Goal: Transaction & Acquisition: Purchase product/service

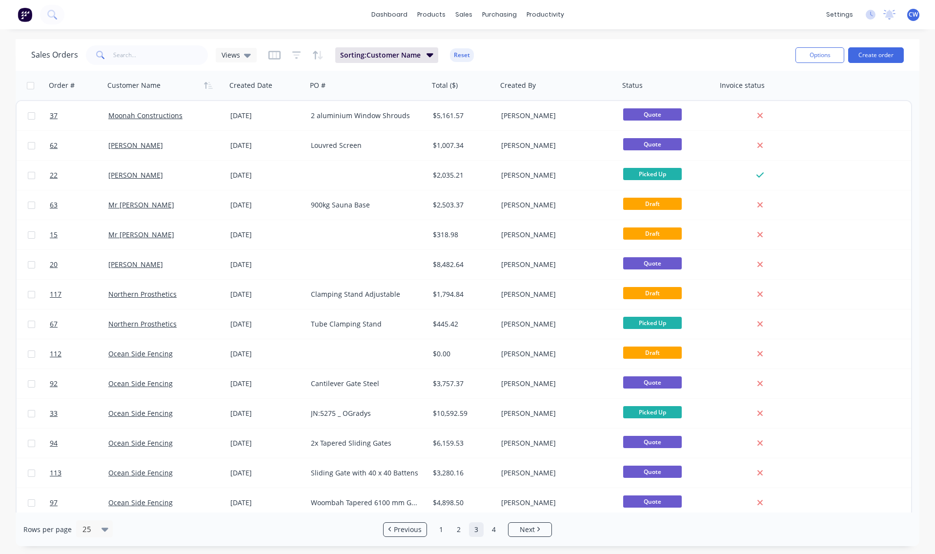
scroll to position [332, 0]
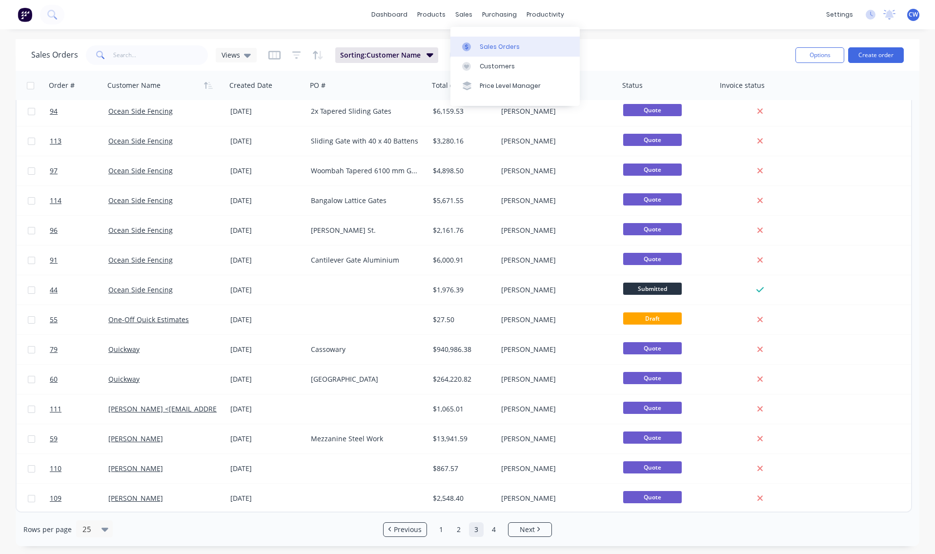
click at [494, 47] on div "Sales Orders" at bounding box center [500, 46] width 40 height 9
click at [870, 52] on button "Create order" at bounding box center [876, 55] width 56 height 16
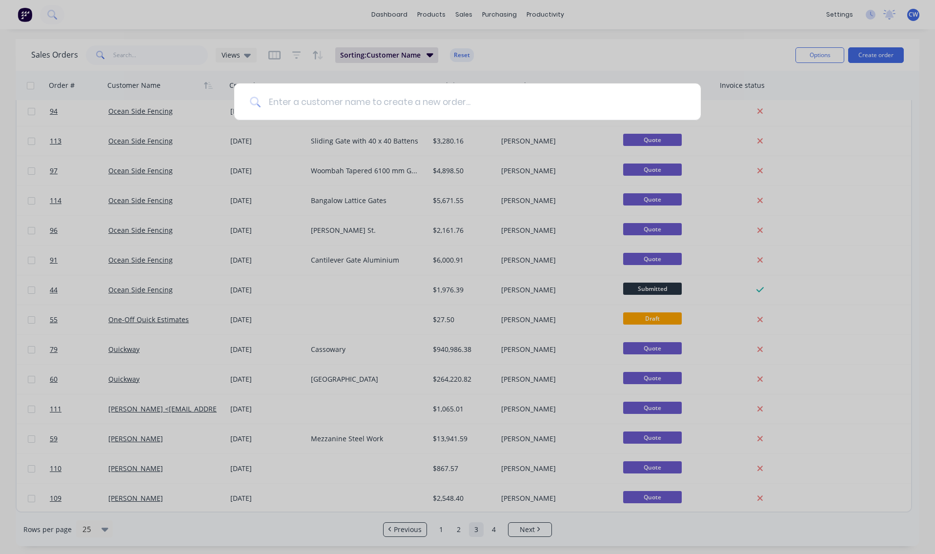
type input "t"
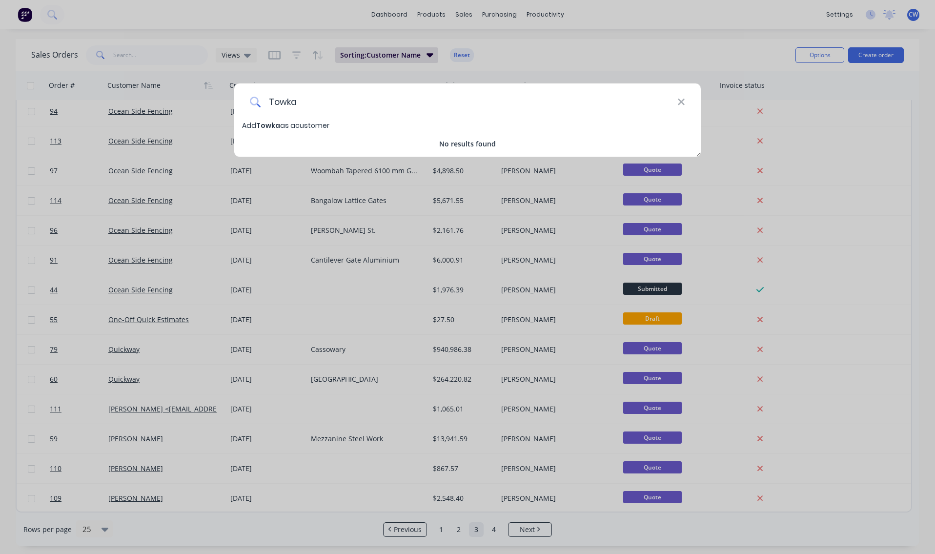
type input "Towka"
click at [268, 127] on span "Towka" at bounding box center [268, 125] width 24 height 10
select select "AU"
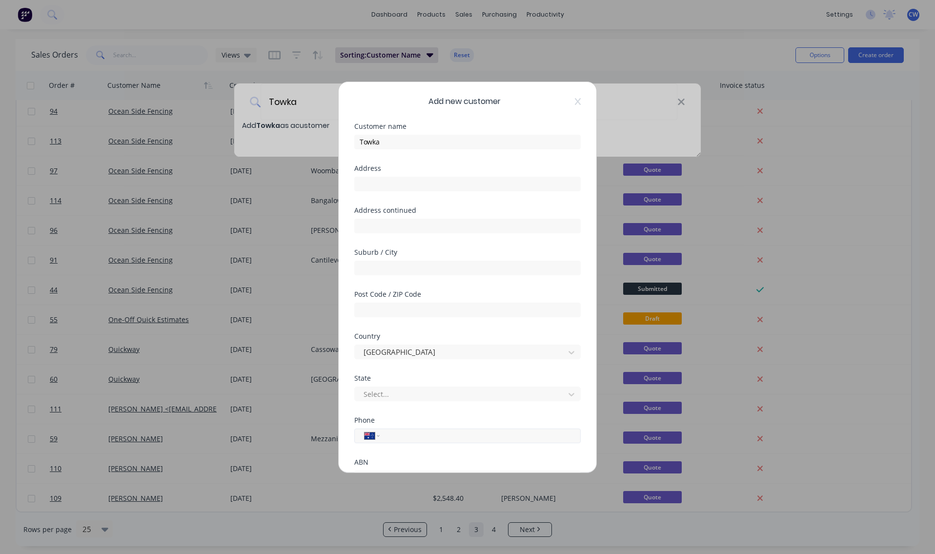
click at [390, 436] on input "tel" at bounding box center [478, 435] width 184 height 11
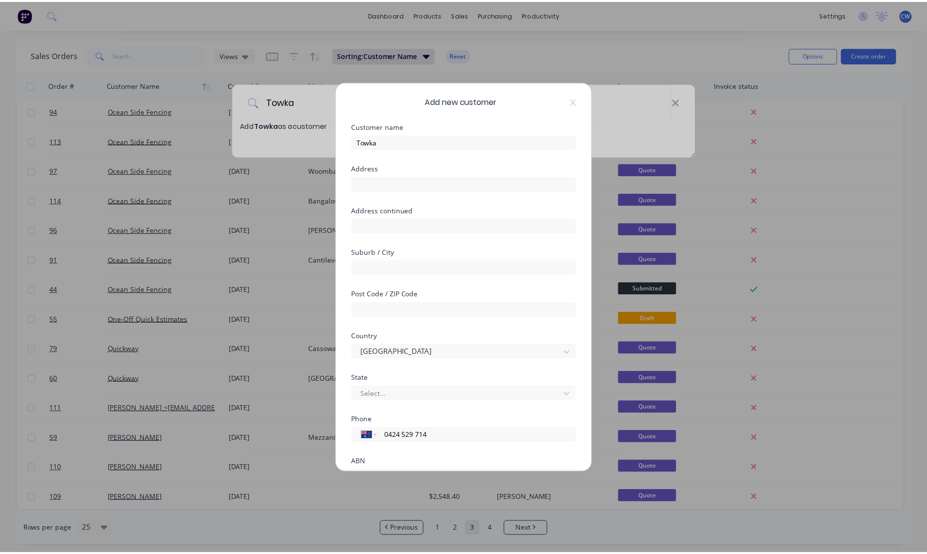
scroll to position [73, 0]
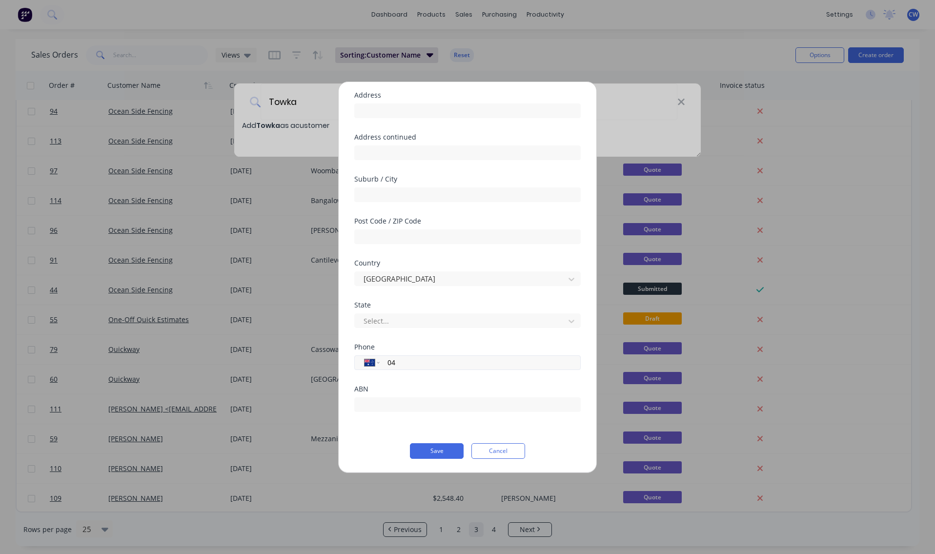
type input "0"
click at [444, 446] on button "Save" at bounding box center [437, 451] width 54 height 16
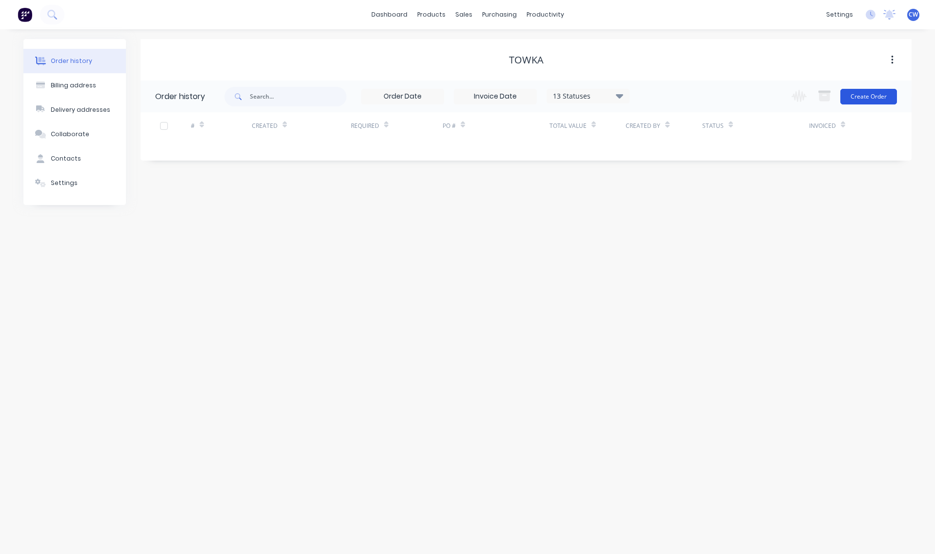
click at [862, 99] on button "Create Order" at bounding box center [868, 97] width 57 height 16
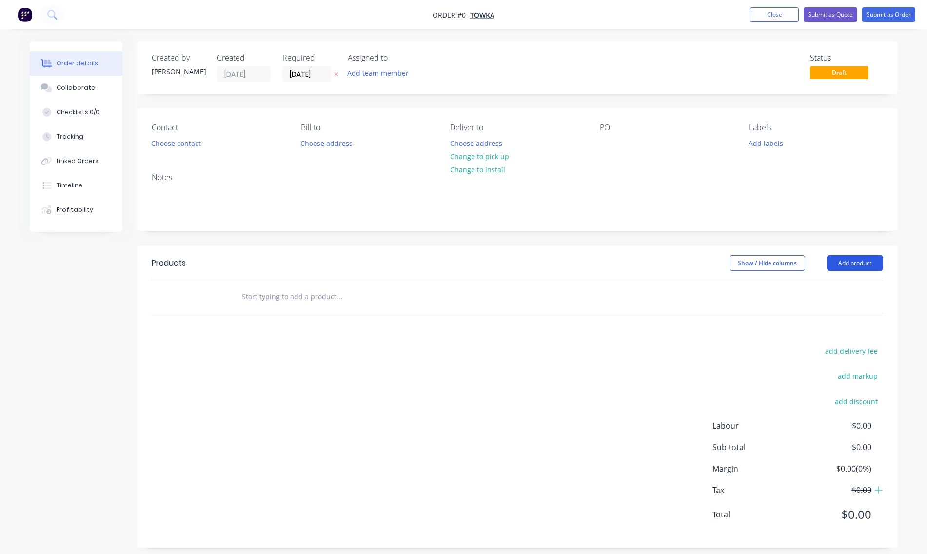
click at [854, 264] on button "Add product" at bounding box center [855, 263] width 56 height 16
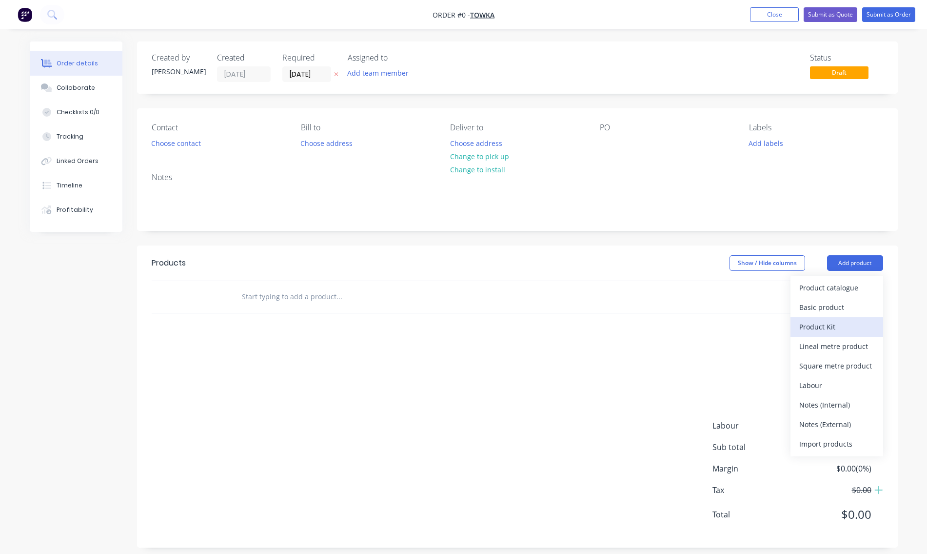
click at [825, 325] on div "Product Kit" at bounding box center [837, 327] width 75 height 14
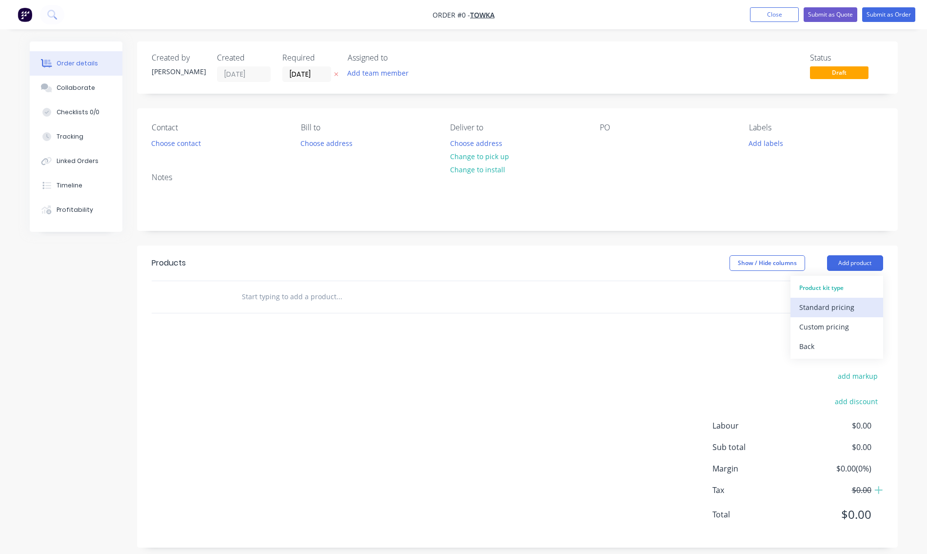
click at [829, 308] on div "Standard pricing" at bounding box center [837, 307] width 75 height 14
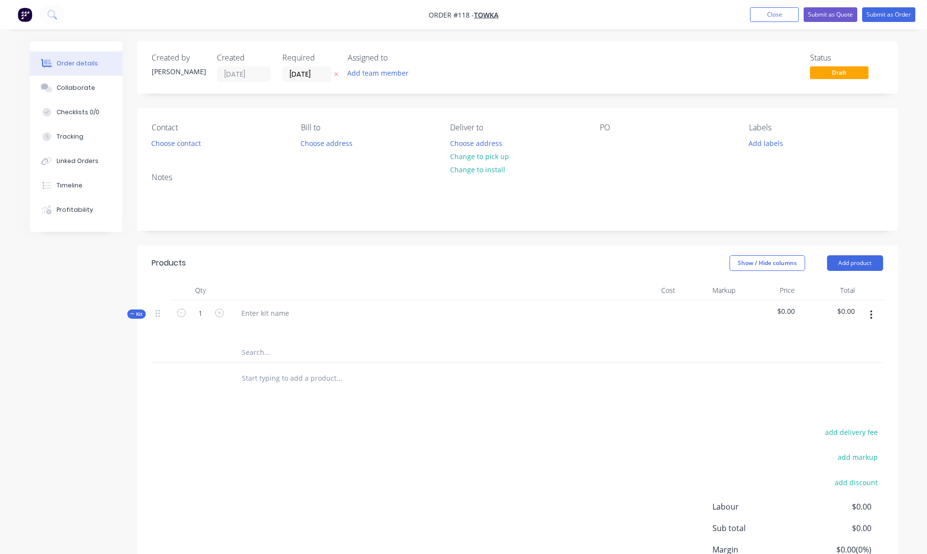
click at [870, 314] on icon "button" at bounding box center [871, 314] width 2 height 11
click at [824, 362] on div "Add product to kit" at bounding box center [837, 360] width 75 height 14
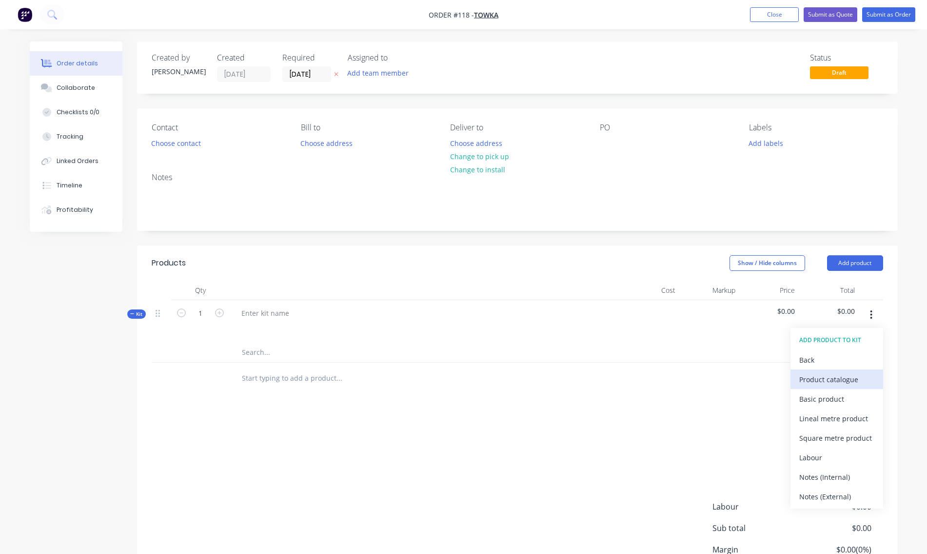
click at [821, 382] on div "Product catalogue" at bounding box center [837, 379] width 75 height 14
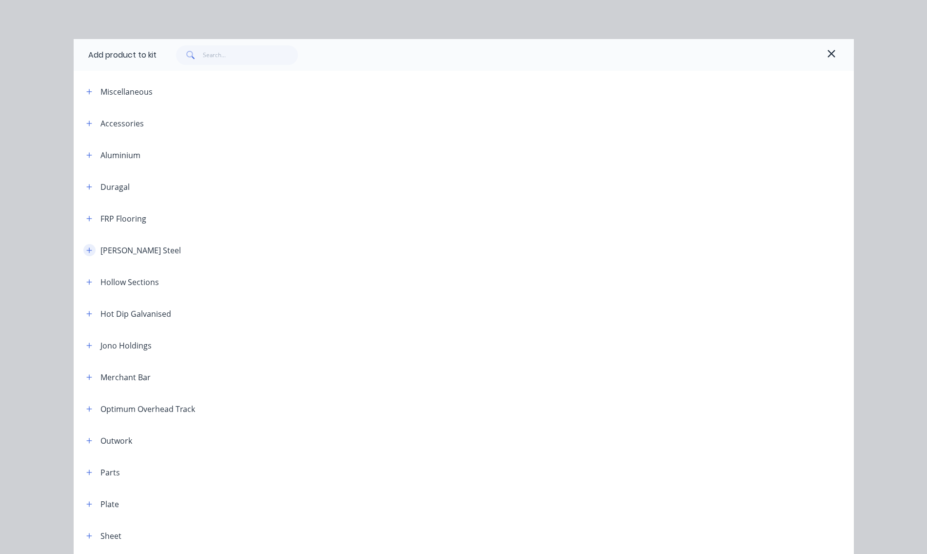
click at [86, 250] on icon "button" at bounding box center [88, 249] width 5 height 5
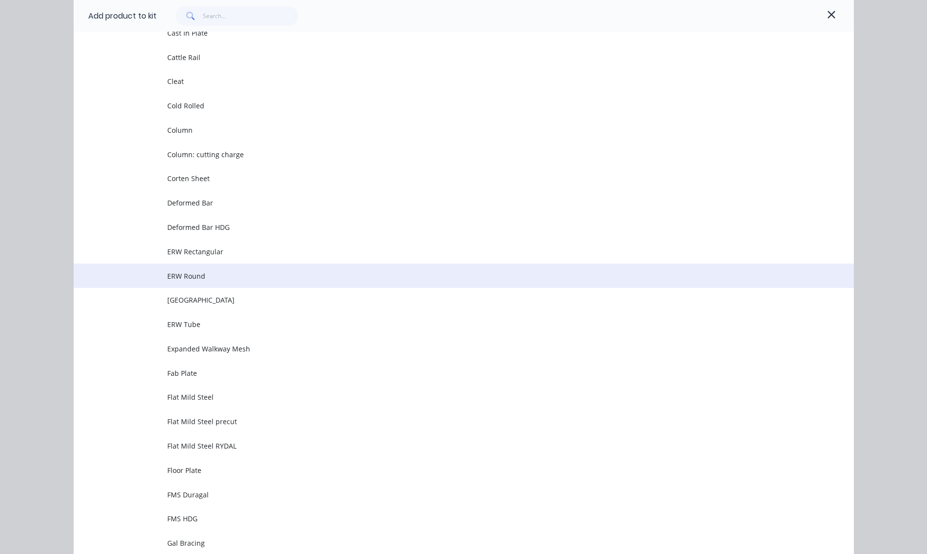
scroll to position [585, 0]
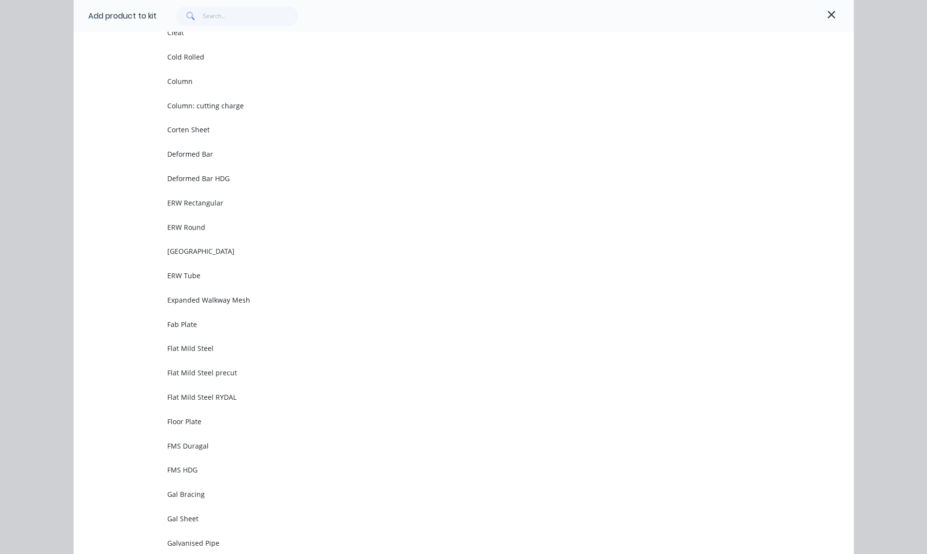
click at [197, 426] on td "Floor Plate" at bounding box center [510, 421] width 687 height 24
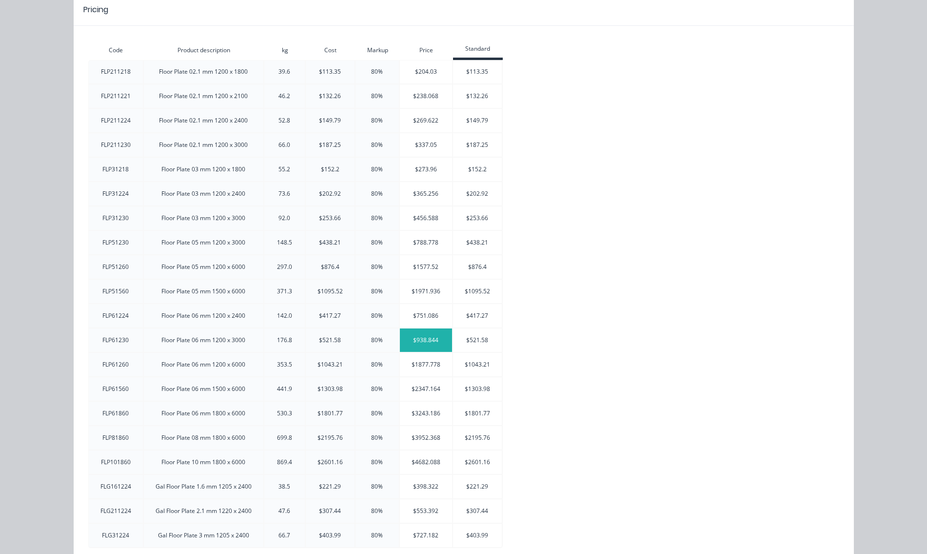
scroll to position [0, 0]
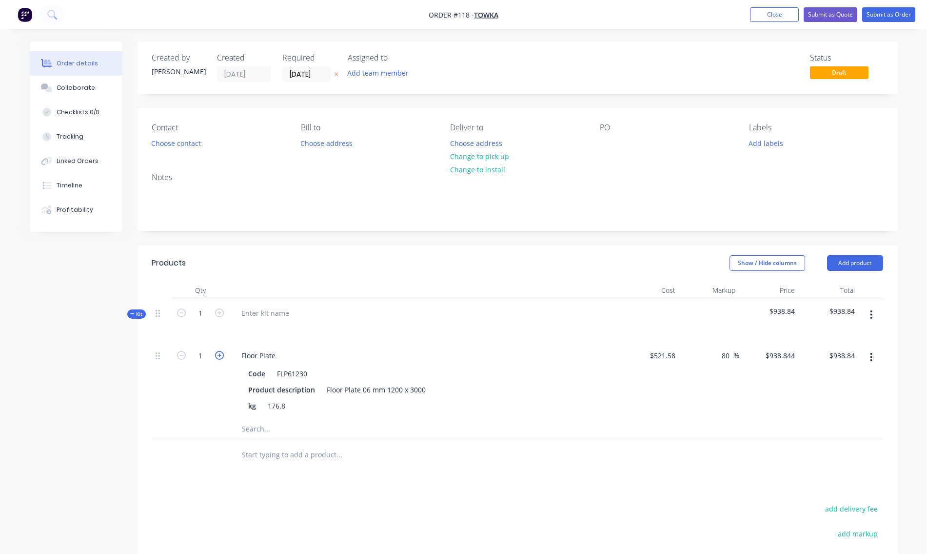
click at [220, 356] on icon "button" at bounding box center [219, 355] width 9 height 9
type input "2"
type input "$1,877.69"
type input "0.5"
type input "$469.42"
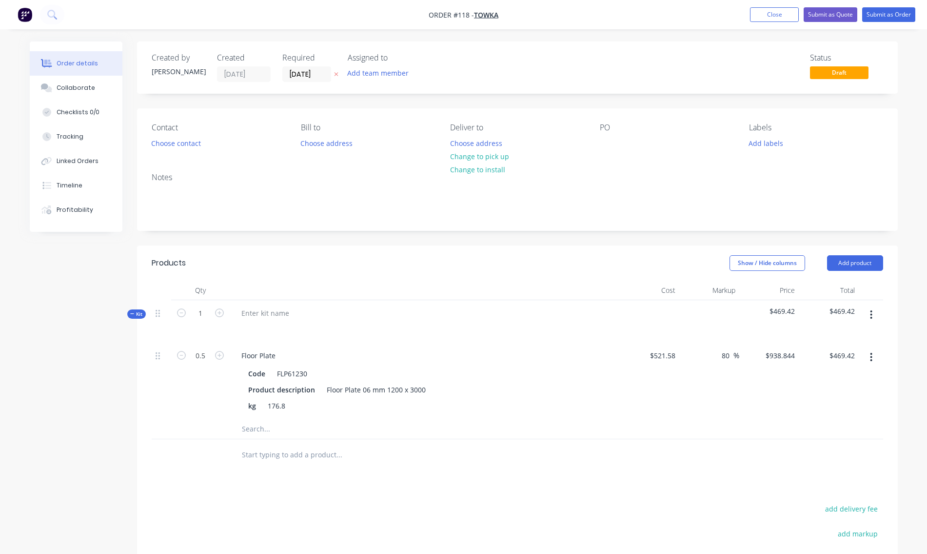
click at [418, 425] on input "text" at bounding box center [338, 429] width 195 height 20
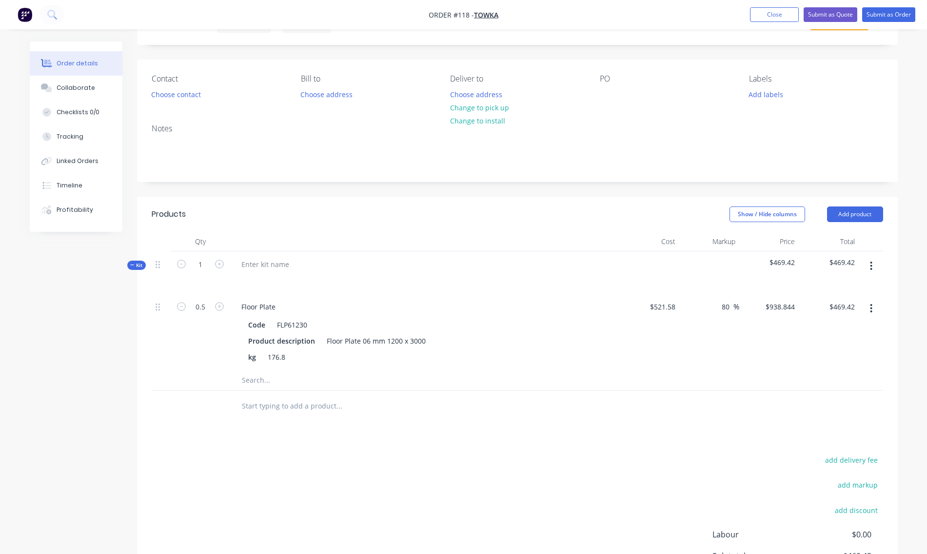
click at [871, 268] on icon "button" at bounding box center [871, 265] width 2 height 11
click at [850, 314] on div "Add product to kit" at bounding box center [837, 311] width 75 height 14
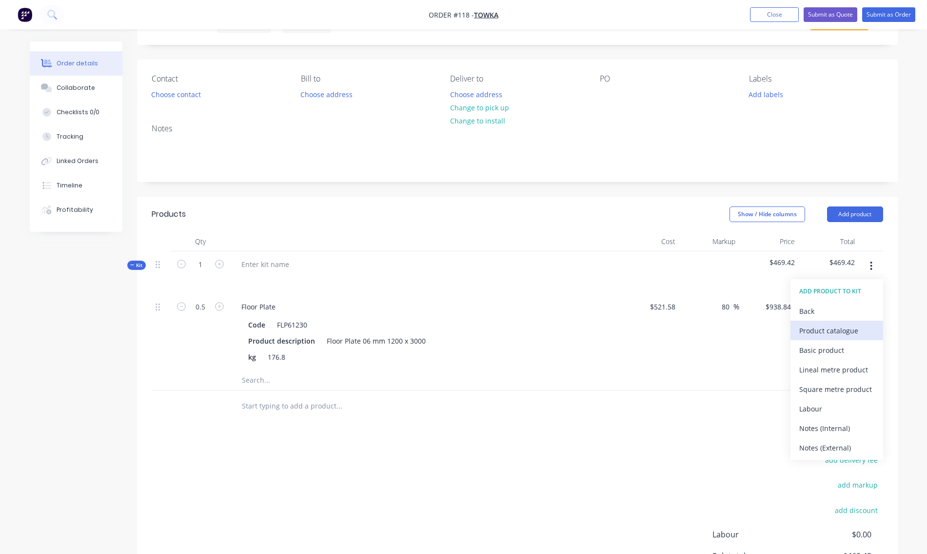
click at [839, 329] on div "Product catalogue" at bounding box center [837, 330] width 75 height 14
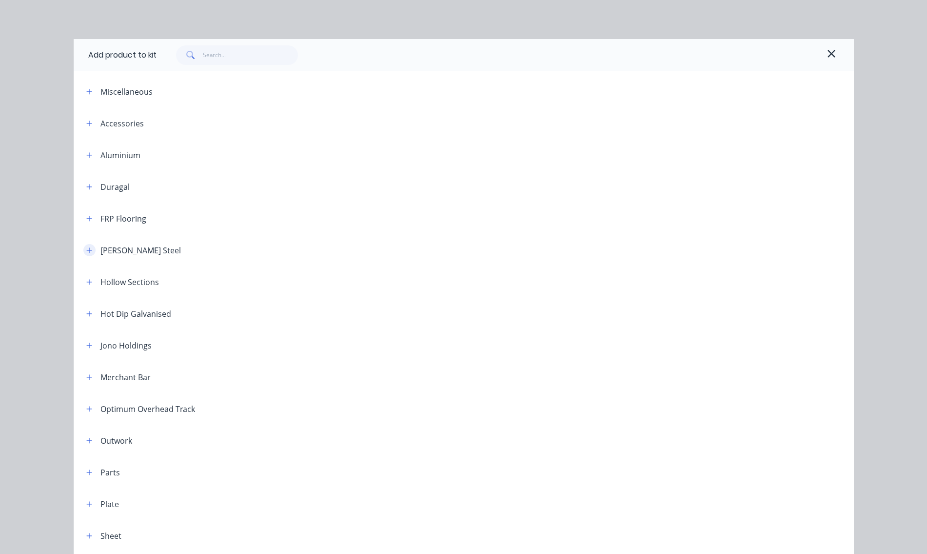
click at [87, 253] on icon "button" at bounding box center [89, 250] width 6 height 7
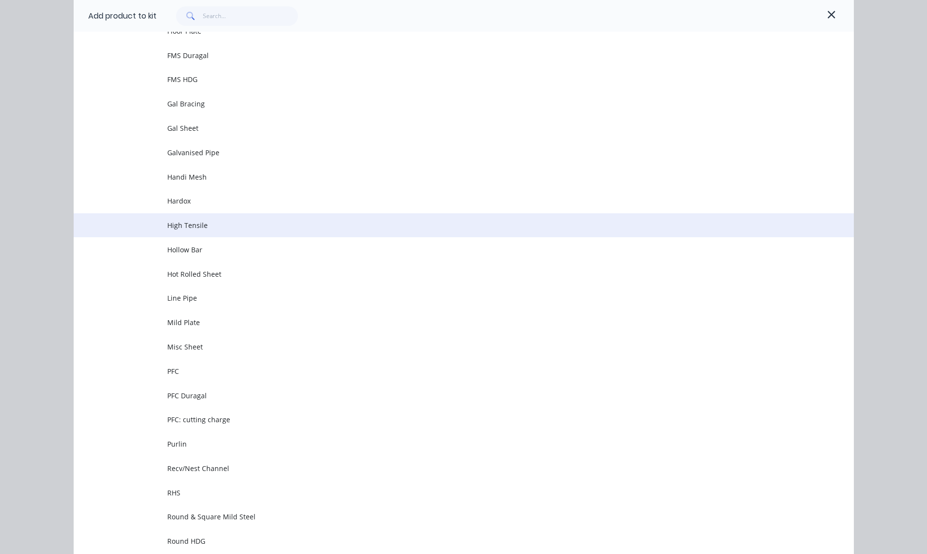
scroll to position [1073, 0]
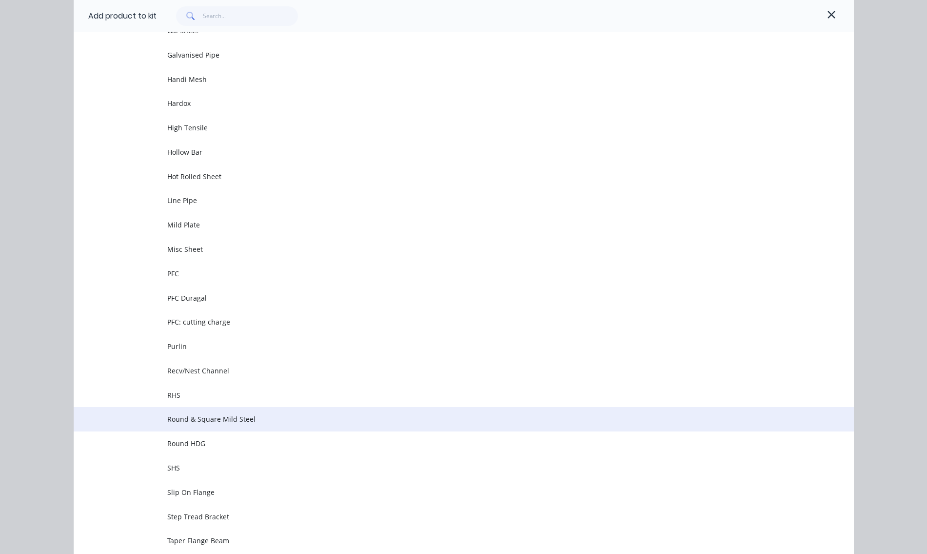
click at [217, 420] on span "Round & Square Mild Steel" at bounding box center [441, 419] width 549 height 10
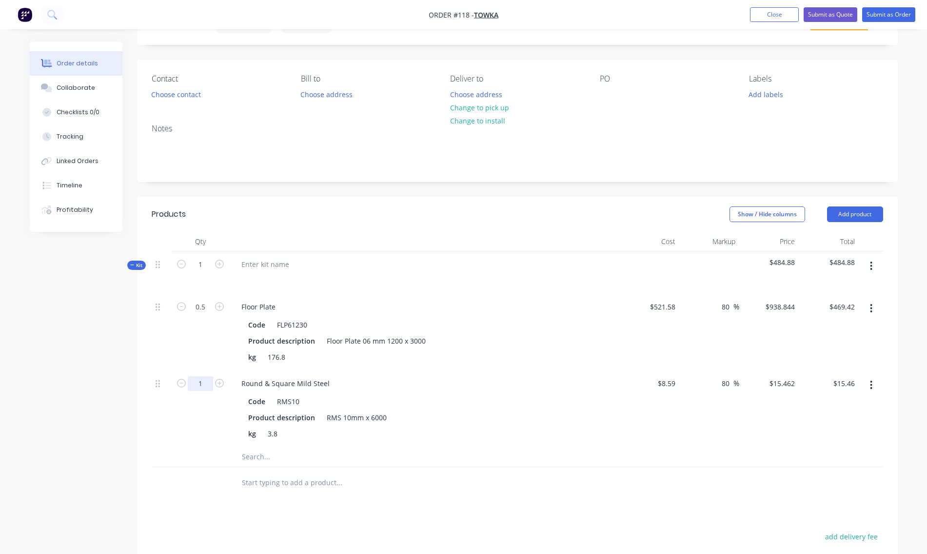
click at [203, 383] on input "1" at bounding box center [200, 383] width 25 height 15
drag, startPoint x: 204, startPoint y: 383, endPoint x: 189, endPoint y: 386, distance: 15.9
click at [189, 386] on input "1" at bounding box center [200, 383] width 25 height 15
click at [220, 383] on icon "button" at bounding box center [219, 383] width 9 height 9
type input "2"
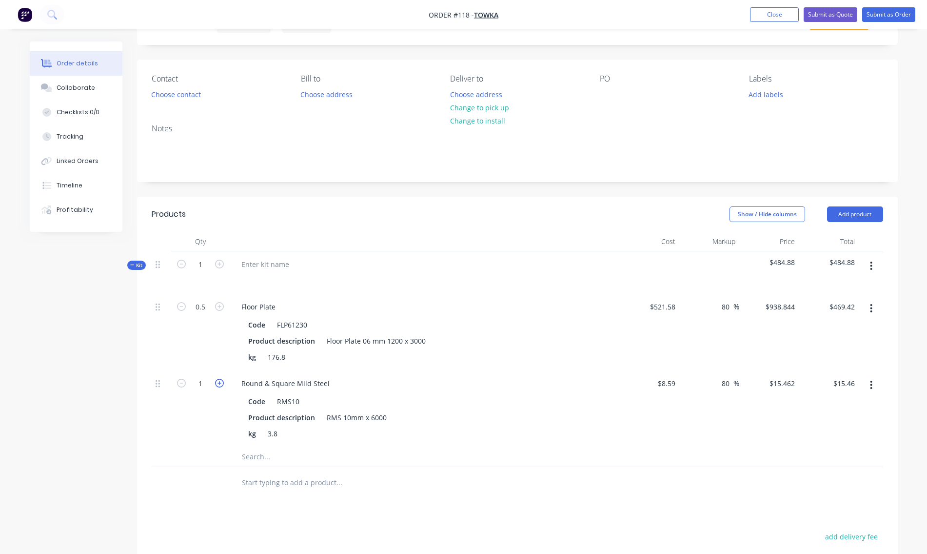
type input "$30.92"
click at [197, 389] on input "2" at bounding box center [200, 383] width 25 height 15
click at [200, 383] on input "2" at bounding box center [200, 383] width 25 height 15
click at [203, 382] on input "2" at bounding box center [200, 383] width 25 height 15
type input "0.5"
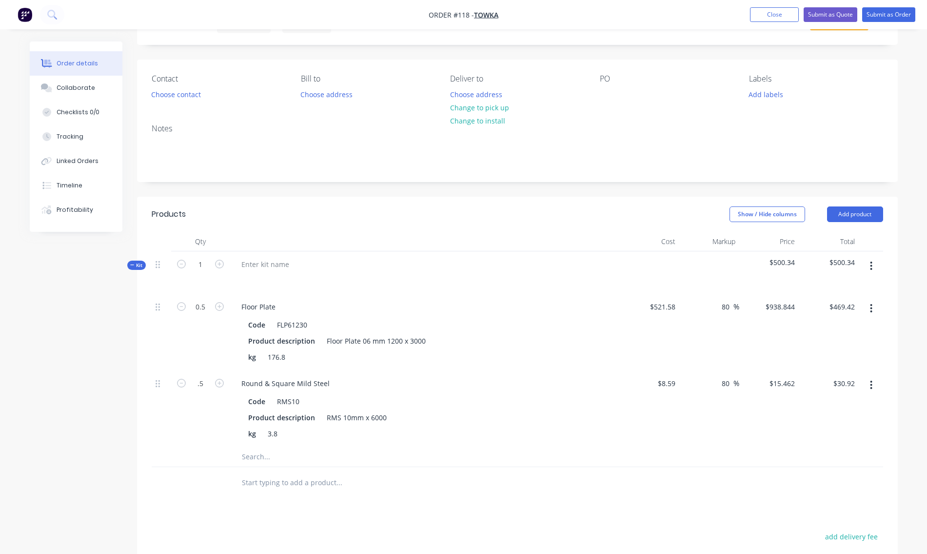
type input "$7.73"
click at [413, 451] on input "text" at bounding box center [338, 457] width 195 height 20
click at [871, 382] on icon "button" at bounding box center [871, 385] width 2 height 11
click at [815, 448] on div "Delete" at bounding box center [837, 449] width 75 height 14
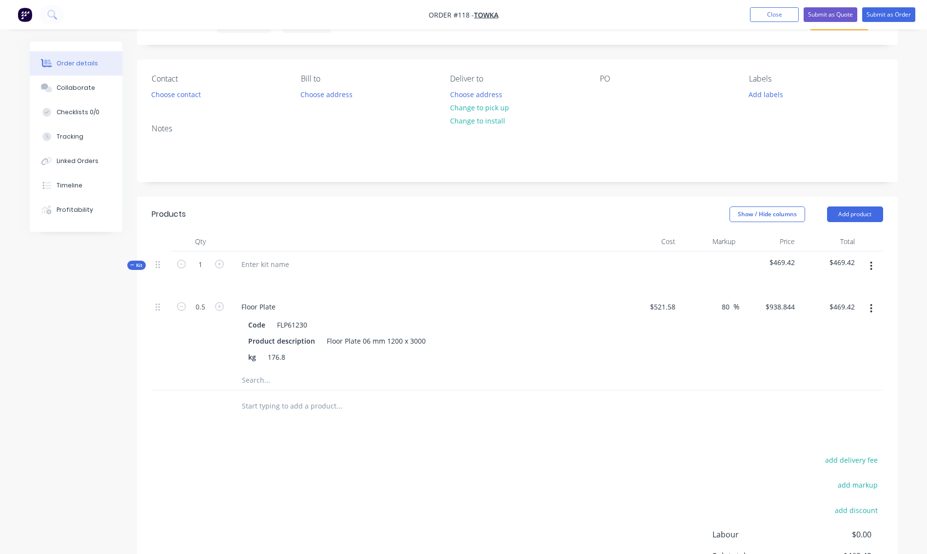
click at [870, 263] on button "button" at bounding box center [871, 266] width 23 height 18
click at [830, 312] on div "Add product to kit" at bounding box center [837, 311] width 75 height 14
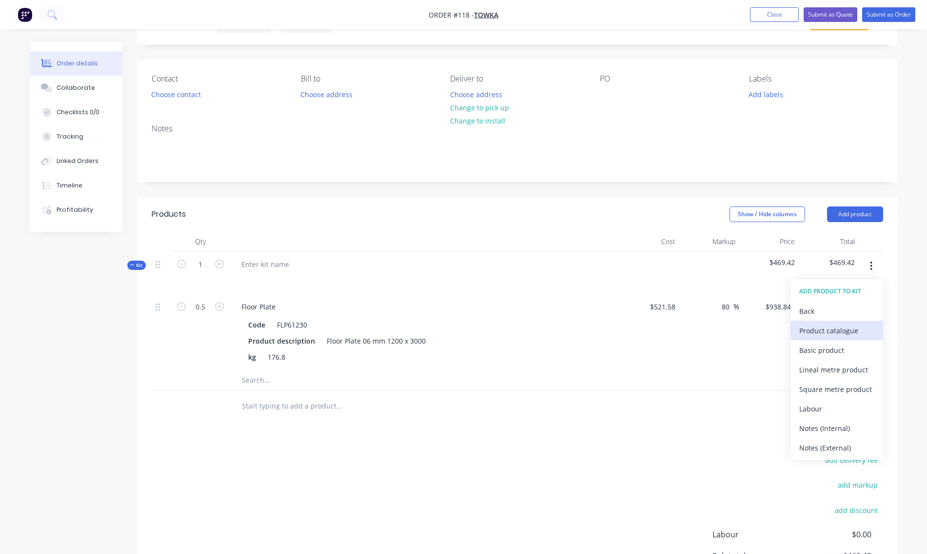
click at [829, 330] on div "Product catalogue" at bounding box center [837, 330] width 75 height 14
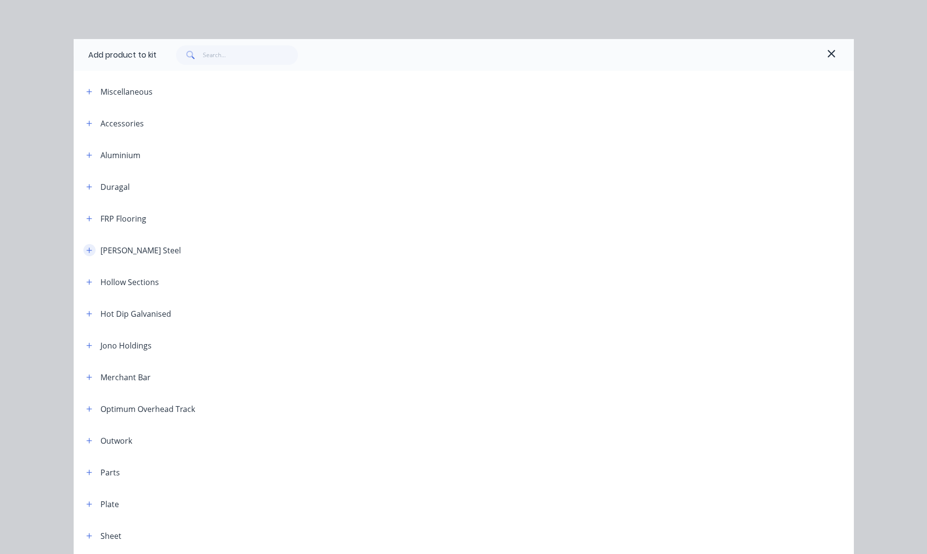
click at [86, 250] on icon "button" at bounding box center [89, 250] width 6 height 7
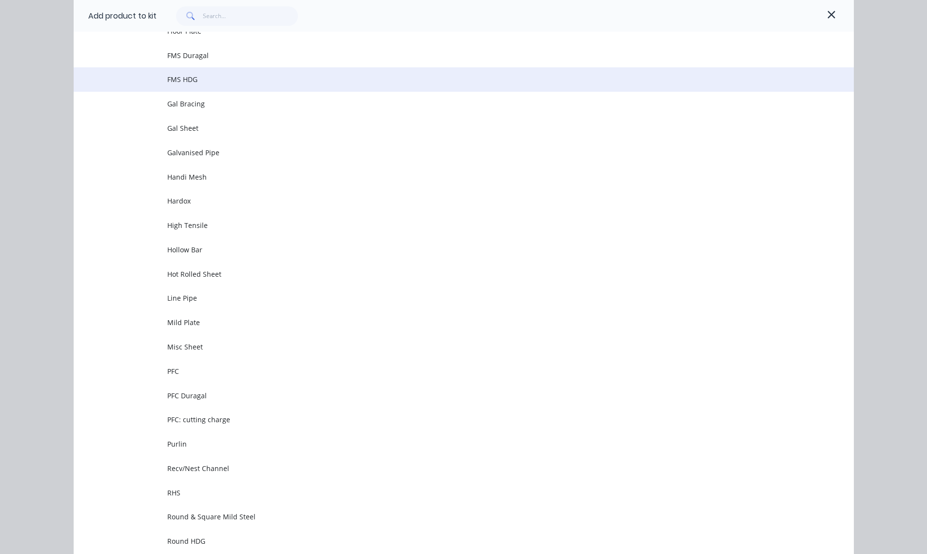
scroll to position [1073, 0]
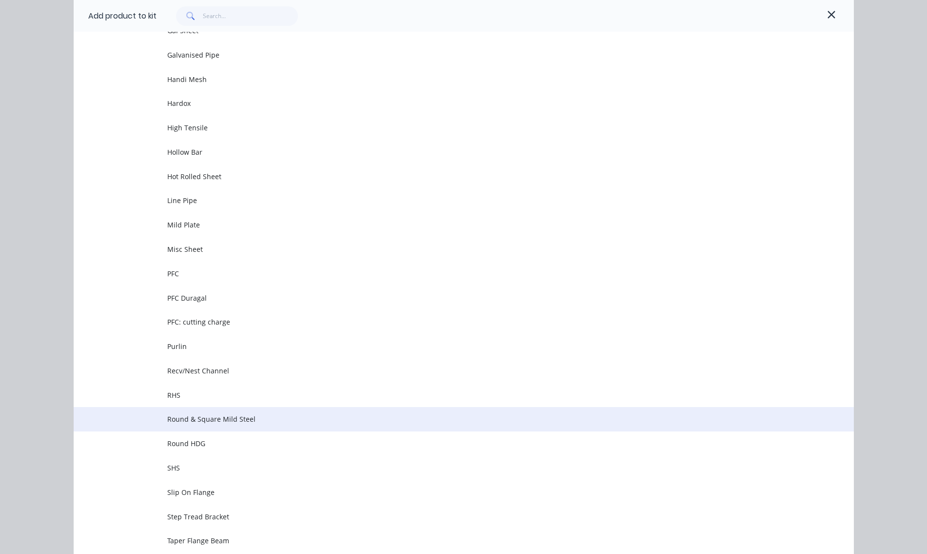
click at [221, 420] on span "Round & Square Mild Steel" at bounding box center [441, 419] width 549 height 10
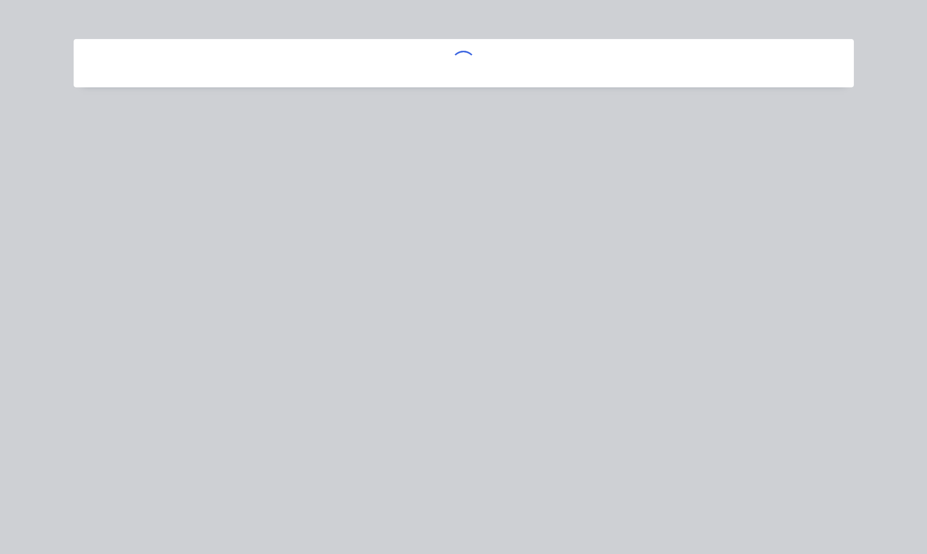
scroll to position [0, 0]
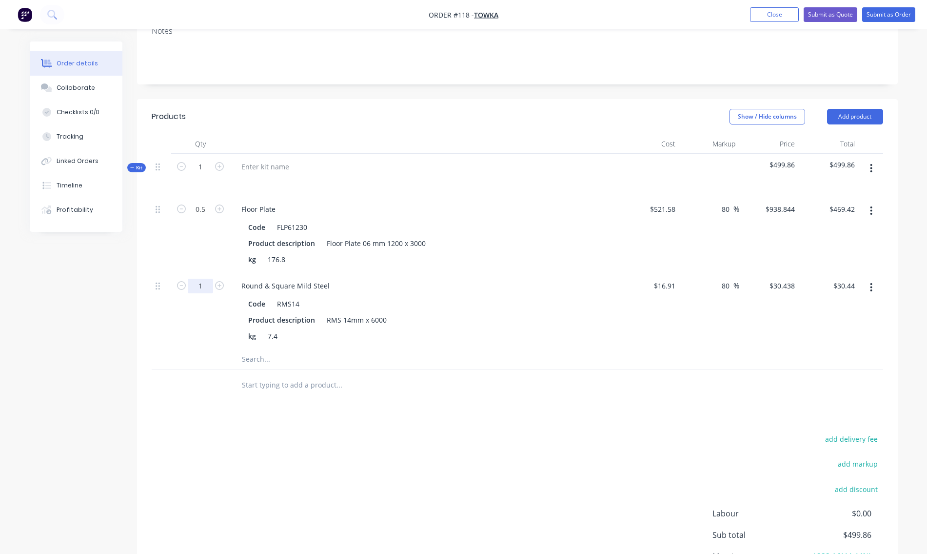
click at [206, 285] on input "1" at bounding box center [200, 286] width 25 height 15
type input "0.5"
type input "$15.22"
click at [201, 312] on div "0.5" at bounding box center [200, 311] width 59 height 77
click at [870, 169] on icon "button" at bounding box center [871, 168] width 2 height 11
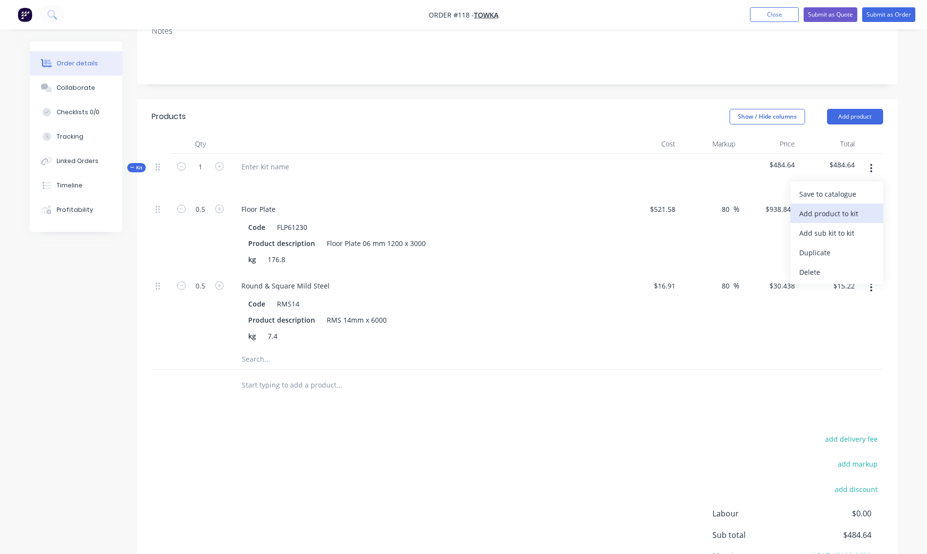
click at [828, 215] on div "Add product to kit" at bounding box center [837, 213] width 75 height 14
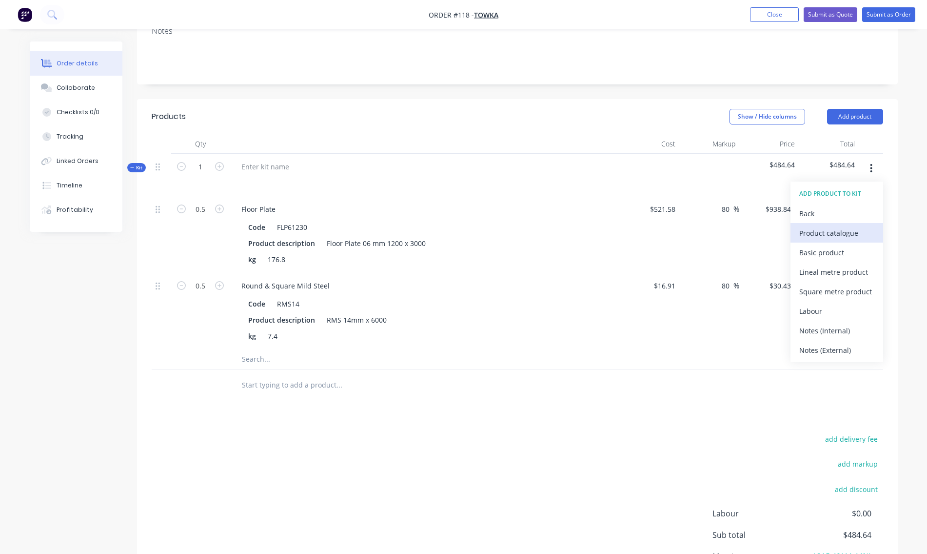
click at [811, 234] on div "Product catalogue" at bounding box center [837, 233] width 75 height 14
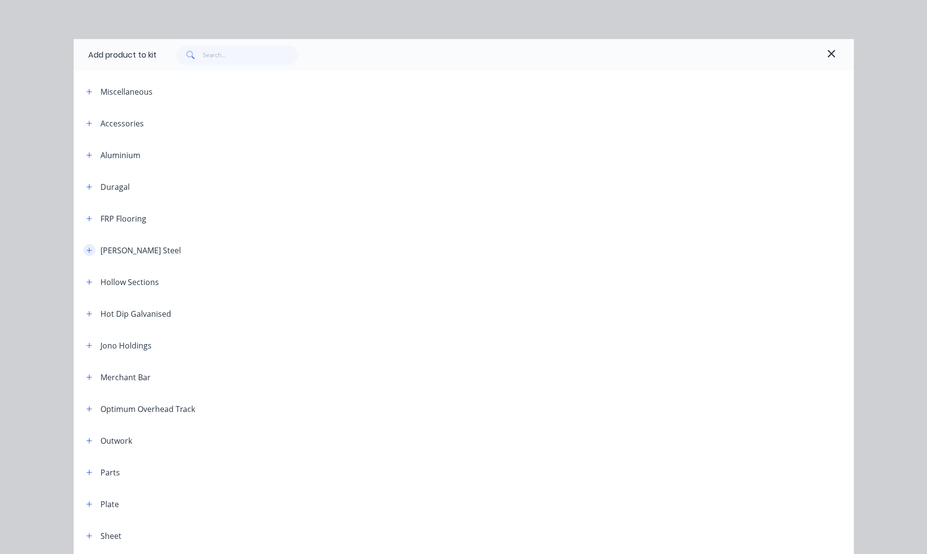
click at [86, 253] on icon "button" at bounding box center [89, 250] width 6 height 7
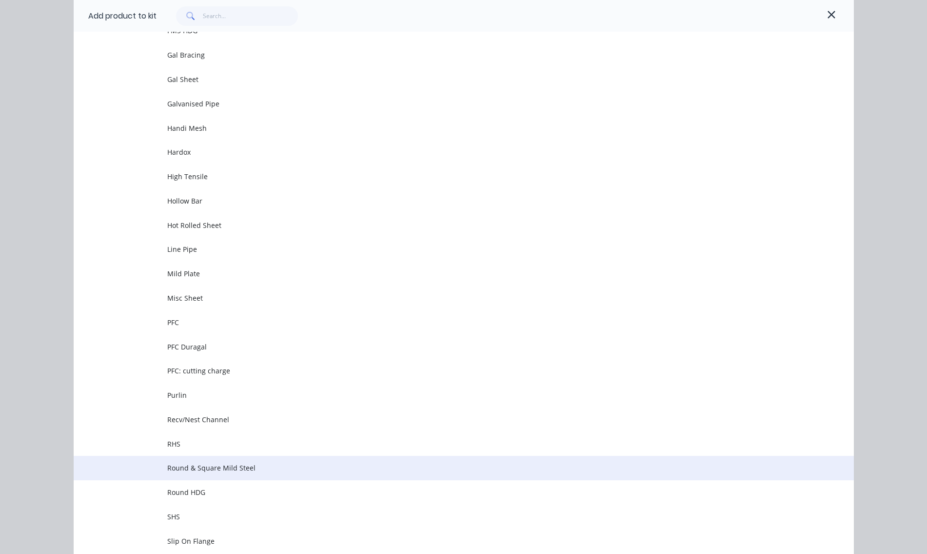
scroll to position [1073, 0]
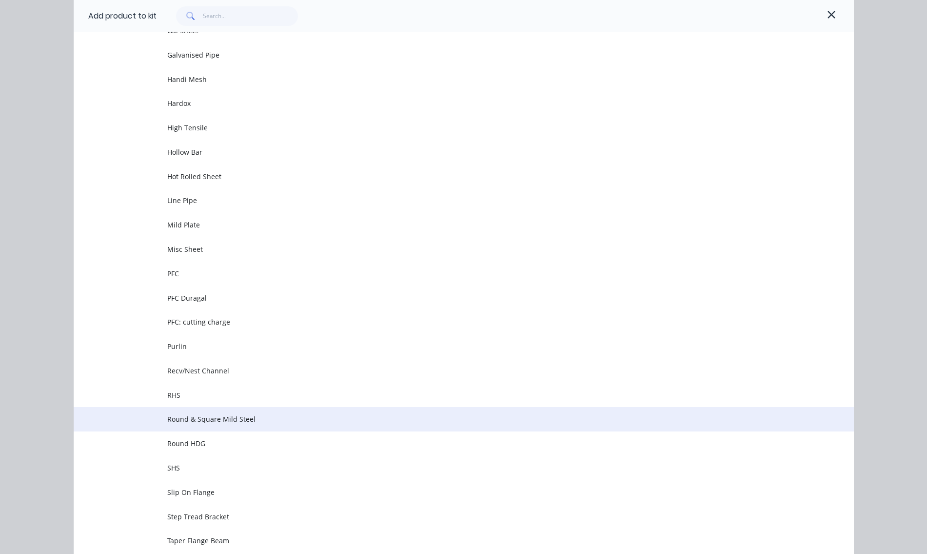
click at [228, 413] on td "Round & Square Mild Steel" at bounding box center [510, 419] width 687 height 24
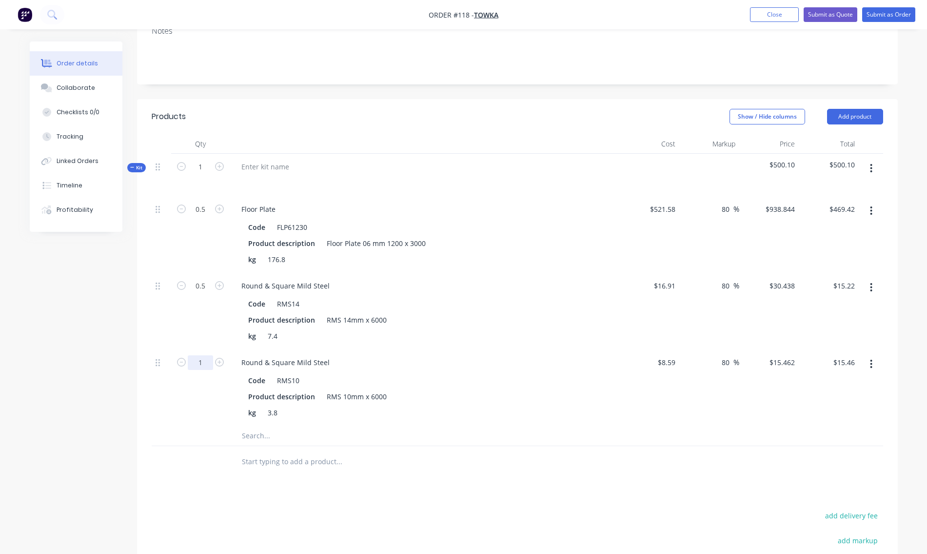
click at [204, 361] on input "1" at bounding box center [200, 362] width 25 height 15
type input "0.5"
type input "$7.73"
click at [432, 381] on div "Code RMS10" at bounding box center [422, 380] width 357 height 14
click at [857, 114] on button "Add product" at bounding box center [855, 117] width 56 height 16
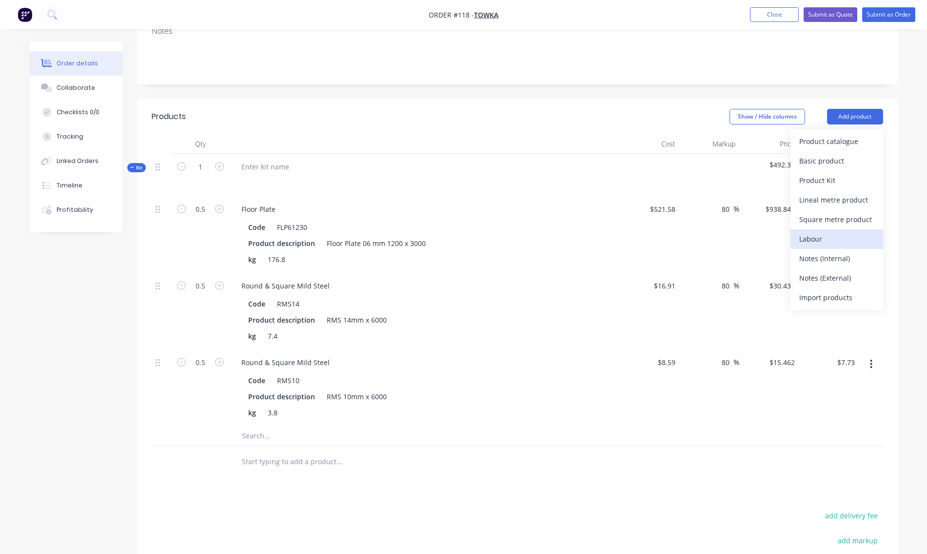
click at [818, 240] on div "Labour" at bounding box center [837, 239] width 75 height 14
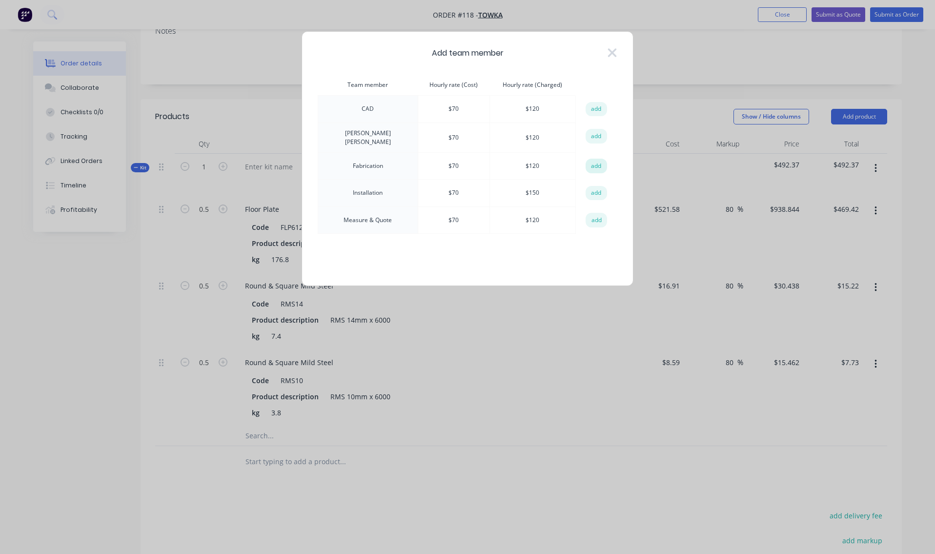
click at [596, 164] on button "add" at bounding box center [595, 166] width 21 height 15
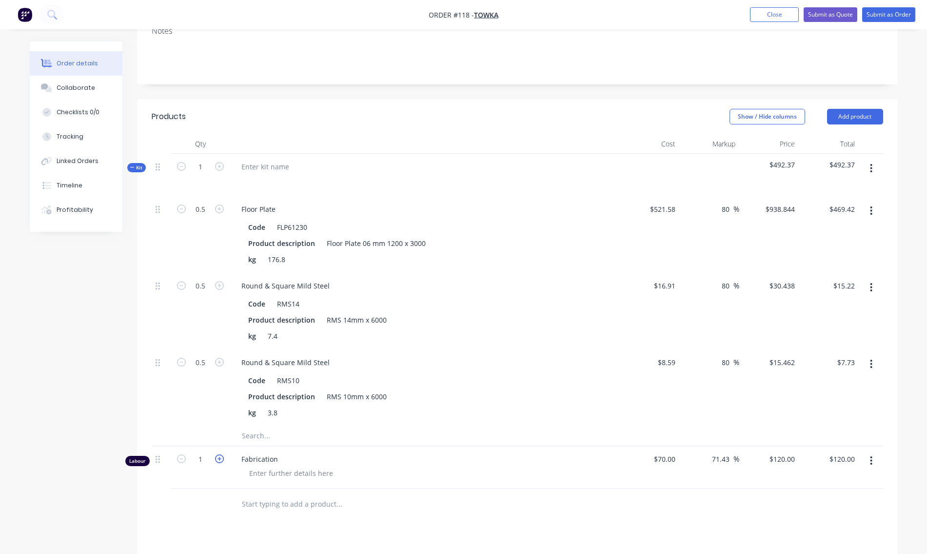
click at [222, 459] on icon "button" at bounding box center [219, 458] width 9 height 9
type input "2"
type input "$240.00"
click at [222, 459] on icon "button" at bounding box center [219, 458] width 9 height 9
type input "3"
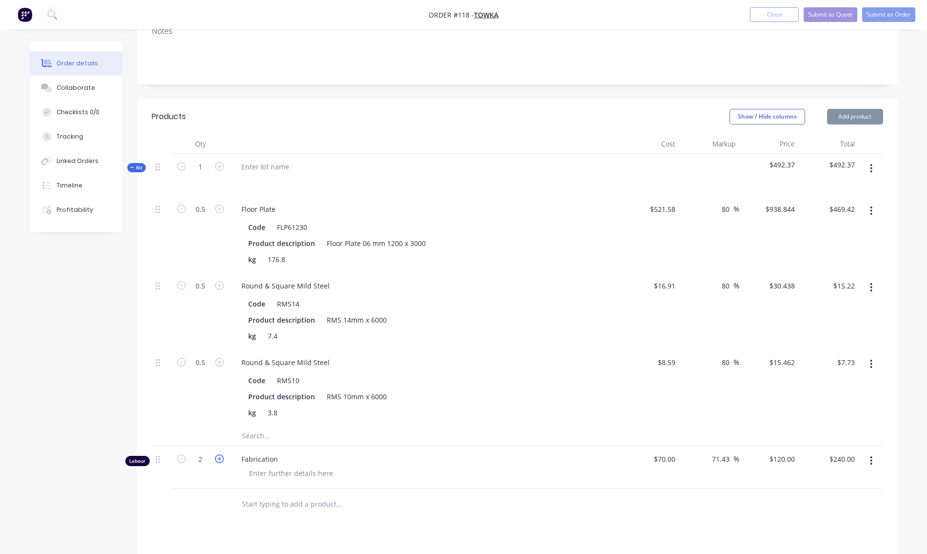
type input "$360.00"
click at [222, 459] on icon "button" at bounding box center [219, 458] width 9 height 9
type input "4"
type input "$480.00"
click at [222, 459] on icon "button" at bounding box center [219, 458] width 9 height 9
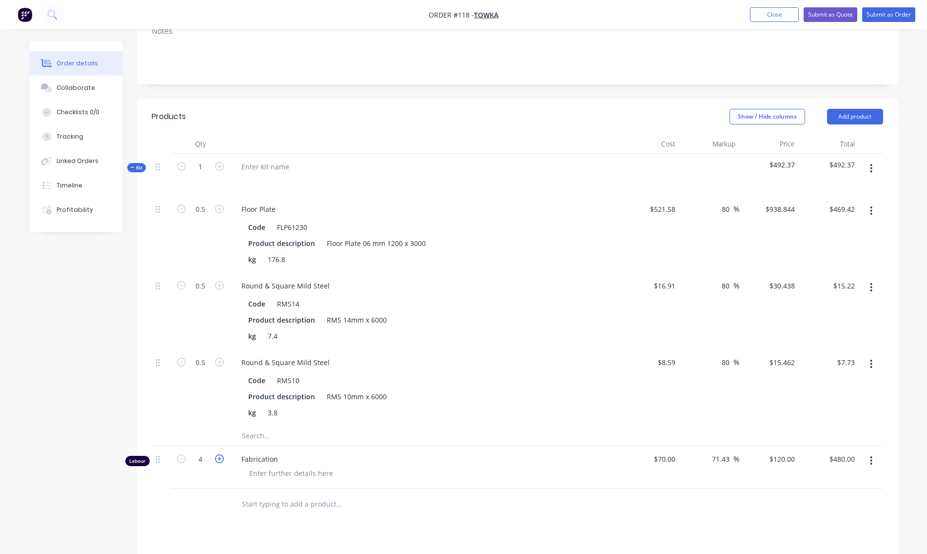
type input "5"
type input "$600.00"
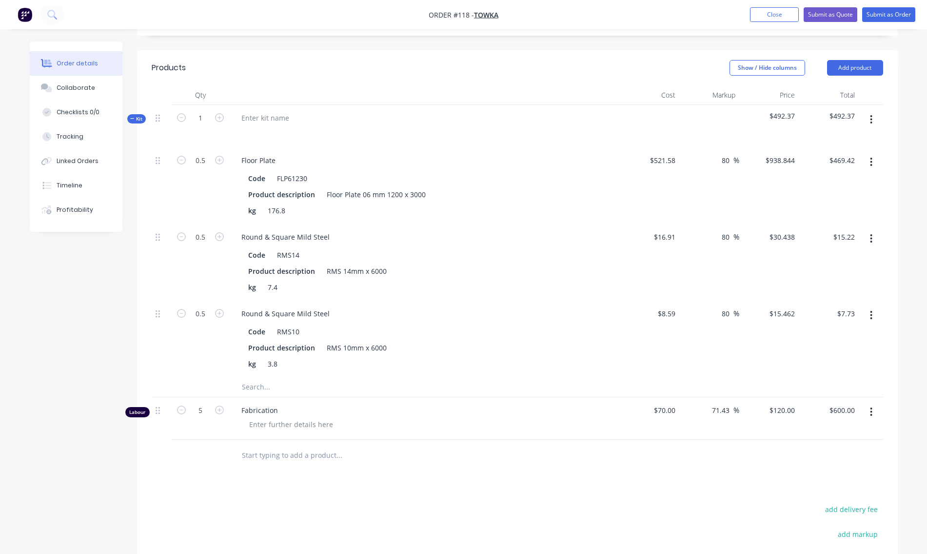
scroll to position [244, 0]
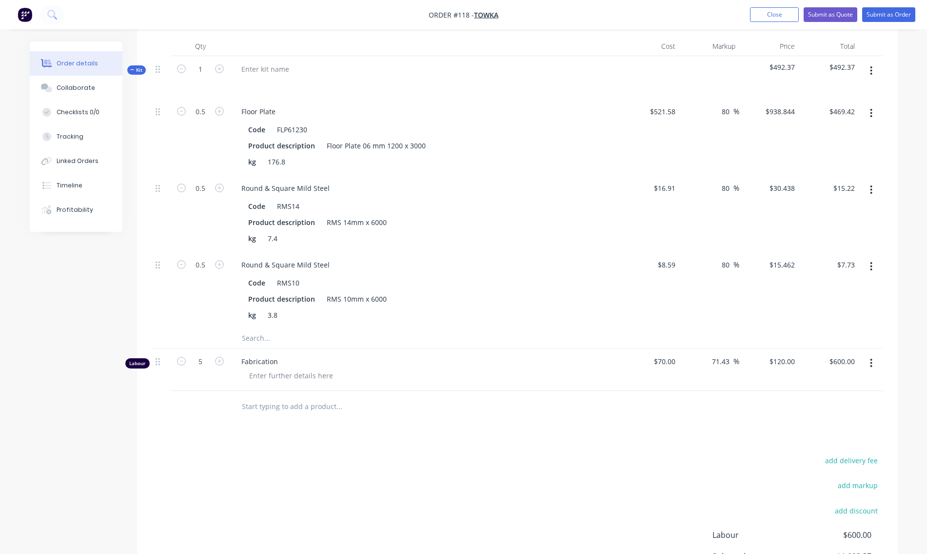
click at [872, 71] on icon "button" at bounding box center [872, 70] width 2 height 9
click at [839, 115] on div "Add product to kit" at bounding box center [837, 116] width 75 height 14
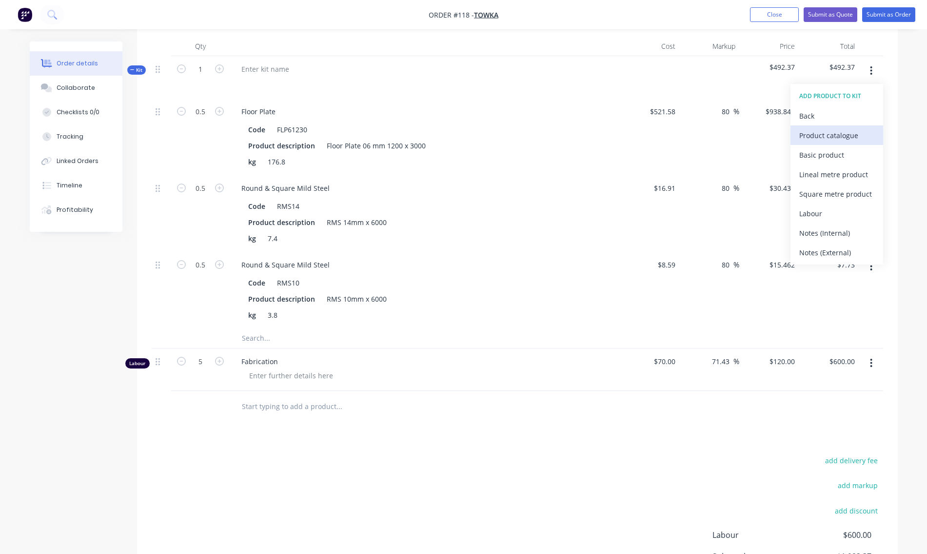
click at [831, 138] on div "Product catalogue" at bounding box center [837, 135] width 75 height 14
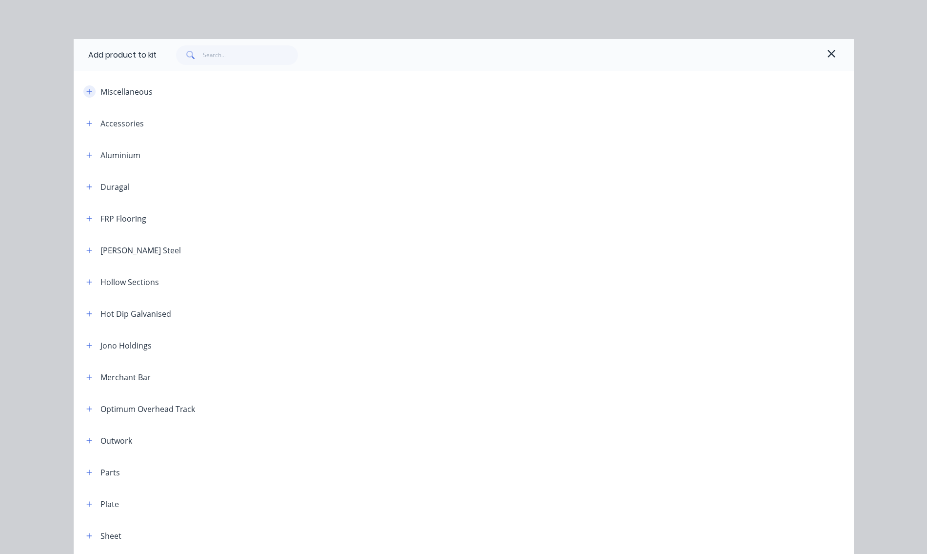
click at [87, 93] on icon "button" at bounding box center [89, 91] width 6 height 7
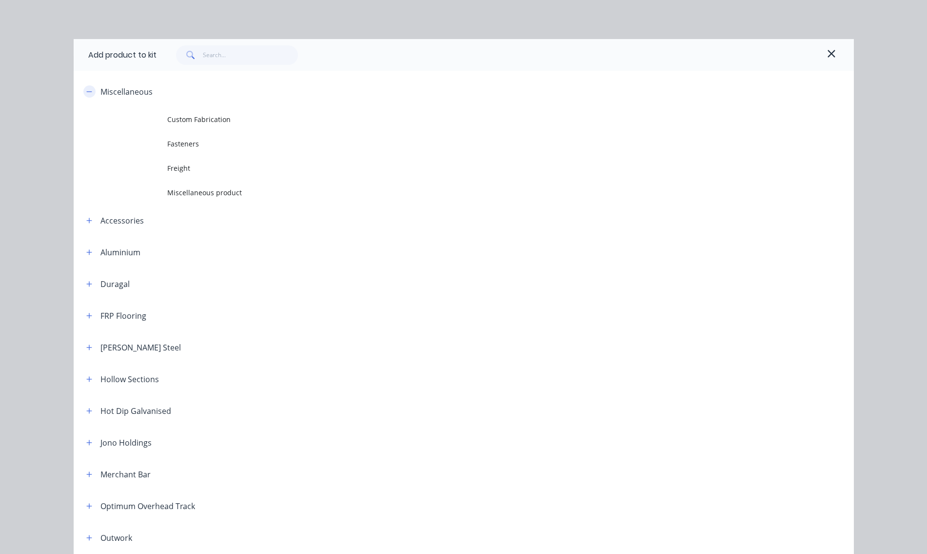
click at [87, 93] on icon "button" at bounding box center [89, 91] width 6 height 7
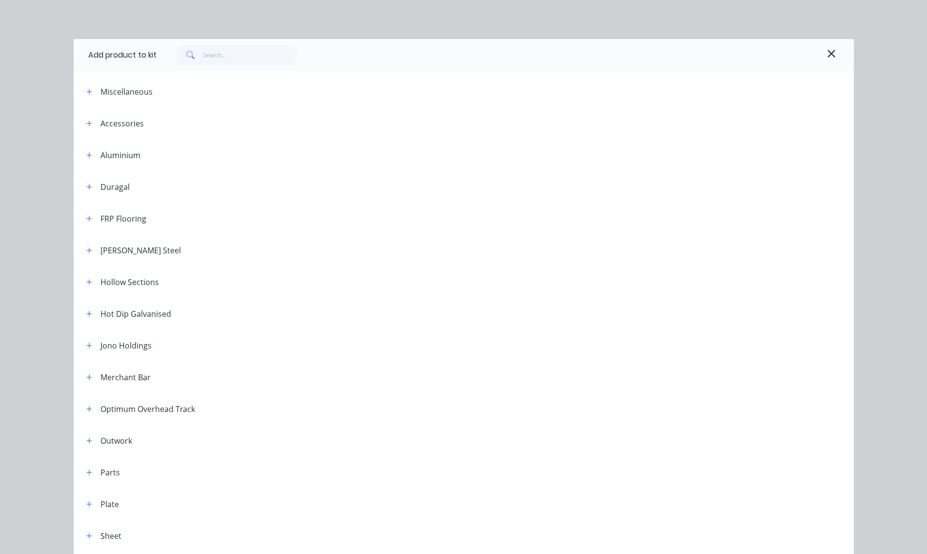
scroll to position [49, 0]
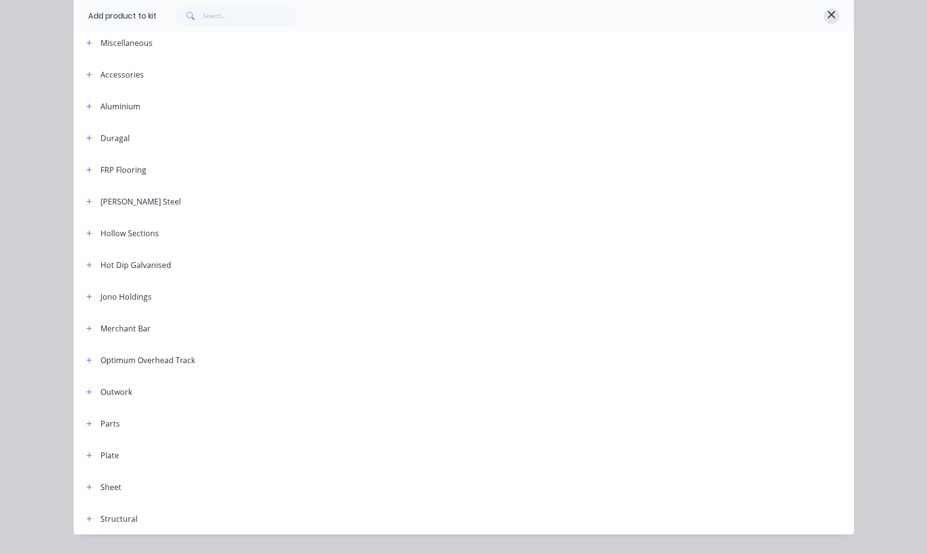
click at [830, 15] on icon "button" at bounding box center [831, 15] width 9 height 12
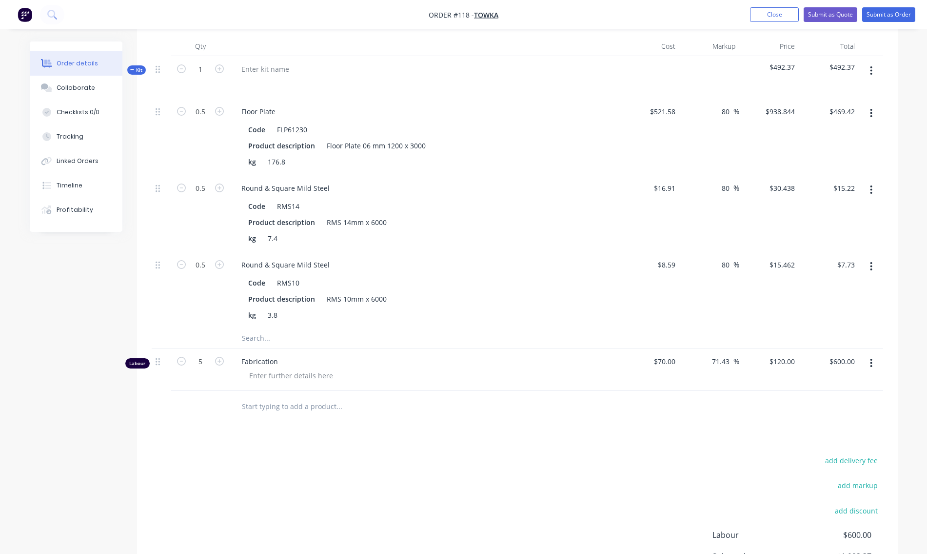
click at [872, 67] on icon "button" at bounding box center [872, 70] width 2 height 9
click at [833, 114] on div "Add product to kit" at bounding box center [837, 116] width 75 height 14
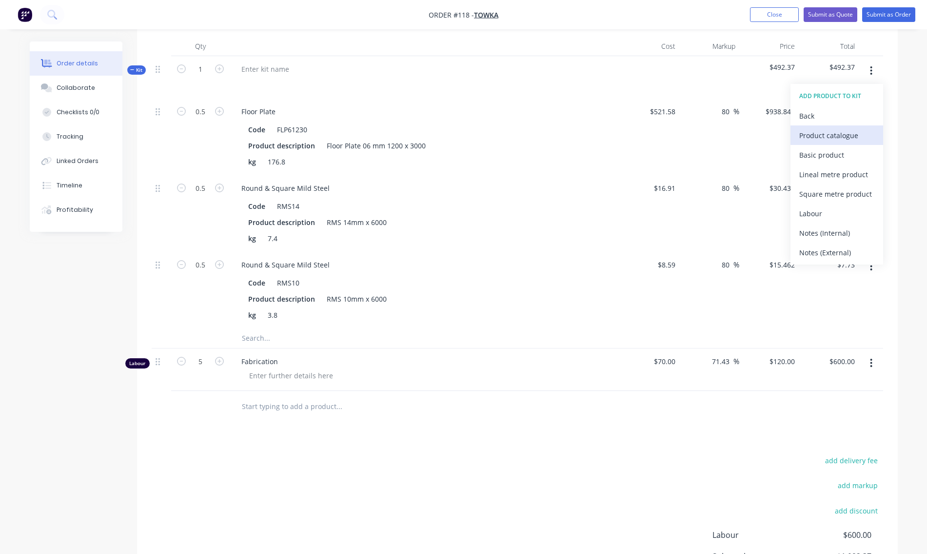
click at [826, 140] on div "Product catalogue" at bounding box center [837, 135] width 75 height 14
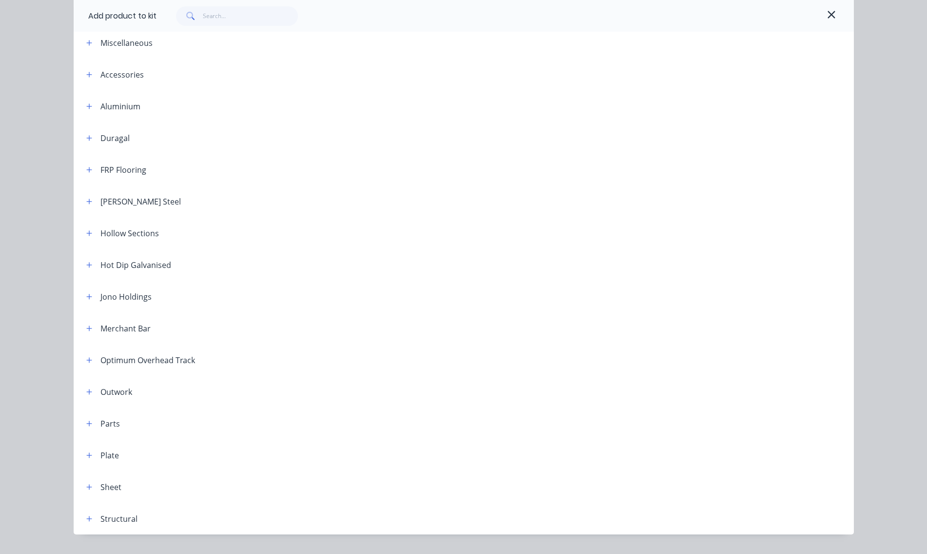
scroll to position [72, 0]
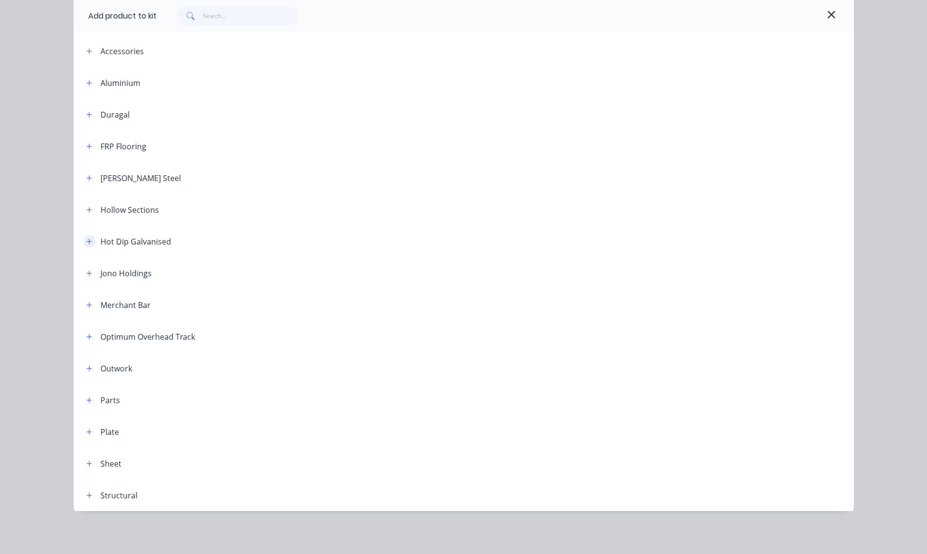
click at [86, 241] on icon "button" at bounding box center [89, 241] width 6 height 7
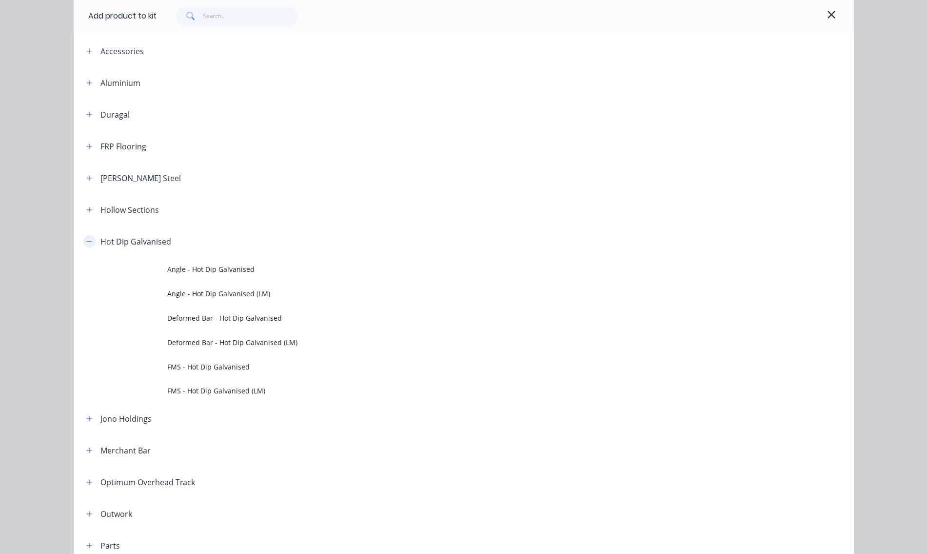
click at [83, 240] on button "button" at bounding box center [89, 241] width 12 height 12
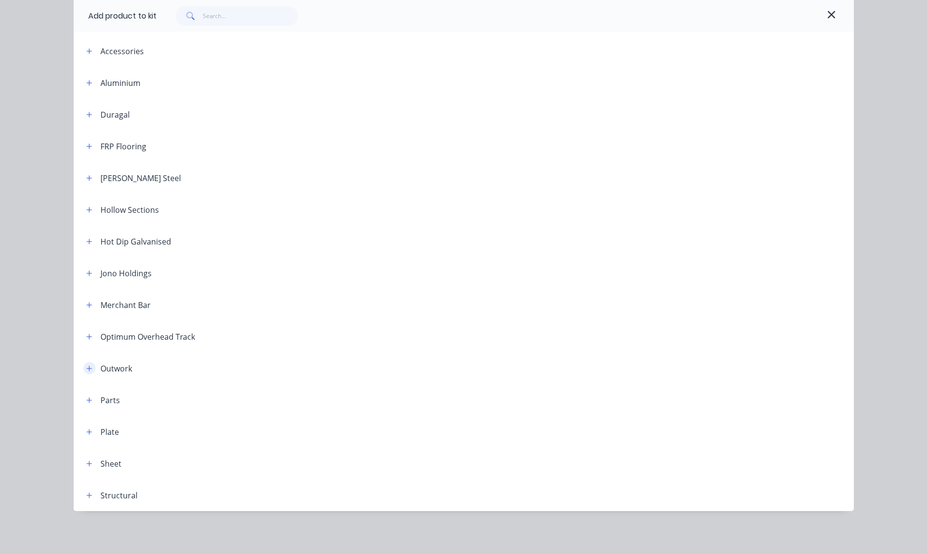
click at [88, 367] on icon "button" at bounding box center [89, 368] width 6 height 7
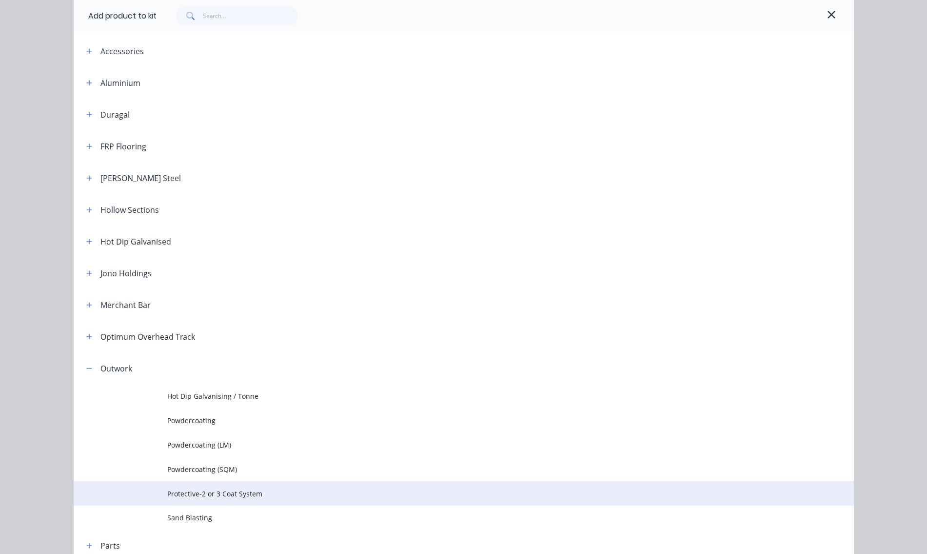
click at [204, 493] on span "Protective-2 or 3 Coat System" at bounding box center [441, 493] width 549 height 10
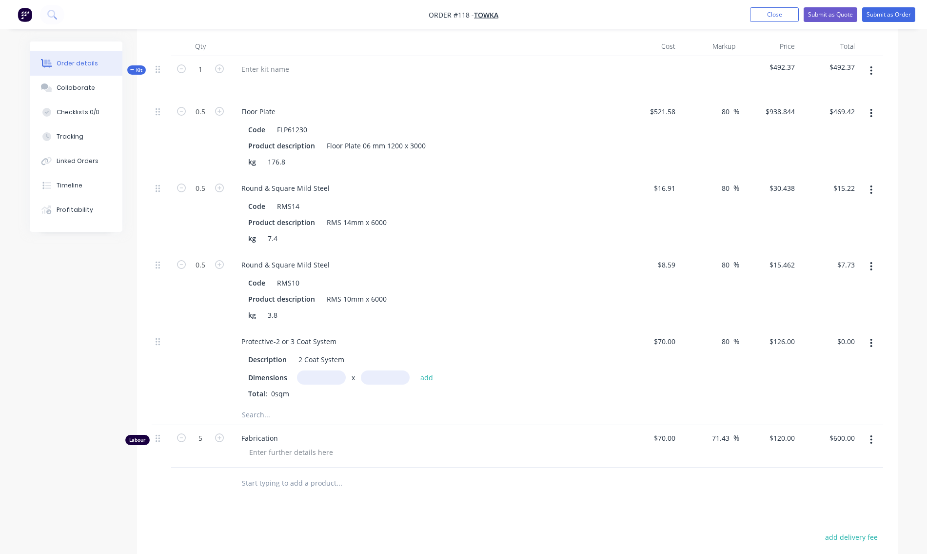
click at [311, 375] on input "text" at bounding box center [321, 377] width 49 height 14
type input "3000m"
click at [383, 378] on input "text" at bounding box center [385, 377] width 49 height 14
type input "500m"
click at [427, 378] on button "add" at bounding box center [427, 376] width 23 height 13
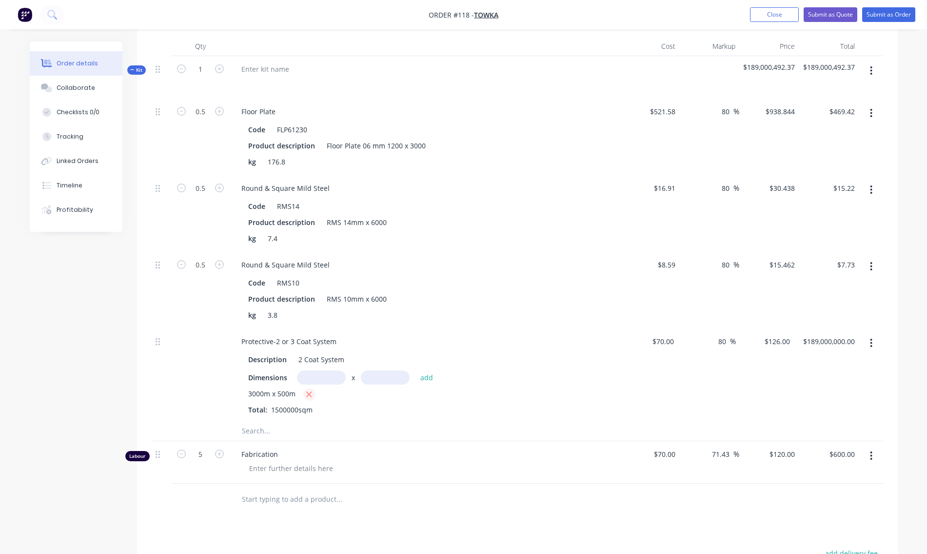
click at [311, 394] on icon "button" at bounding box center [309, 394] width 6 height 9
type input "$0.00"
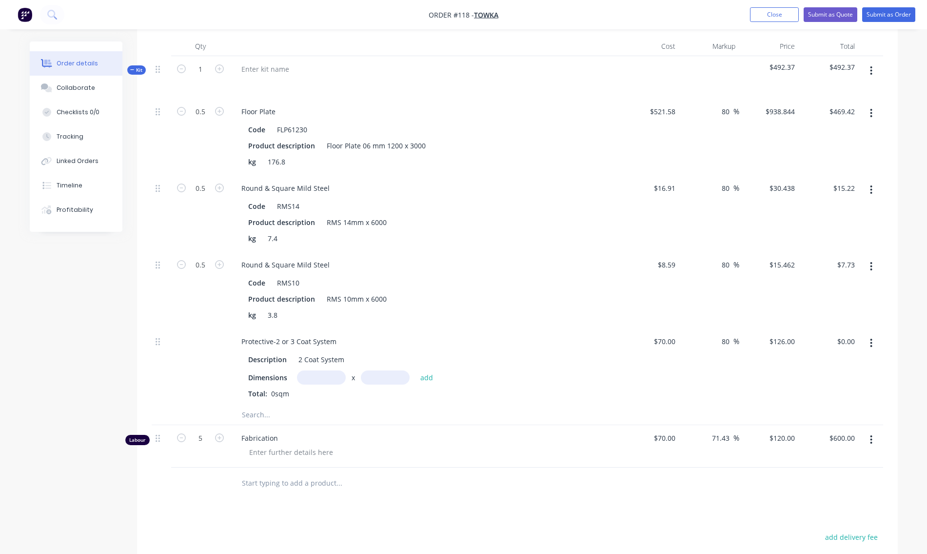
click at [315, 381] on input "text" at bounding box center [321, 377] width 49 height 14
type input "3m"
click at [387, 380] on input "text" at bounding box center [385, 377] width 49 height 14
type input "0.5m"
click at [424, 376] on button "add" at bounding box center [427, 376] width 23 height 13
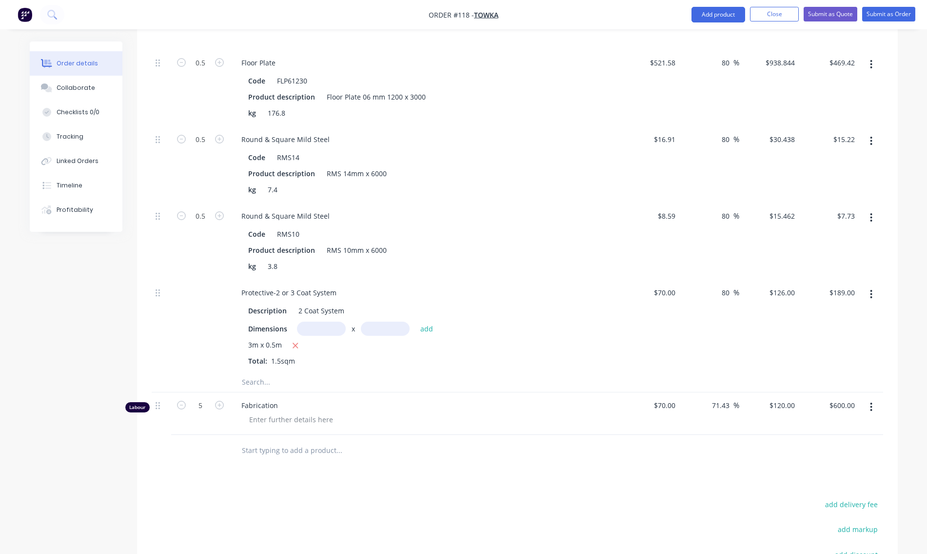
scroll to position [244, 0]
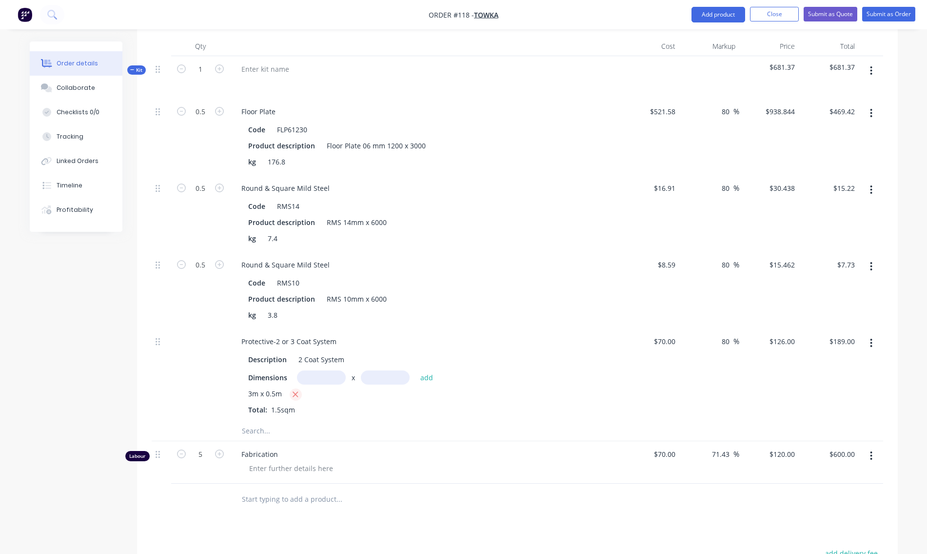
click at [296, 394] on icon "button" at bounding box center [295, 394] width 5 height 5
type input "$0.00"
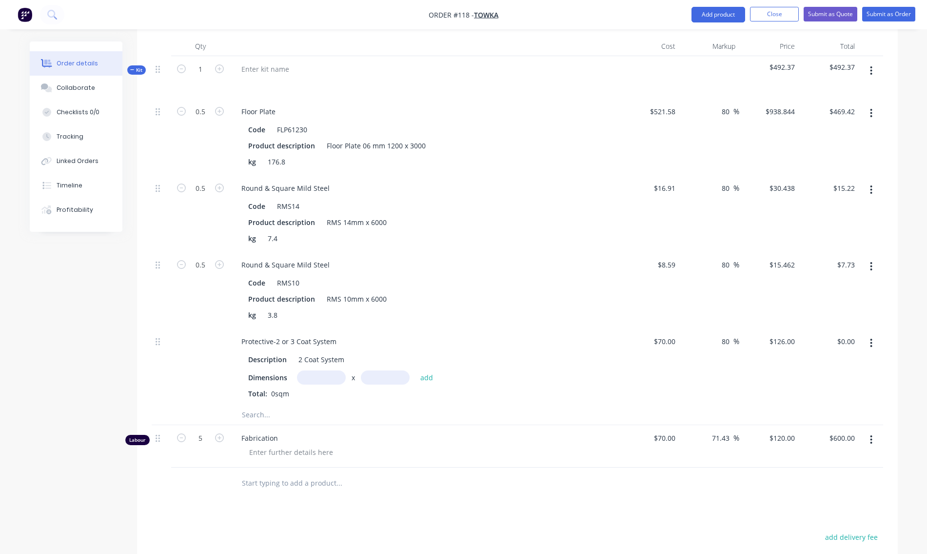
click at [318, 376] on input "text" at bounding box center [321, 377] width 49 height 14
type input "3m"
click at [372, 379] on input "text" at bounding box center [385, 377] width 49 height 14
type input "1m"
click at [426, 379] on button "add" at bounding box center [427, 376] width 23 height 13
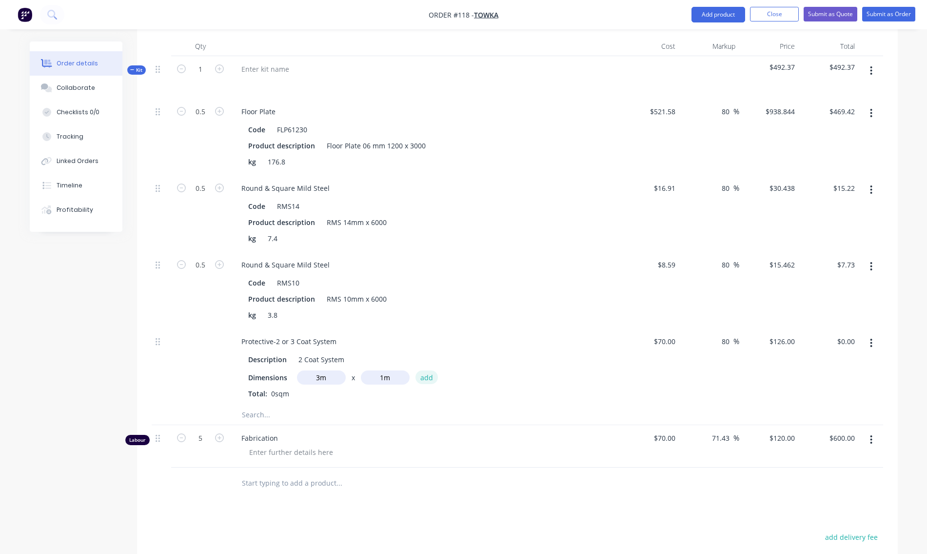
type input "$378.00"
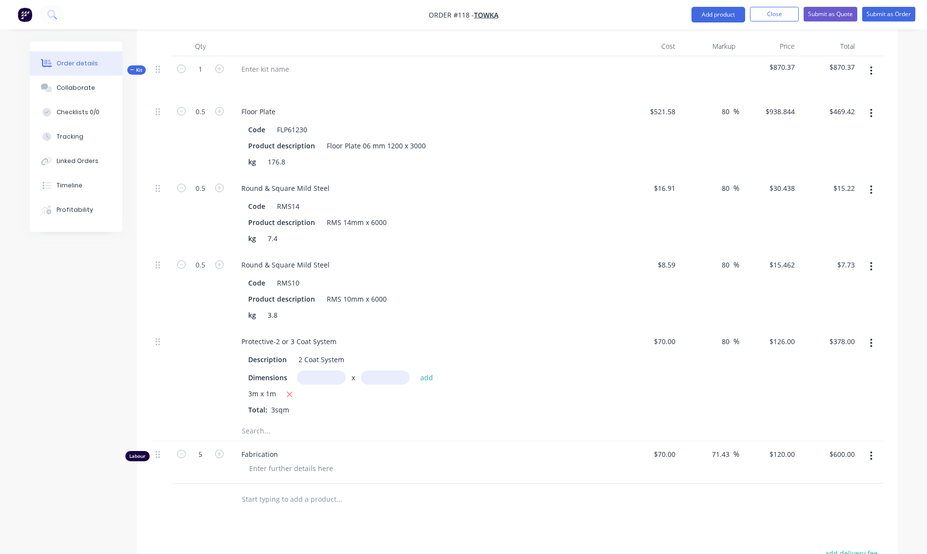
click at [870, 342] on icon "button" at bounding box center [871, 343] width 2 height 11
click at [634, 368] on div "$70.00 $70.00" at bounding box center [650, 374] width 60 height 93
click at [873, 70] on icon "button" at bounding box center [871, 70] width 2 height 11
click at [818, 156] on div "Duplicate" at bounding box center [837, 155] width 75 height 14
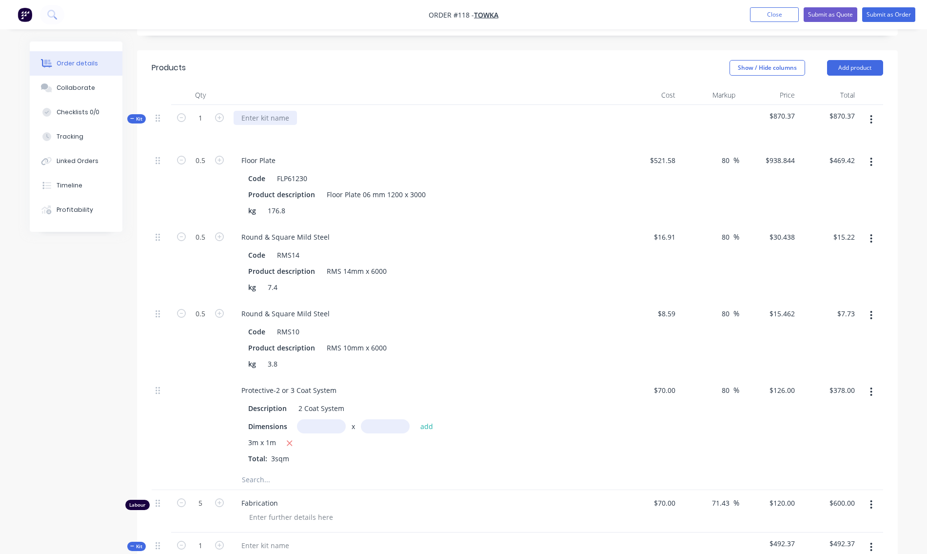
click at [277, 117] on div at bounding box center [265, 118] width 63 height 14
click at [278, 133] on div at bounding box center [425, 132] width 382 height 14
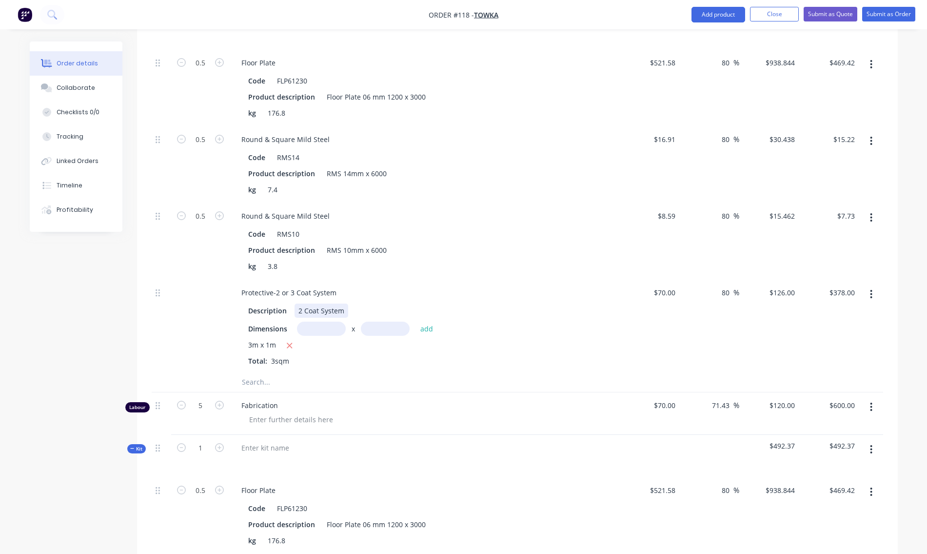
scroll to position [390, 0]
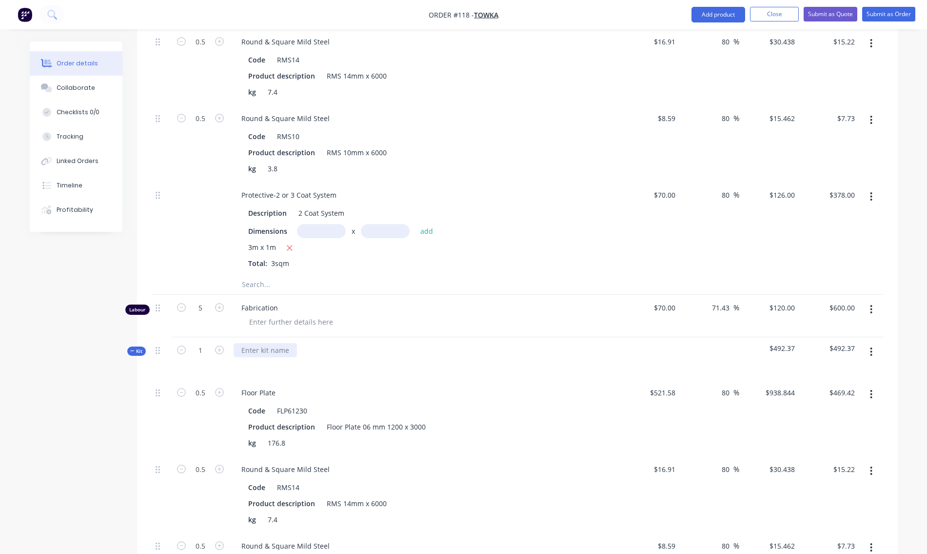
click at [286, 352] on div at bounding box center [265, 350] width 63 height 14
click at [297, 371] on div "HDG" at bounding box center [425, 358] width 390 height 42
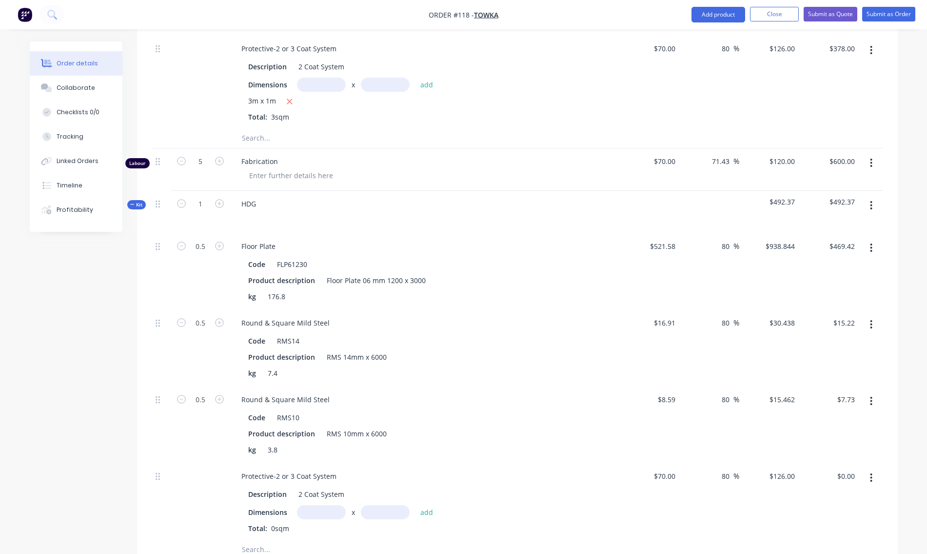
scroll to position [634, 0]
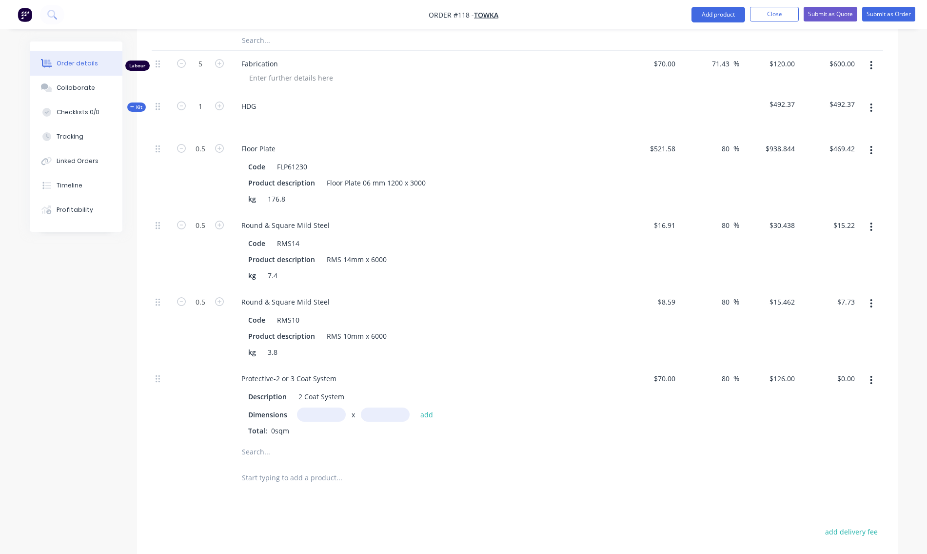
click at [871, 379] on icon "button" at bounding box center [872, 380] width 2 height 9
click at [849, 443] on div "Delete" at bounding box center [837, 445] width 75 height 14
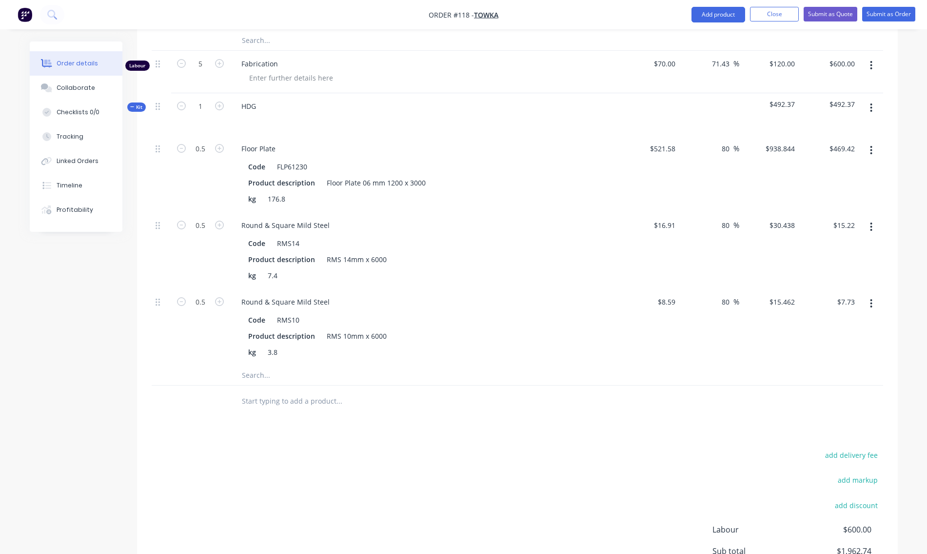
scroll to position [488, 0]
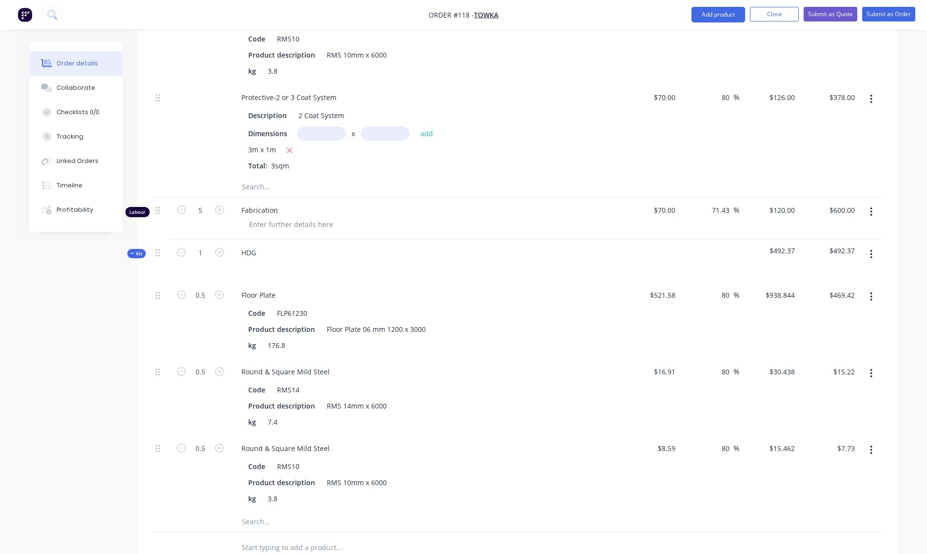
click at [868, 254] on button "button" at bounding box center [871, 254] width 23 height 18
click at [846, 301] on div "Add product to kit" at bounding box center [837, 299] width 75 height 14
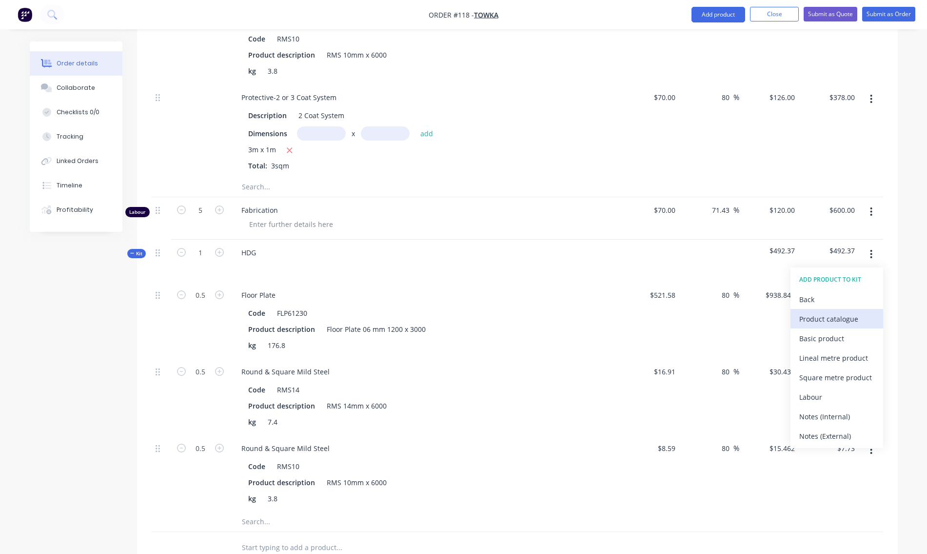
click at [830, 321] on div "Product catalogue" at bounding box center [837, 319] width 75 height 14
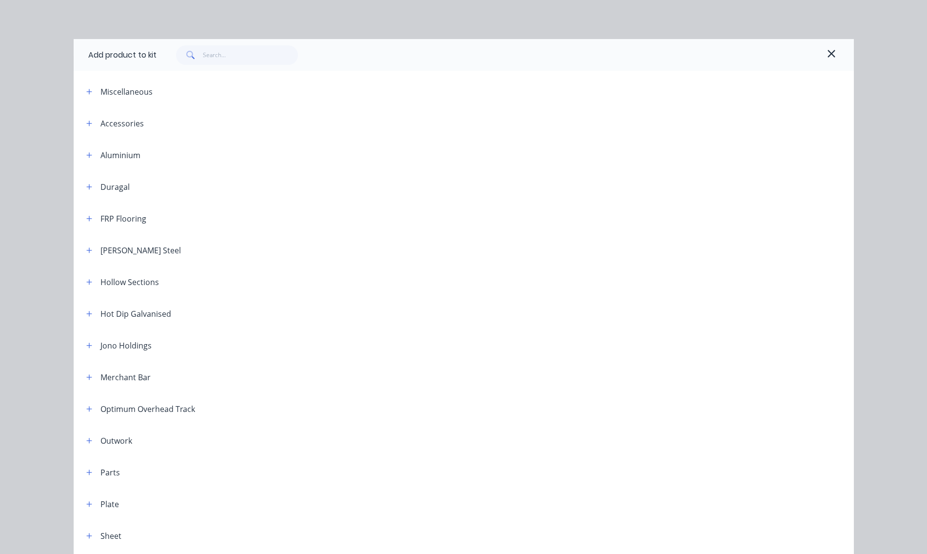
scroll to position [72, 0]
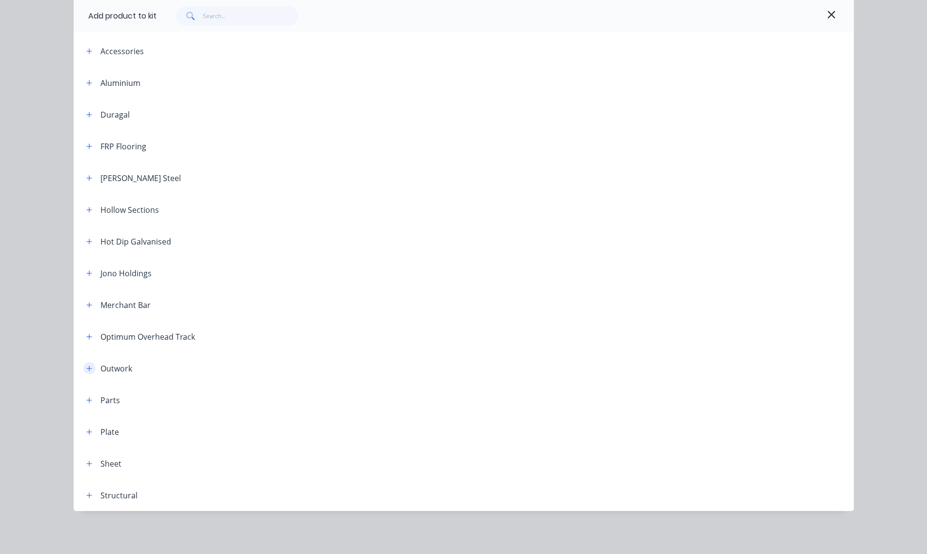
click at [83, 365] on button "button" at bounding box center [89, 368] width 12 height 12
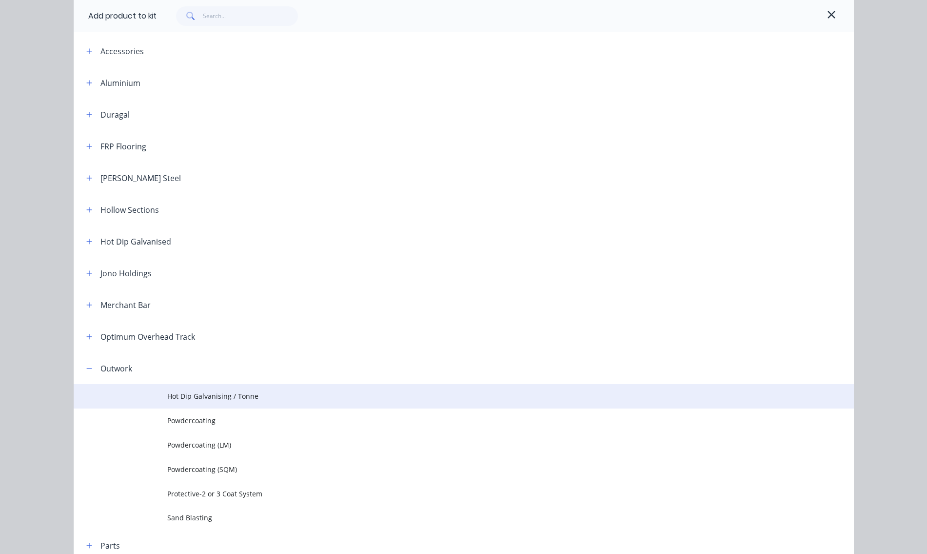
click at [205, 397] on span "Hot Dip Galvanising / Tonne" at bounding box center [441, 396] width 549 height 10
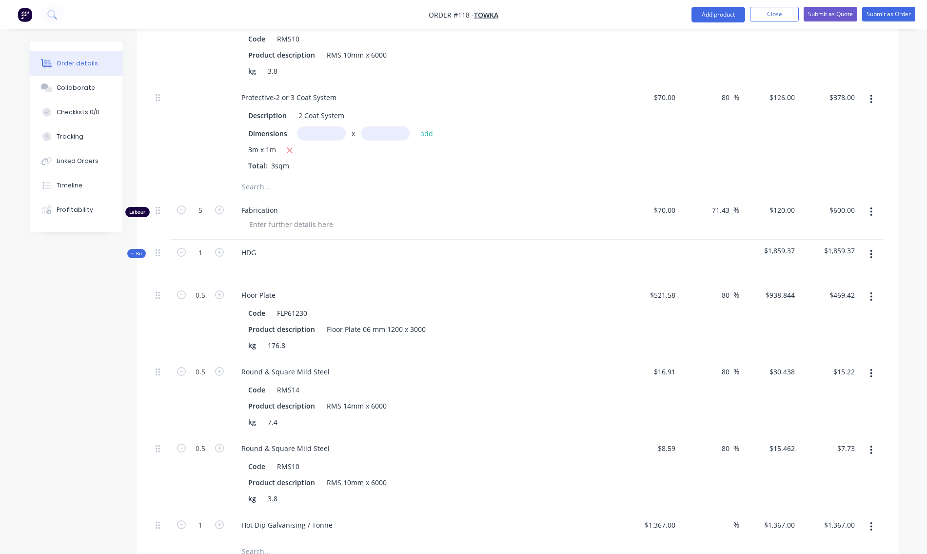
scroll to position [585, 0]
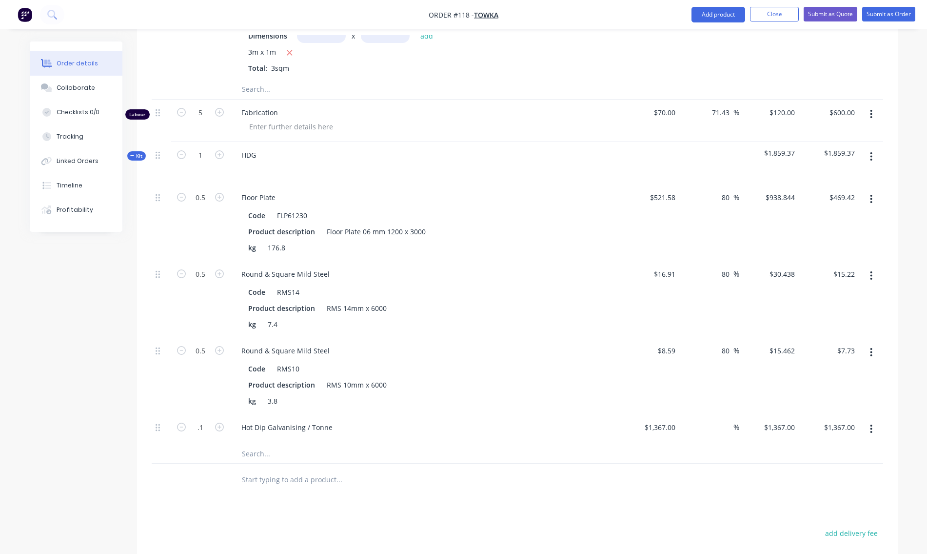
type input "0.1"
type input "$136.70"
click at [351, 444] on input "text" at bounding box center [338, 453] width 195 height 20
type input "0.25"
type input "$341.75"
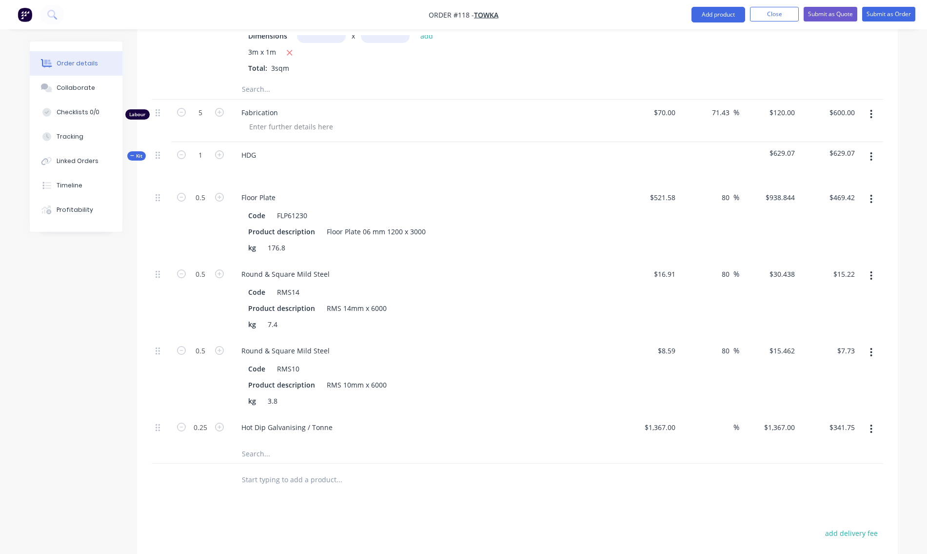
click at [375, 445] on input "text" at bounding box center [338, 453] width 195 height 20
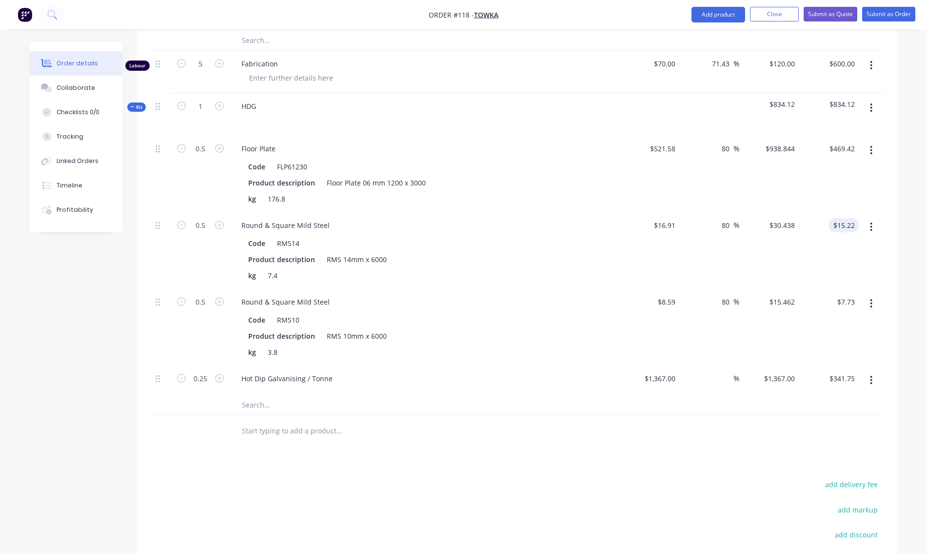
scroll to position [537, 0]
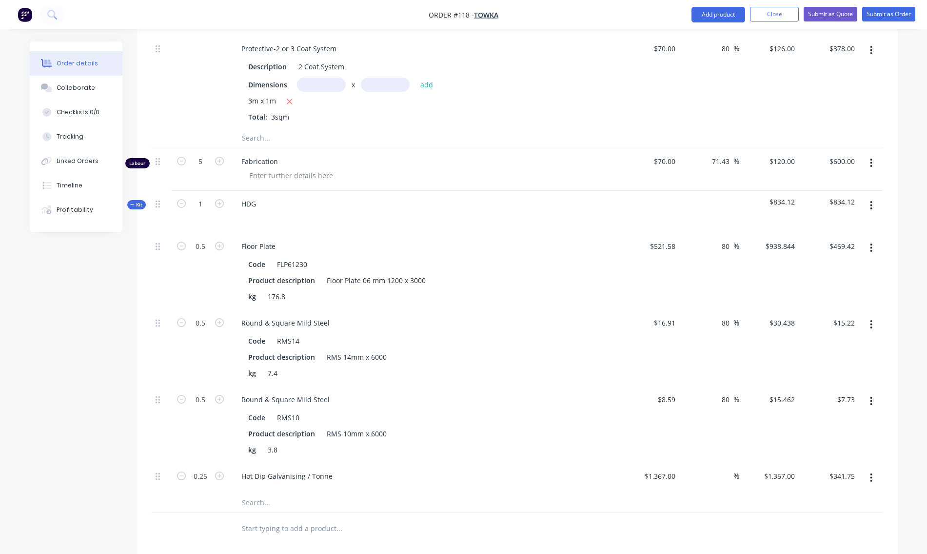
click at [873, 206] on icon "button" at bounding box center [871, 205] width 2 height 11
click at [843, 253] on div "Add product to kit" at bounding box center [837, 250] width 75 height 14
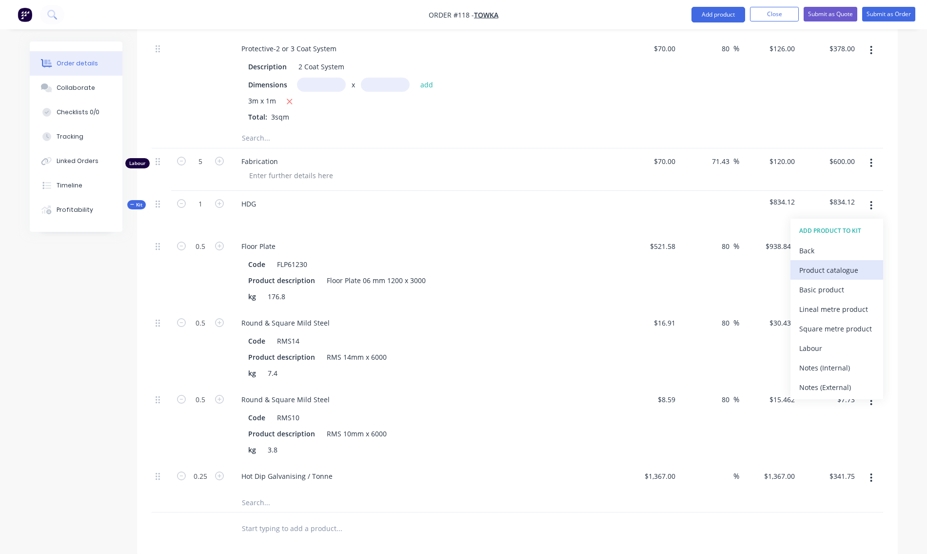
click at [825, 273] on div "Product catalogue" at bounding box center [837, 270] width 75 height 14
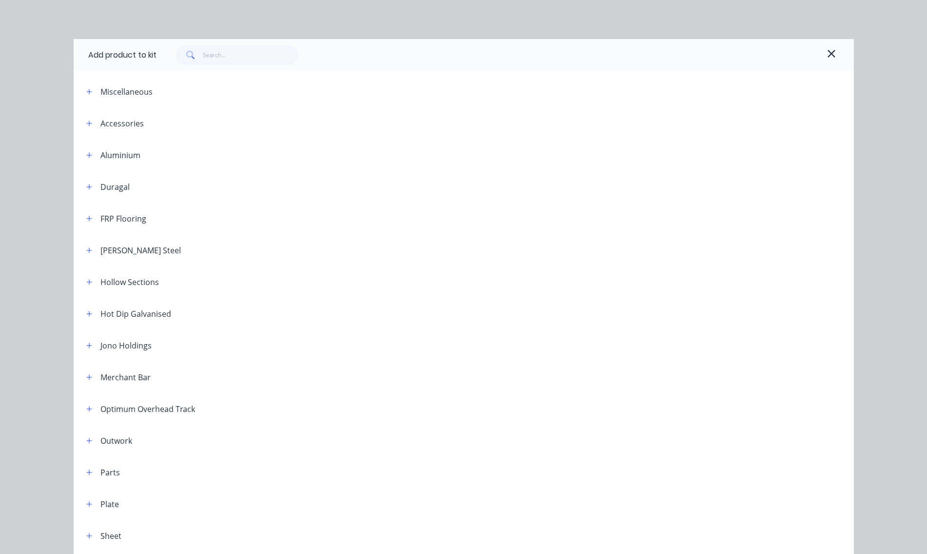
scroll to position [72, 0]
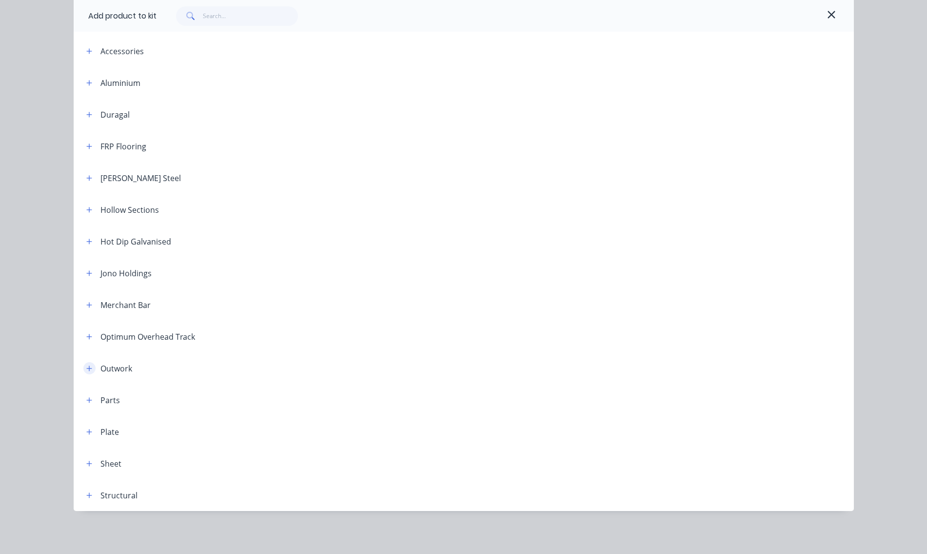
click at [87, 369] on icon "button" at bounding box center [89, 368] width 6 height 7
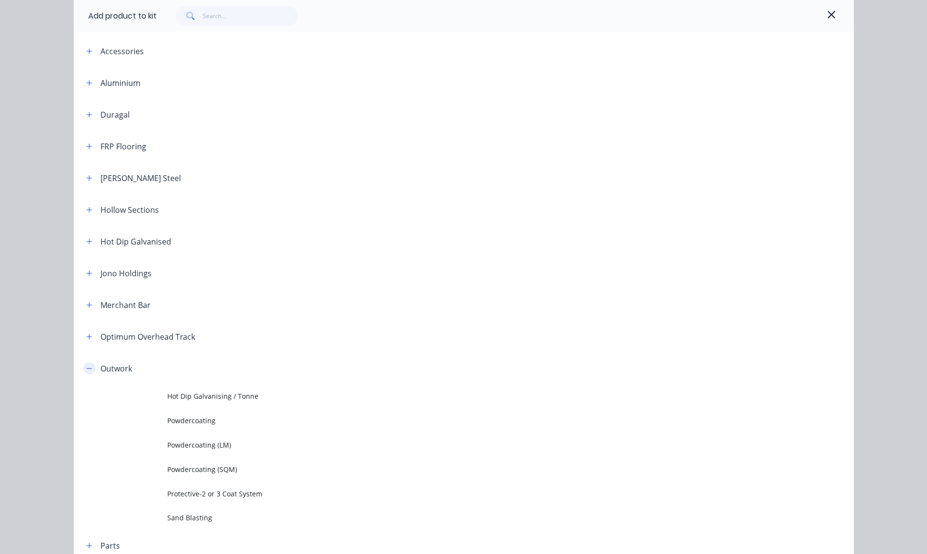
click at [85, 362] on button "button" at bounding box center [89, 368] width 12 height 12
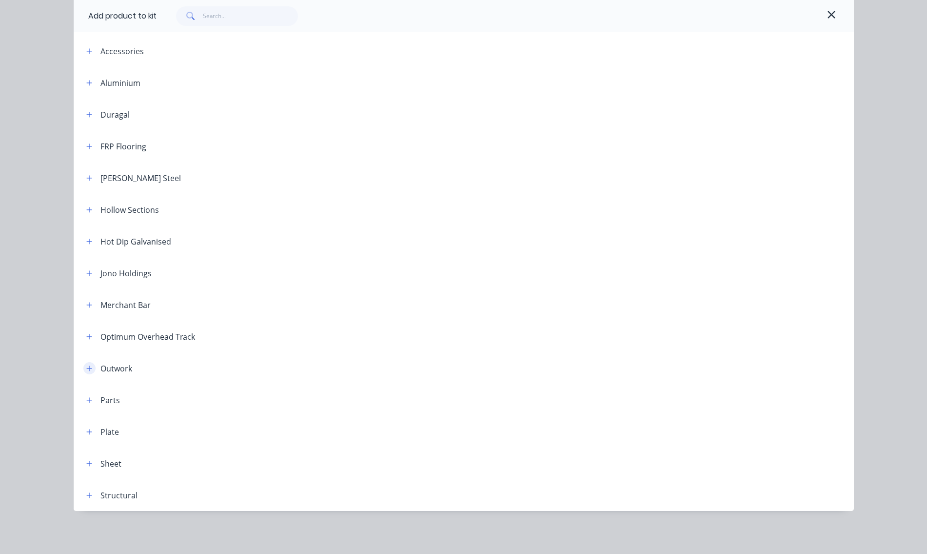
scroll to position [0, 0]
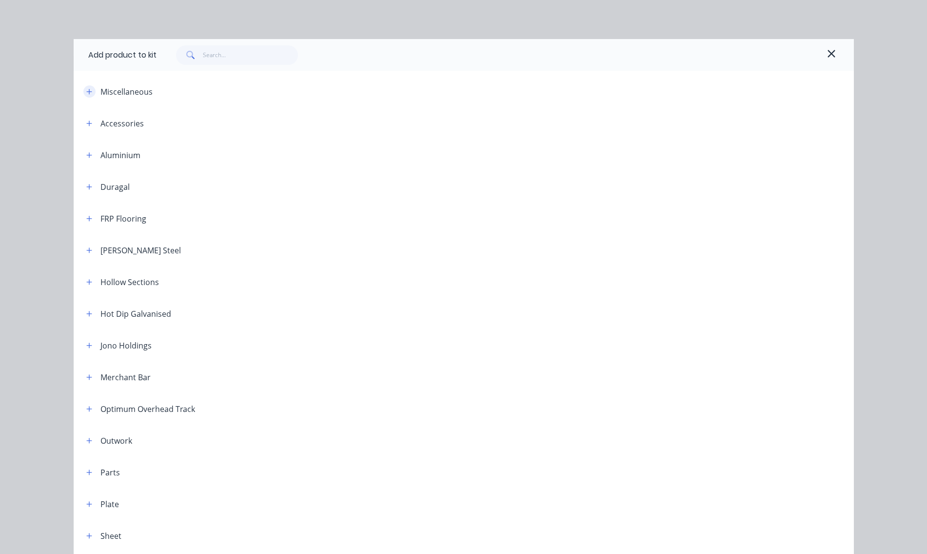
click at [87, 93] on icon "button" at bounding box center [89, 91] width 6 height 7
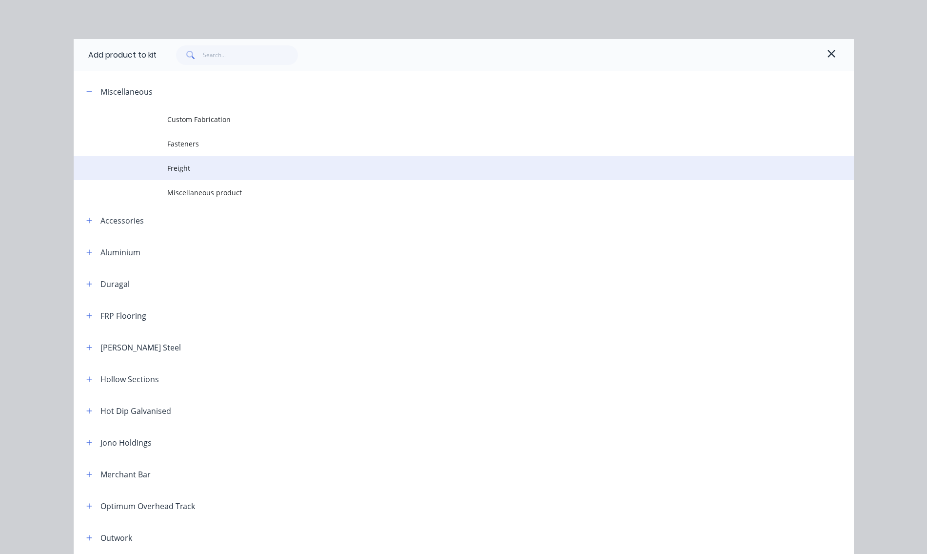
click at [195, 171] on span "Freight" at bounding box center [441, 168] width 549 height 10
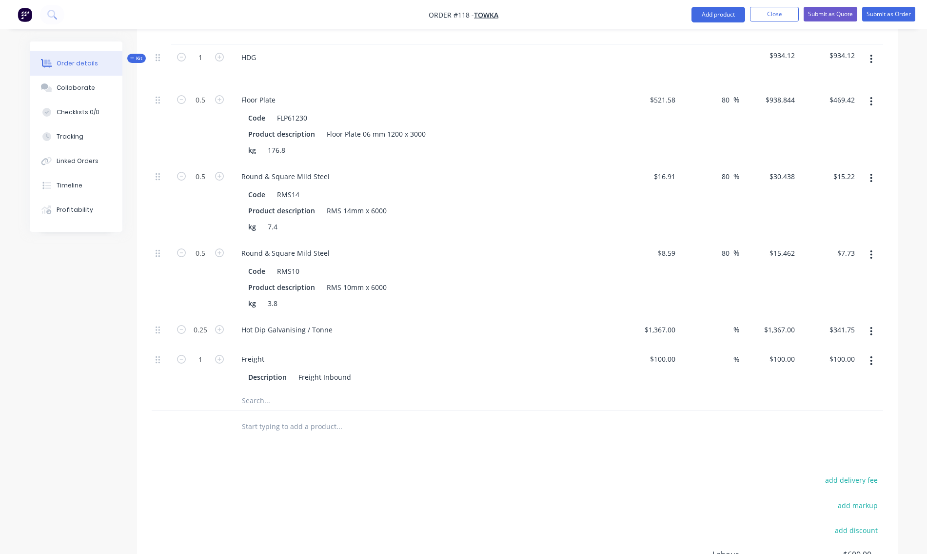
scroll to position [732, 0]
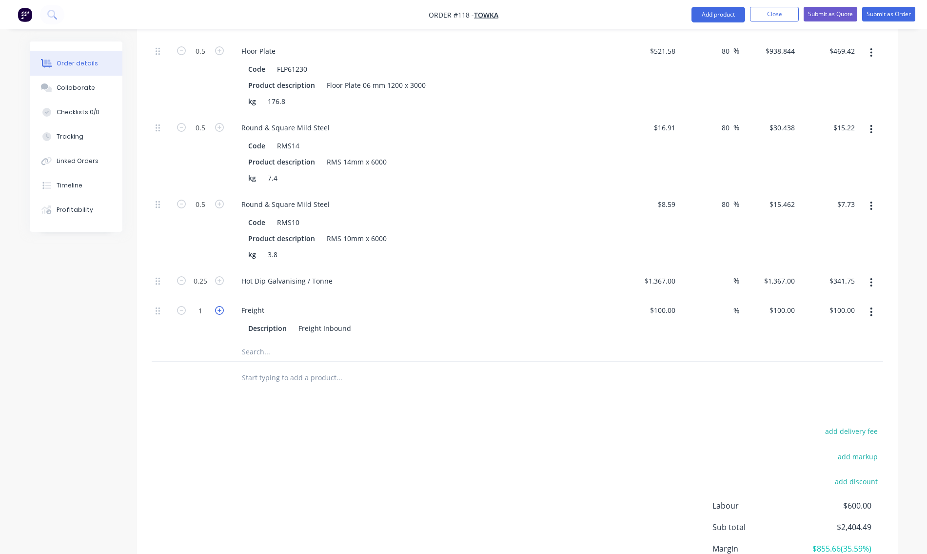
click at [220, 308] on icon "button" at bounding box center [219, 310] width 9 height 9
type input "2"
type input "$200.00"
click at [220, 308] on icon "button" at bounding box center [219, 310] width 9 height 9
type input "3"
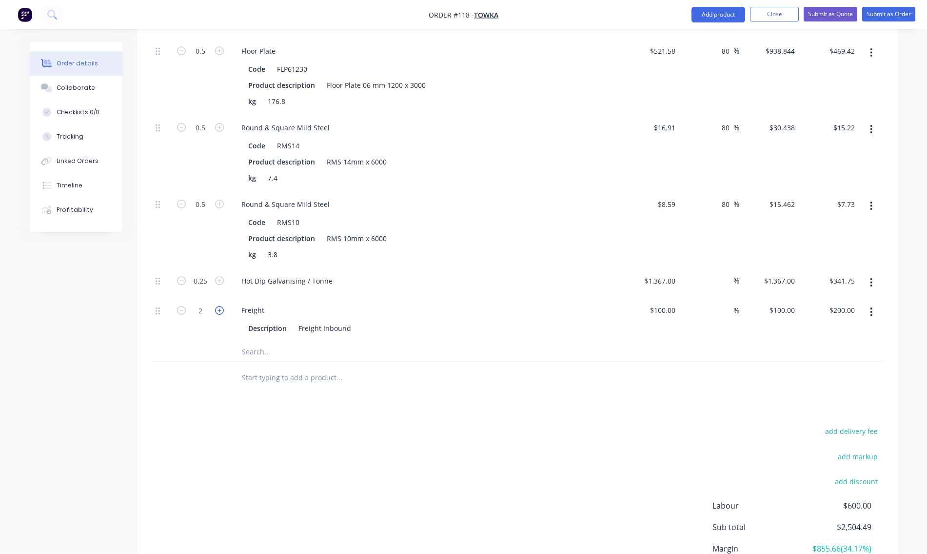
type input "$300.00"
click at [220, 308] on icon "button" at bounding box center [219, 310] width 9 height 9
type input "4"
type input "$400.00"
click at [863, 432] on button "add delivery fee" at bounding box center [852, 430] width 63 height 13
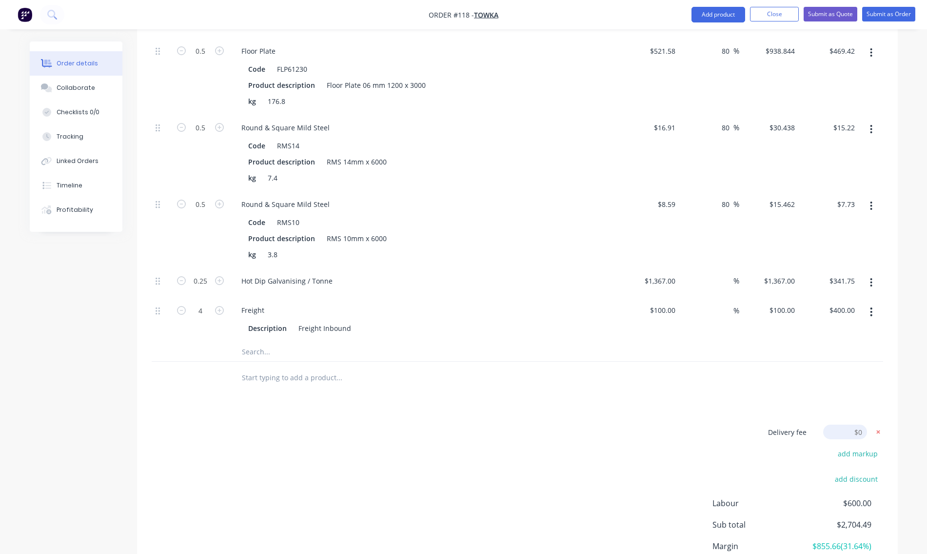
click at [880, 429] on icon at bounding box center [879, 432] width 10 height 10
click at [866, 458] on button "add markup" at bounding box center [858, 456] width 50 height 13
click at [838, 457] on input at bounding box center [845, 457] width 44 height 15
type input "2.5"
click at [792, 456] on input at bounding box center [767, 457] width 89 height 15
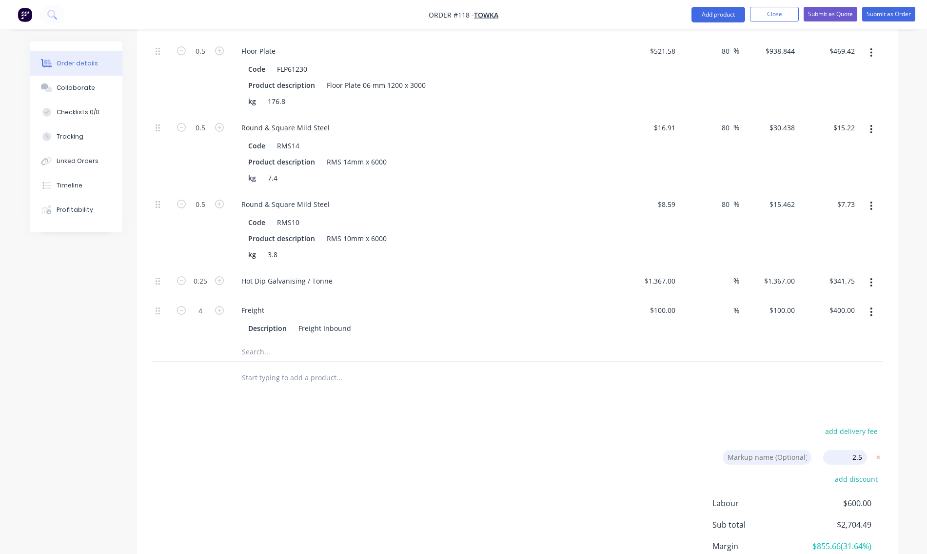
type input "Admin."
type input "84.5"
type input "$962.3151"
type input "$481.16"
type input "84.5"
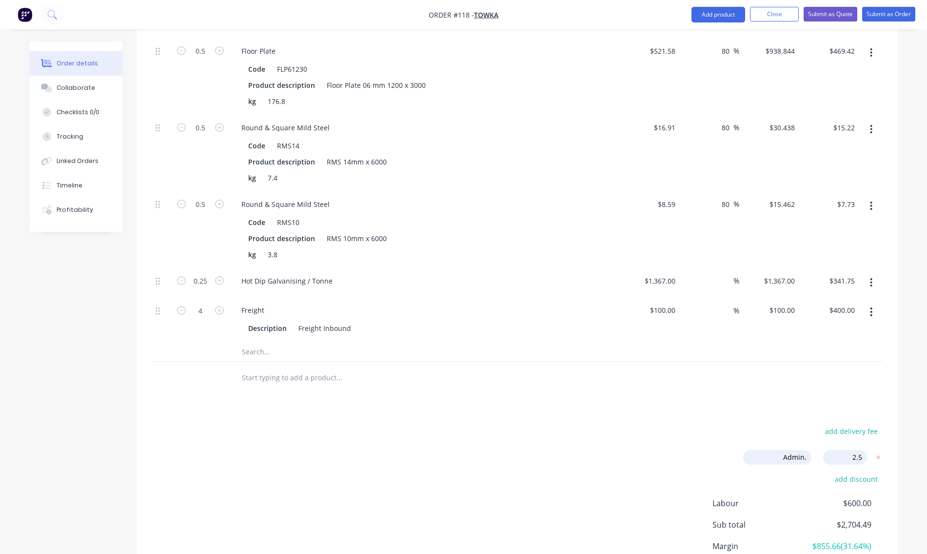
type input "$31.1989"
type input "$15.60"
type input "84.5"
type input "$15.8485"
type input "$7.92"
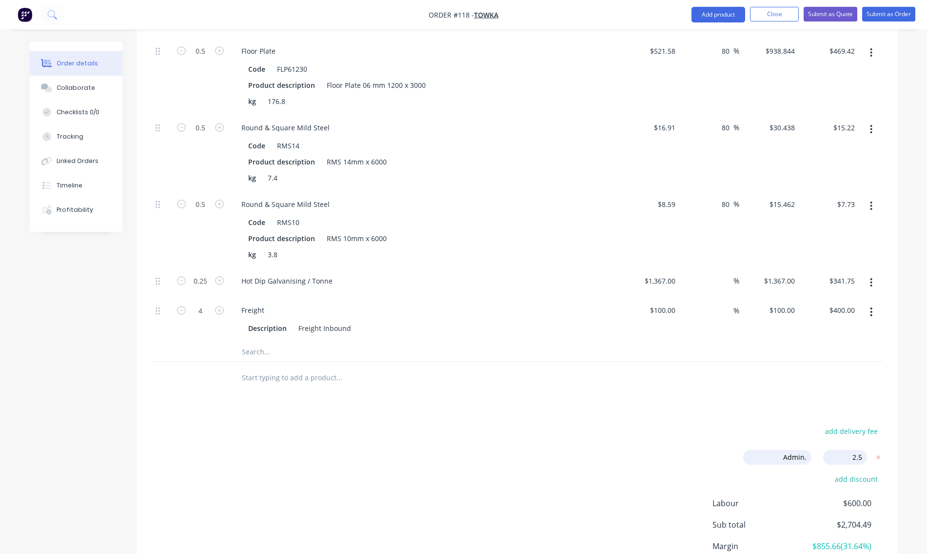
type input "75.71"
type input "$123.00"
type input "$615.00"
type input "84.5"
type input "$129.15"
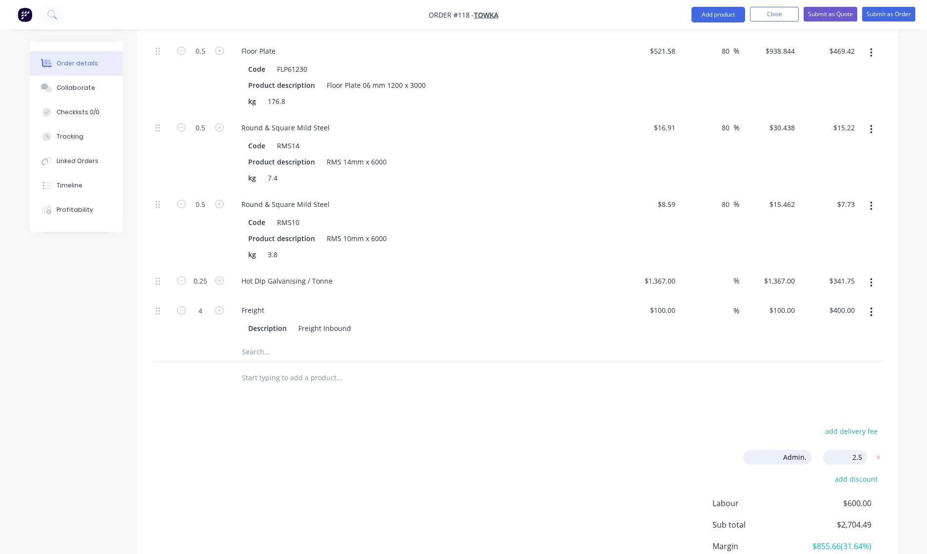
type input "$387.45"
type input "84.5"
type input "$962.3151"
type input "$481.16"
type input "84.5"
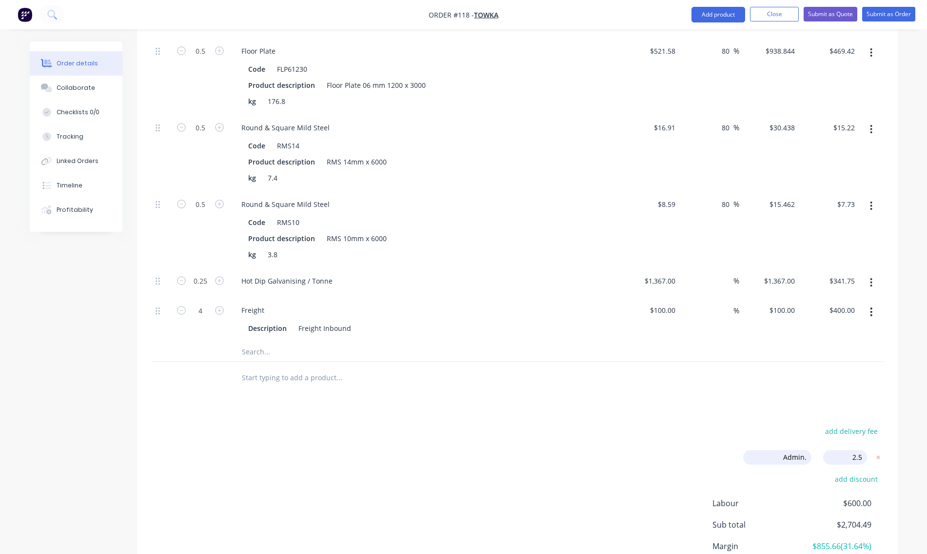
type input "$31.1989"
type input "$15.60"
type input "84.5"
type input "$15.8485"
type input "$7.92"
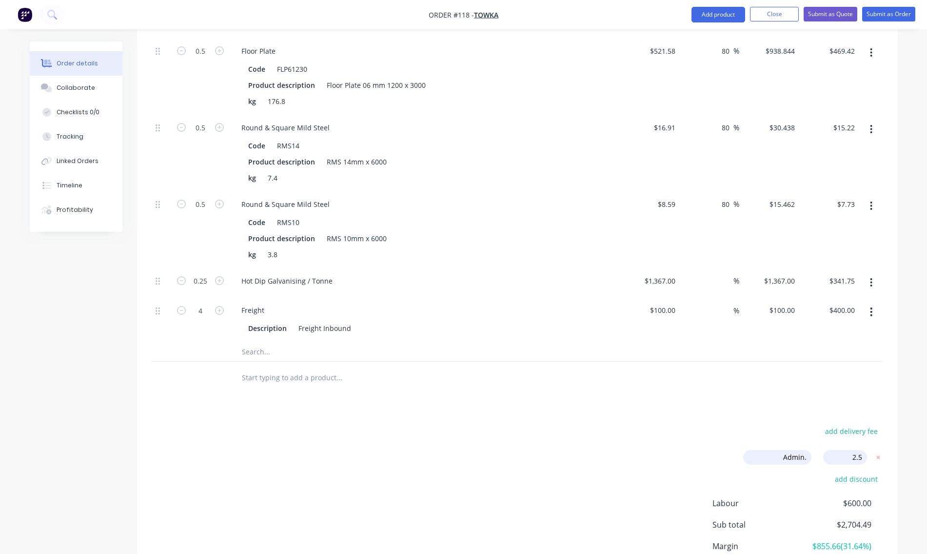
type input "2.5"
type input "$1,401.175"
type input "$350.29"
type input "2.5"
type input "$102.50"
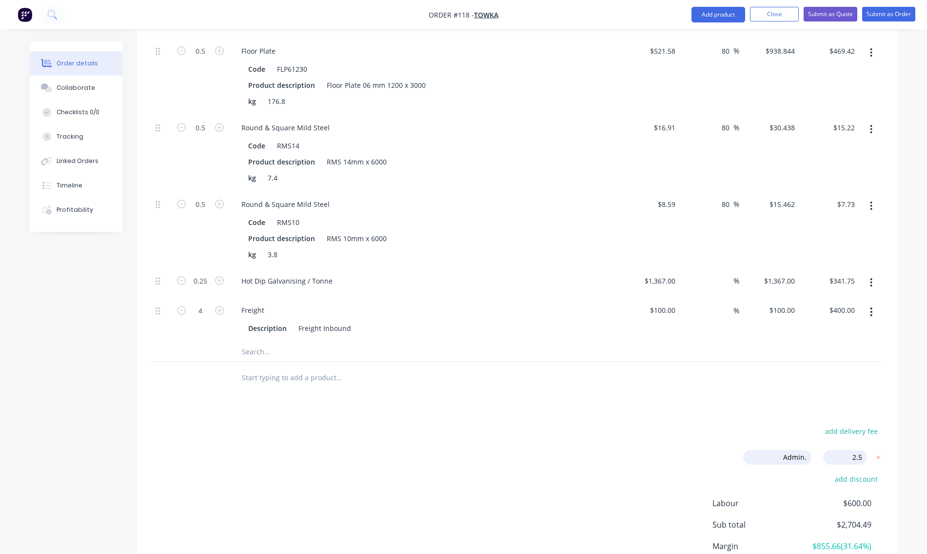
type input "$410.00"
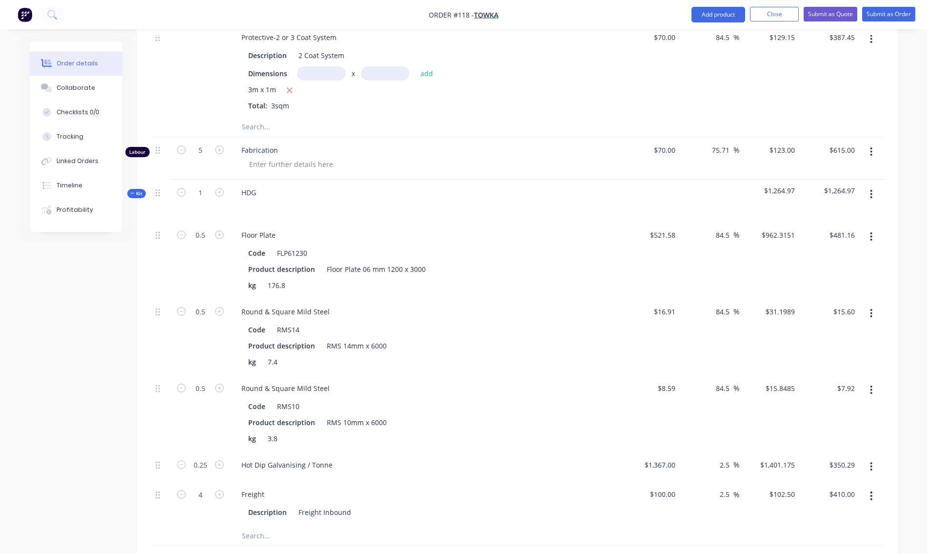
scroll to position [401, 0]
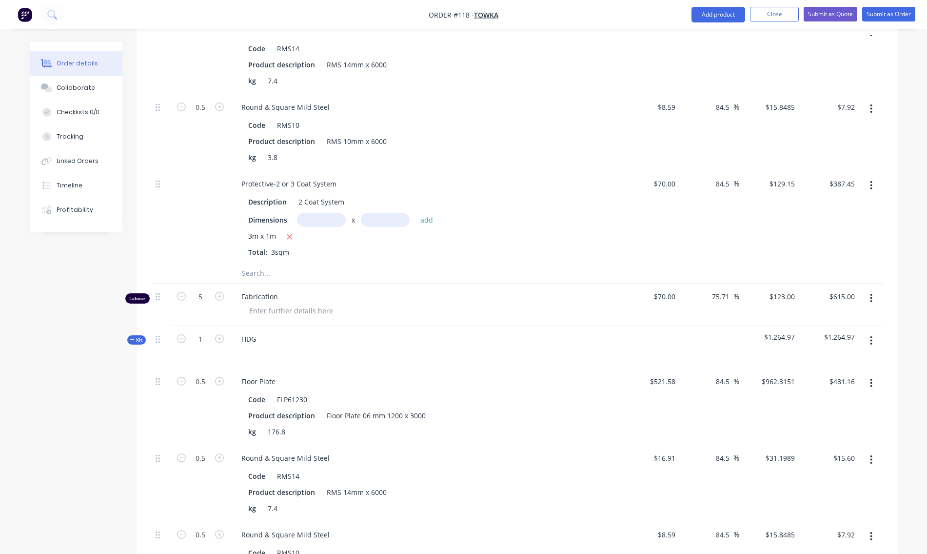
click at [135, 341] on span "Kit" at bounding box center [136, 339] width 13 height 7
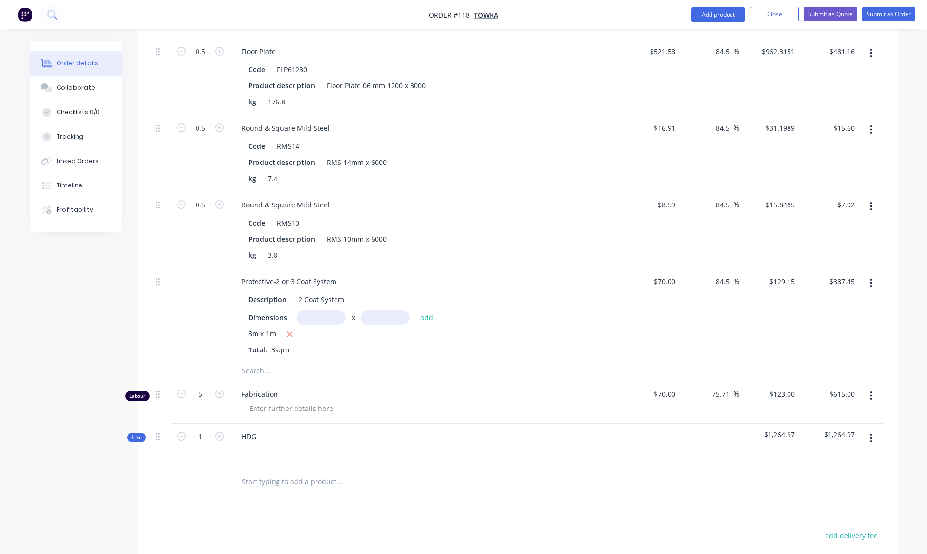
scroll to position [158, 0]
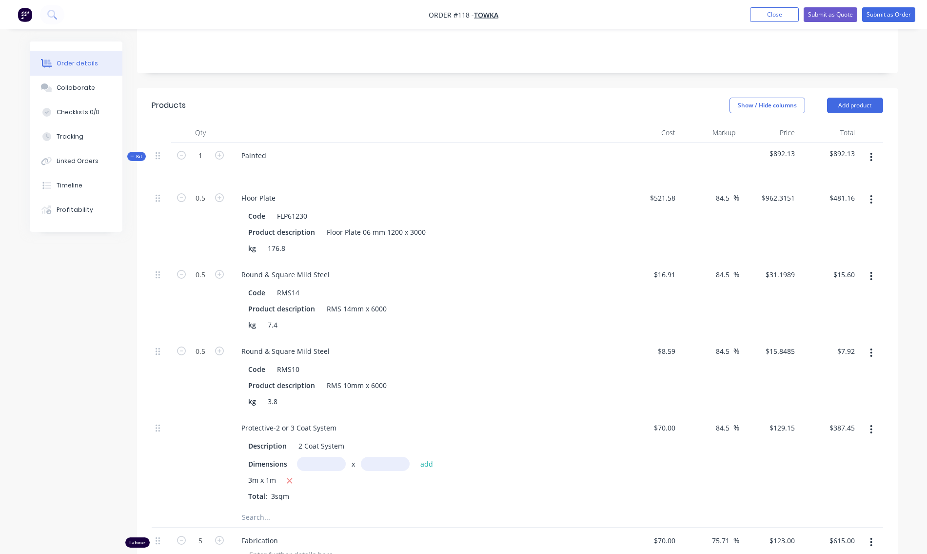
click at [136, 158] on span "Kit" at bounding box center [136, 156] width 13 height 7
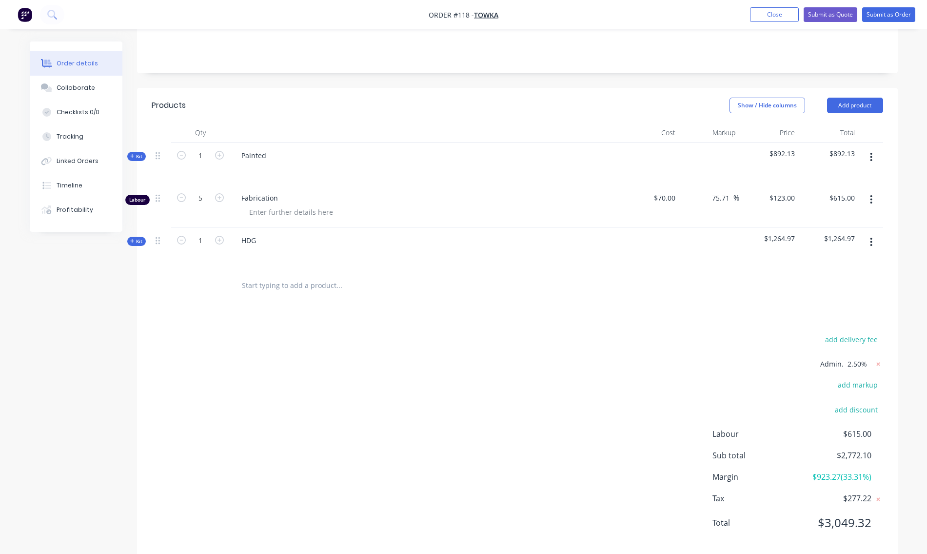
click at [136, 157] on span "Kit" at bounding box center [136, 156] width 13 height 7
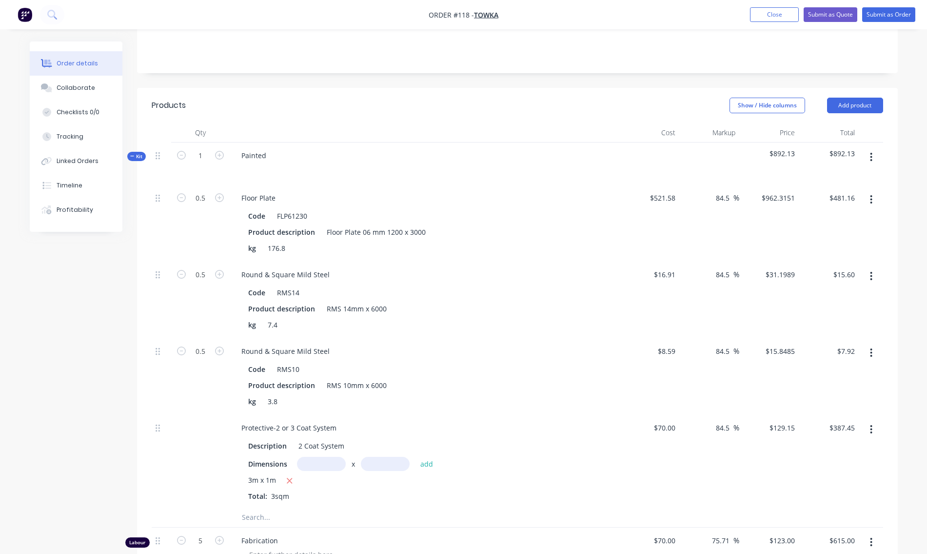
scroll to position [255, 0]
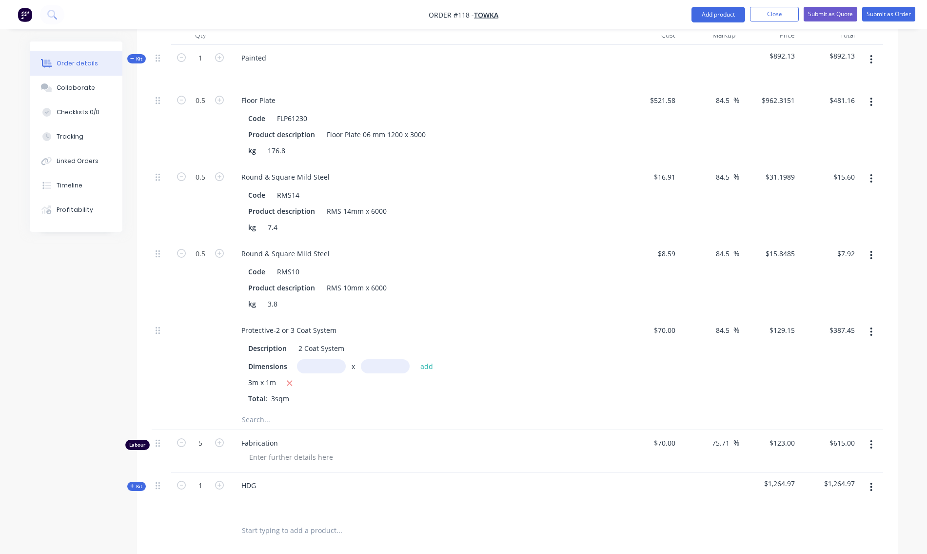
click at [872, 444] on icon "button" at bounding box center [872, 444] width 2 height 9
click at [814, 527] on div "Delete" at bounding box center [837, 528] width 75 height 14
click at [871, 60] on icon "button" at bounding box center [872, 59] width 2 height 9
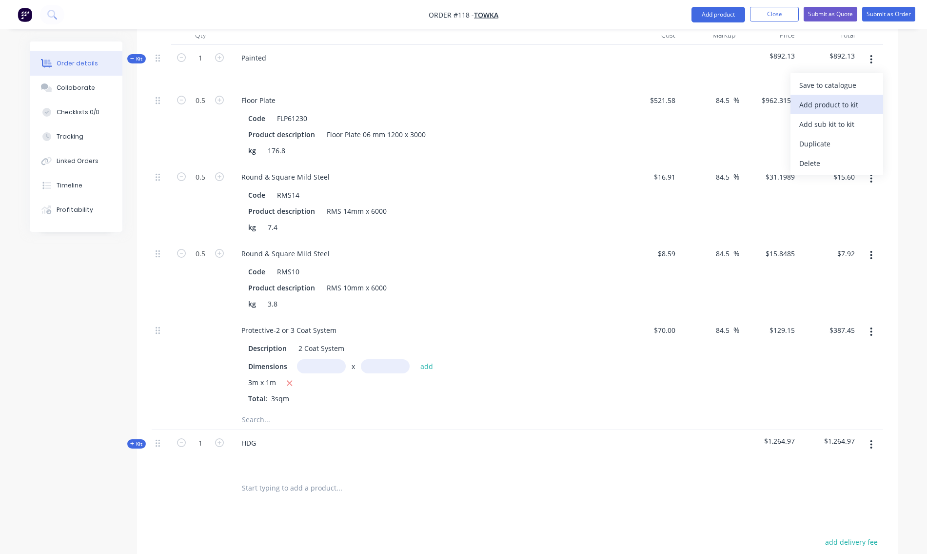
click at [838, 104] on div "Add product to kit" at bounding box center [837, 105] width 75 height 14
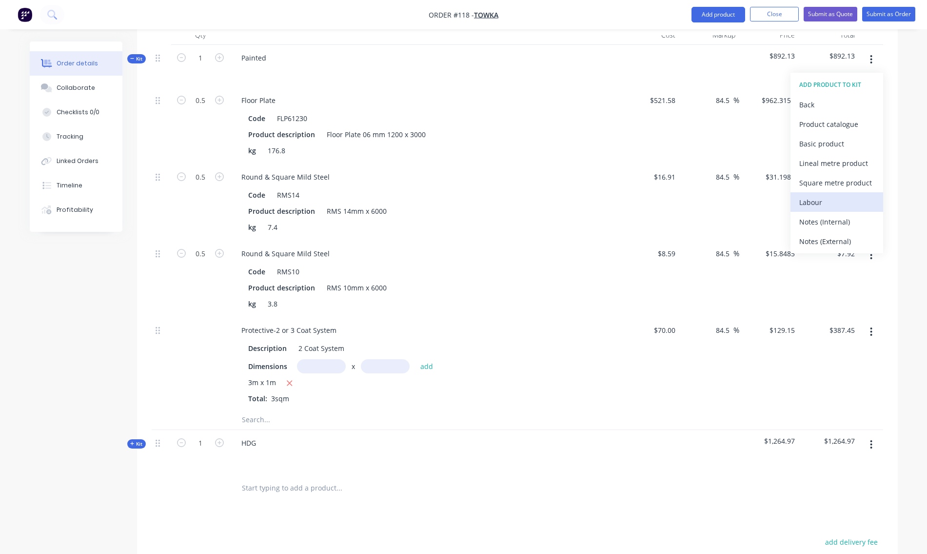
click at [813, 200] on div "Labour" at bounding box center [837, 202] width 75 height 14
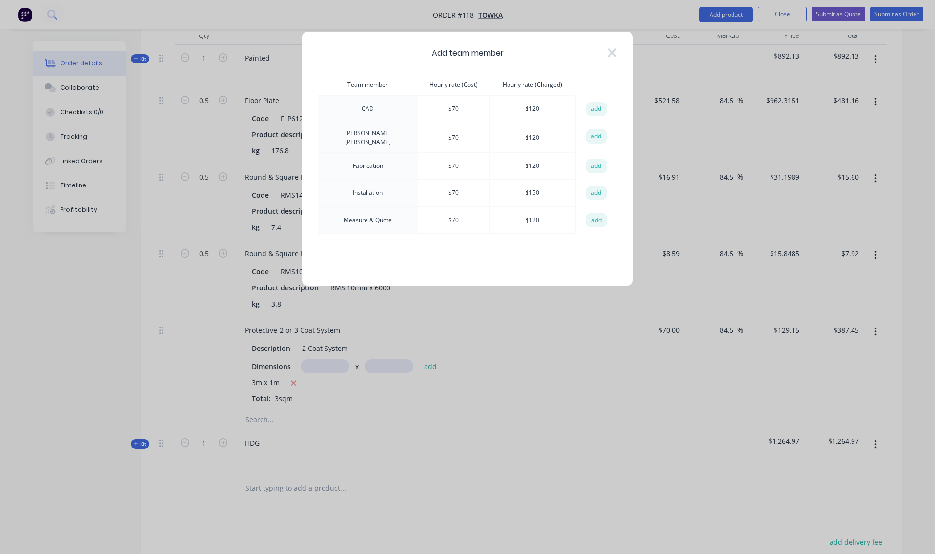
click at [528, 165] on td "$ 120" at bounding box center [532, 165] width 86 height 27
click at [598, 163] on button "add" at bounding box center [595, 166] width 21 height 15
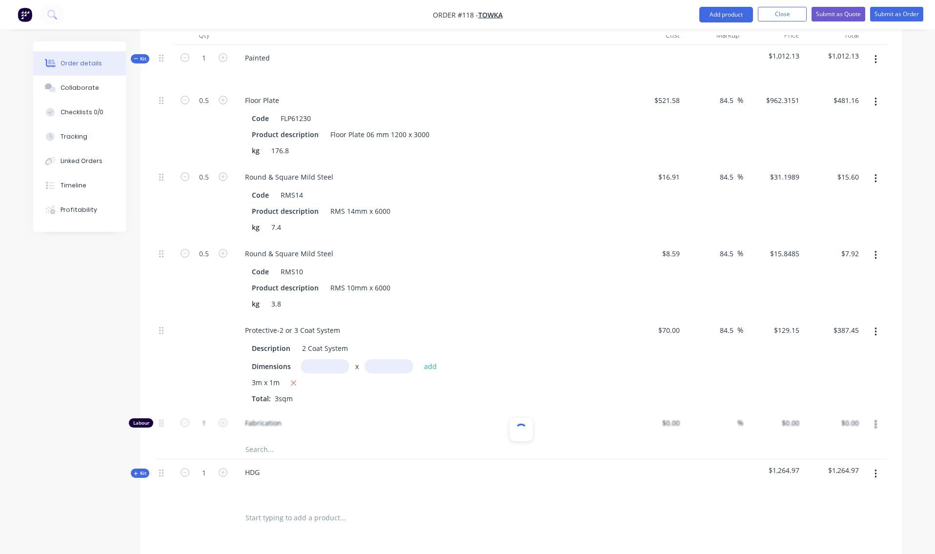
type input "$70.00"
type input "71.43"
type input "$120.00"
click at [220, 425] on icon "button" at bounding box center [219, 422] width 9 height 9
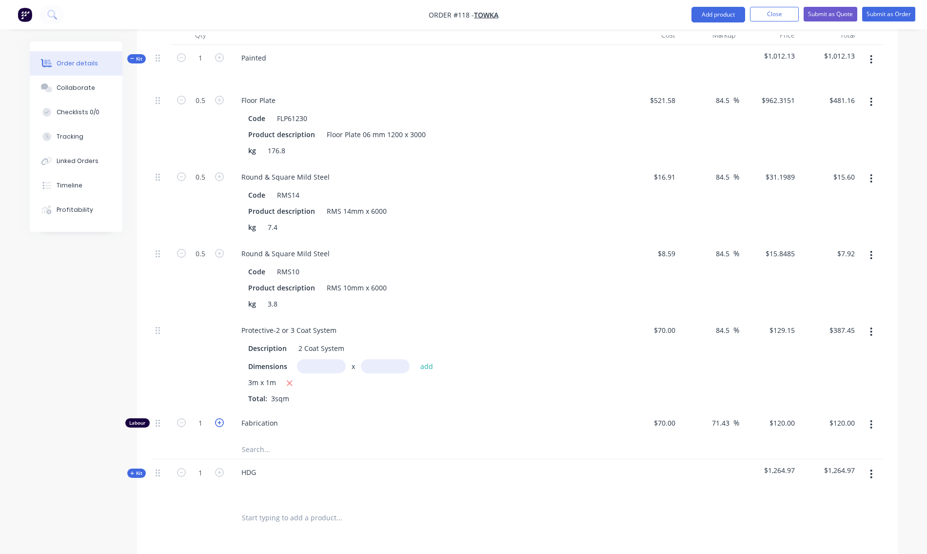
type input "2"
type input "$240.00"
click at [220, 425] on icon "button" at bounding box center [219, 422] width 9 height 9
type input "3"
type input "$360.00"
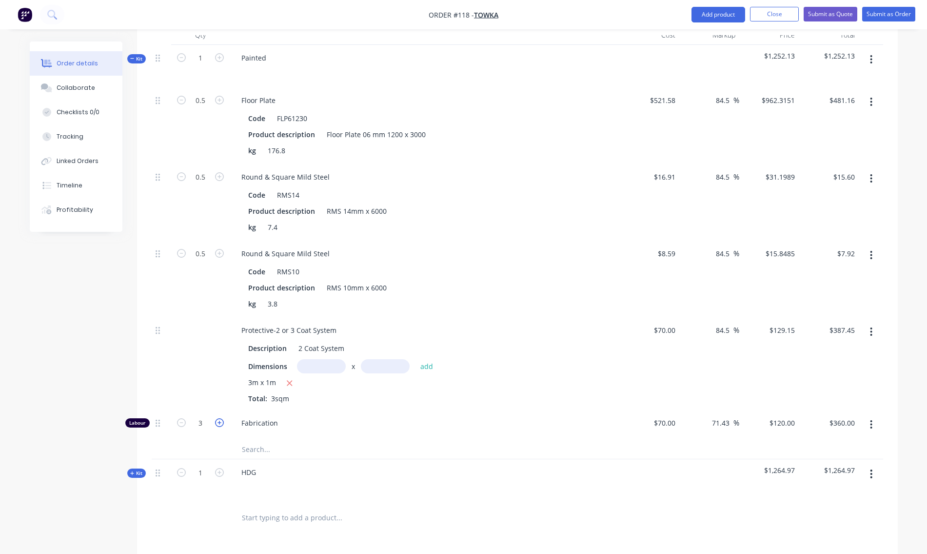
click at [220, 425] on icon "button" at bounding box center [219, 422] width 9 height 9
type input "4"
type input "$480.00"
click at [220, 425] on icon "button" at bounding box center [219, 422] width 9 height 9
type input "5"
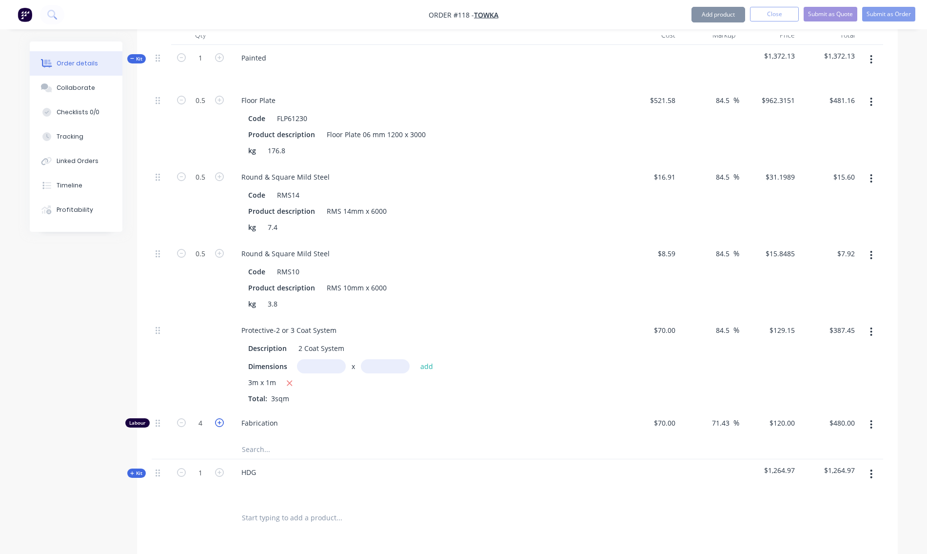
type input "$600.00"
click at [220, 424] on icon "button" at bounding box center [219, 422] width 9 height 9
type input "6"
type input "$720.00"
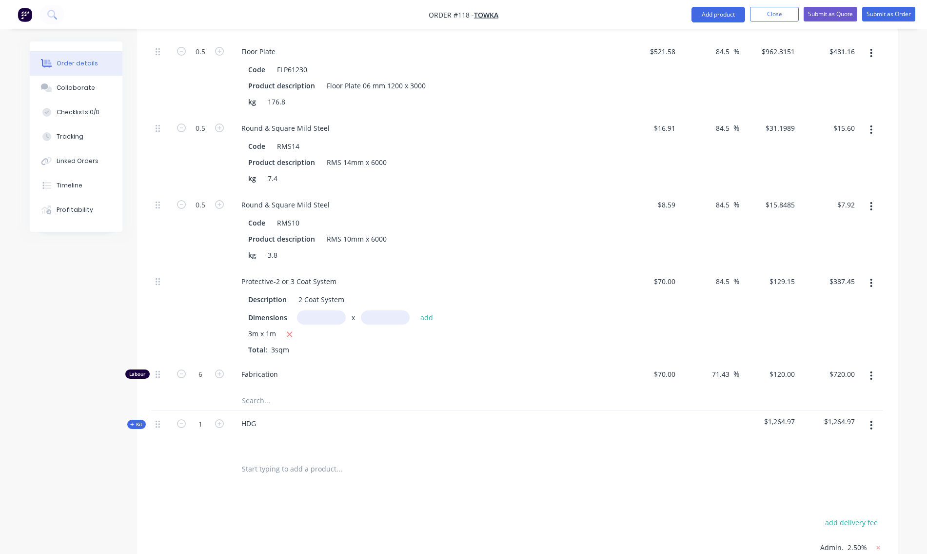
click at [135, 425] on span "Kit" at bounding box center [136, 424] width 13 height 7
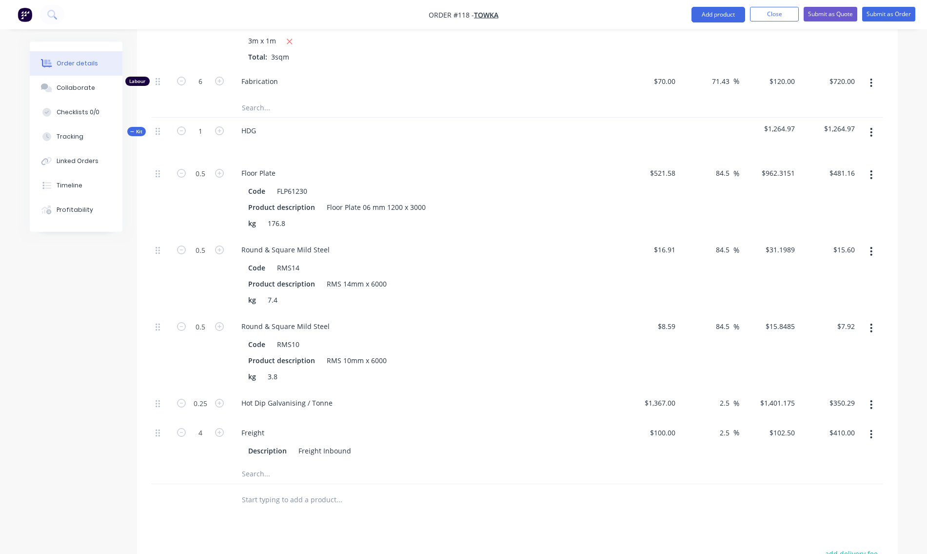
scroll to position [450, 0]
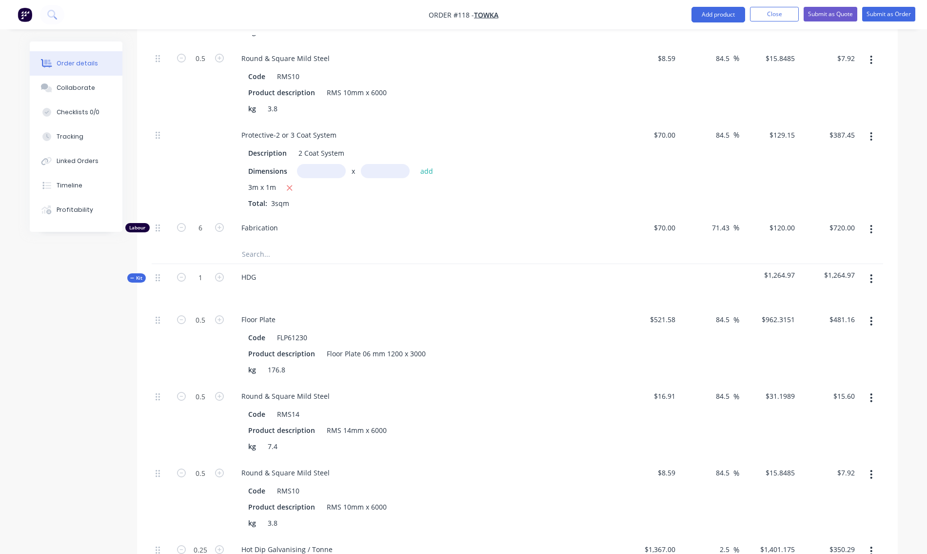
click at [872, 280] on icon "button" at bounding box center [871, 278] width 2 height 11
click at [832, 326] on div "Add product to kit" at bounding box center [837, 324] width 75 height 14
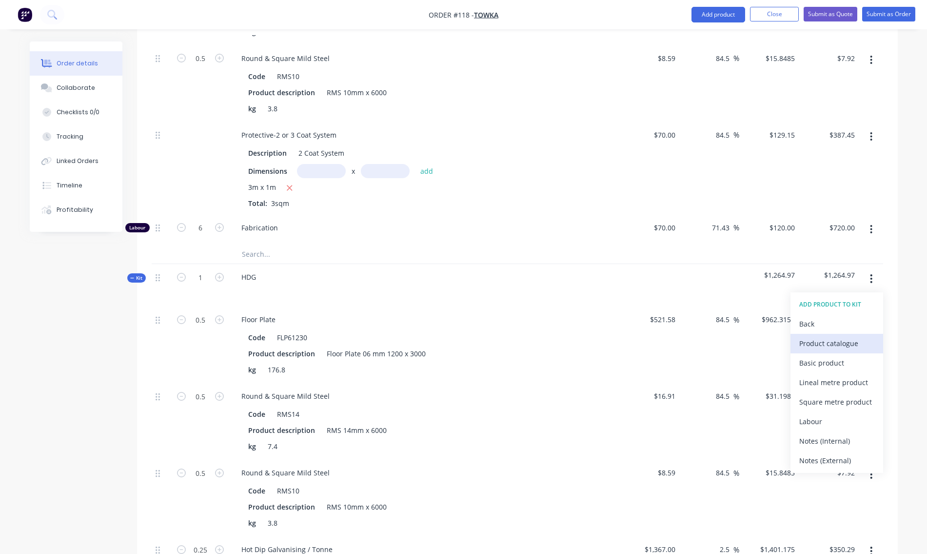
click at [821, 343] on div "Product catalogue" at bounding box center [837, 343] width 75 height 14
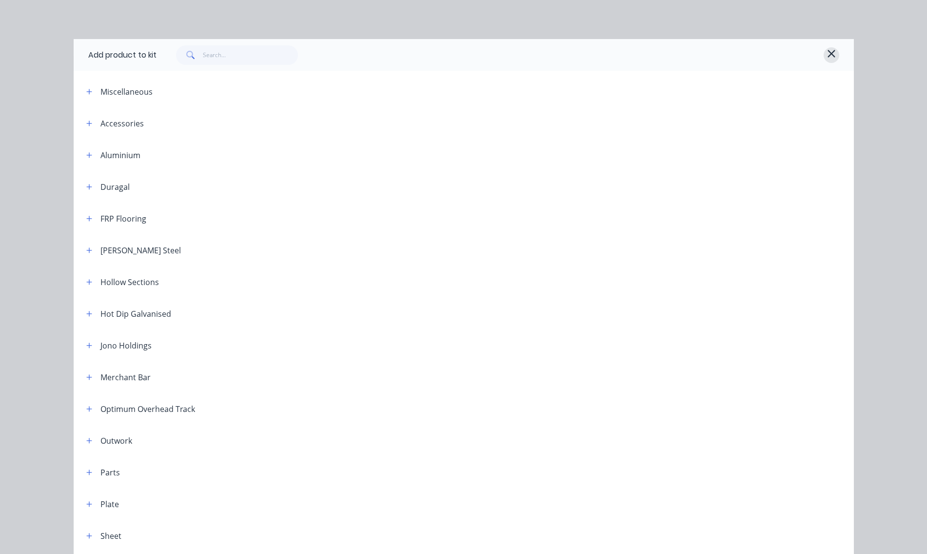
click at [832, 56] on button "button" at bounding box center [832, 55] width 16 height 16
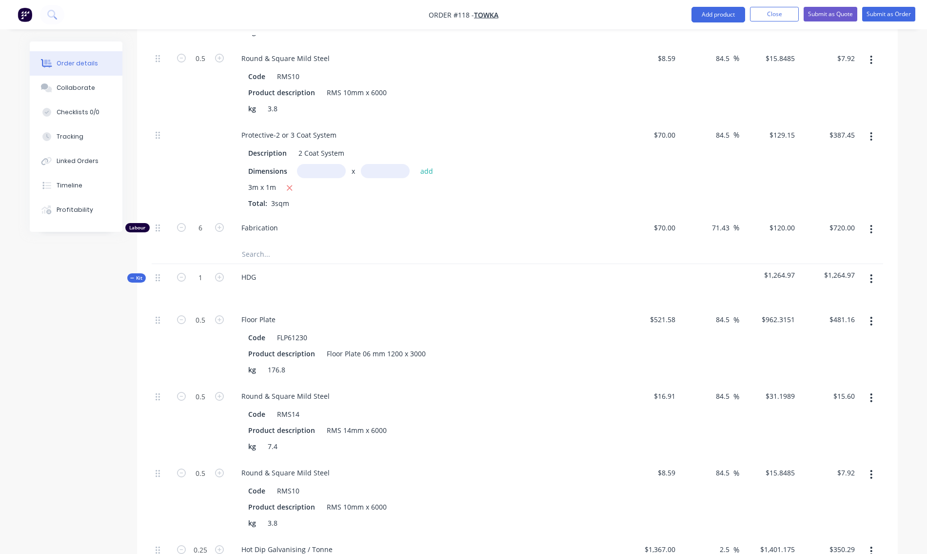
click at [868, 276] on button "button" at bounding box center [871, 279] width 23 height 18
click at [835, 325] on div "Add product to kit" at bounding box center [837, 324] width 75 height 14
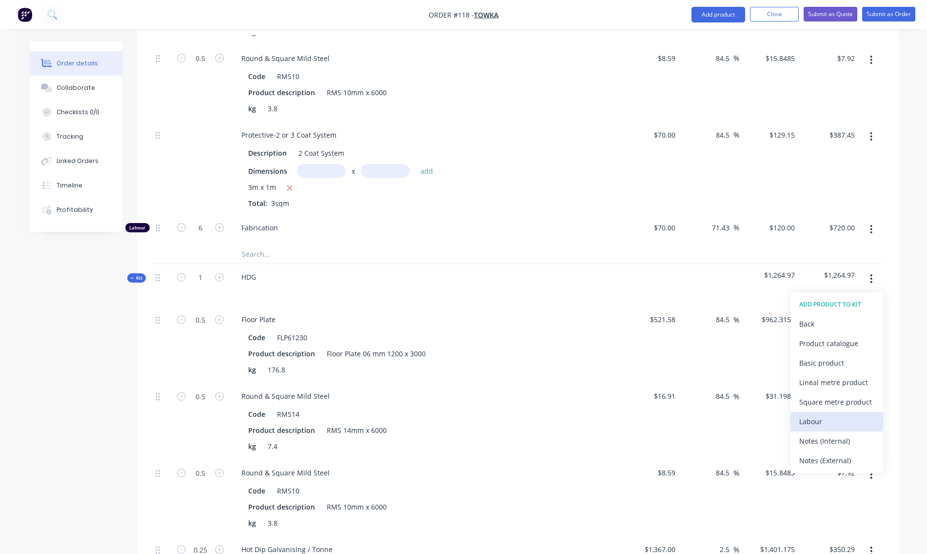
click at [822, 426] on div "Labour" at bounding box center [837, 421] width 75 height 14
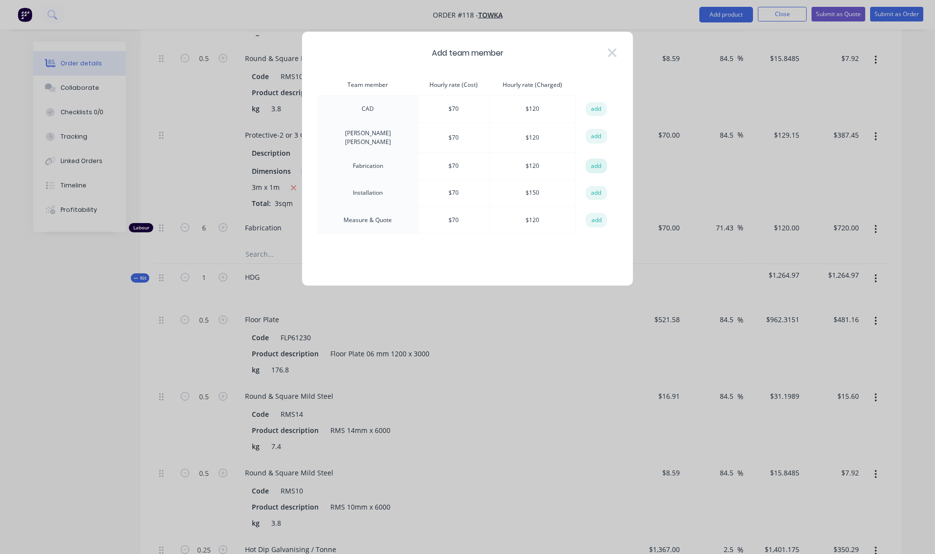
click at [596, 164] on button "add" at bounding box center [595, 166] width 21 height 15
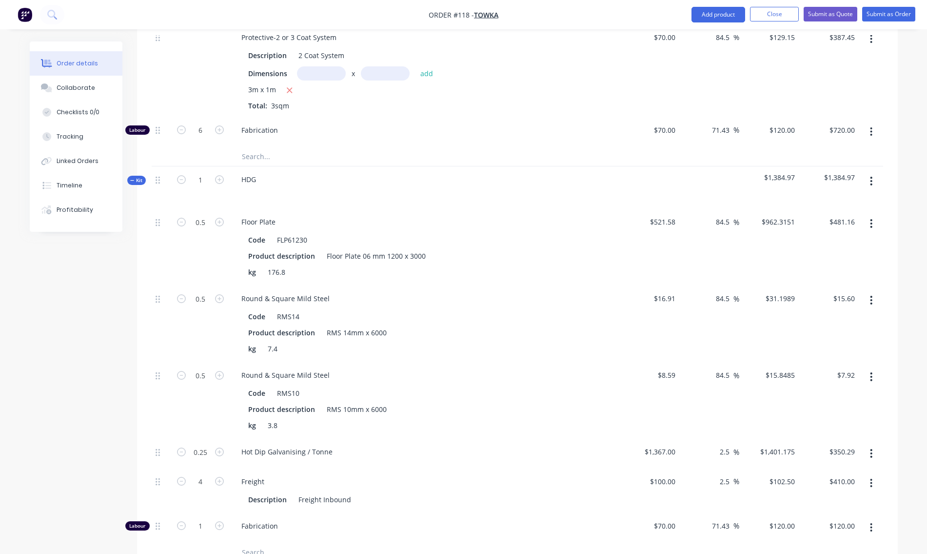
scroll to position [645, 0]
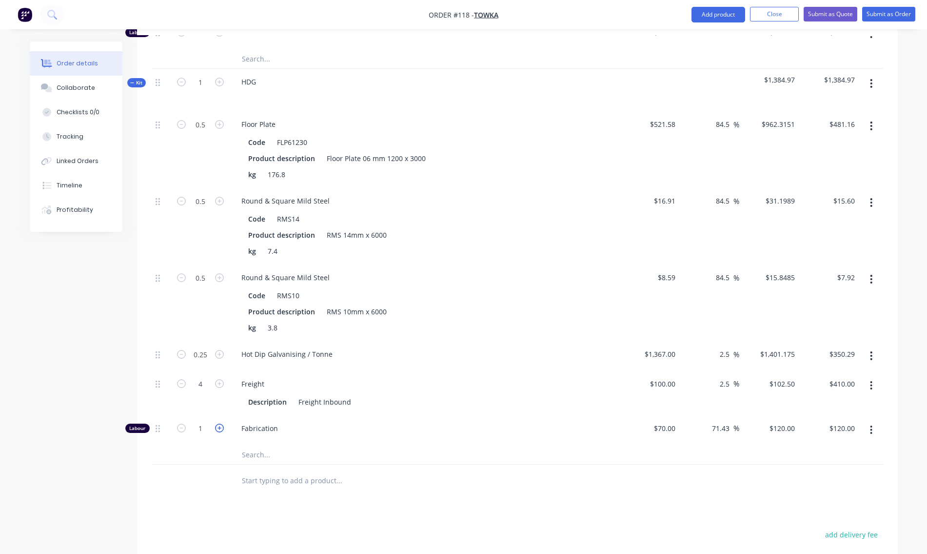
click at [220, 427] on icon "button" at bounding box center [219, 427] width 9 height 9
type input "2"
type input "$240.00"
click at [220, 427] on icon "button" at bounding box center [219, 427] width 9 height 9
type input "3"
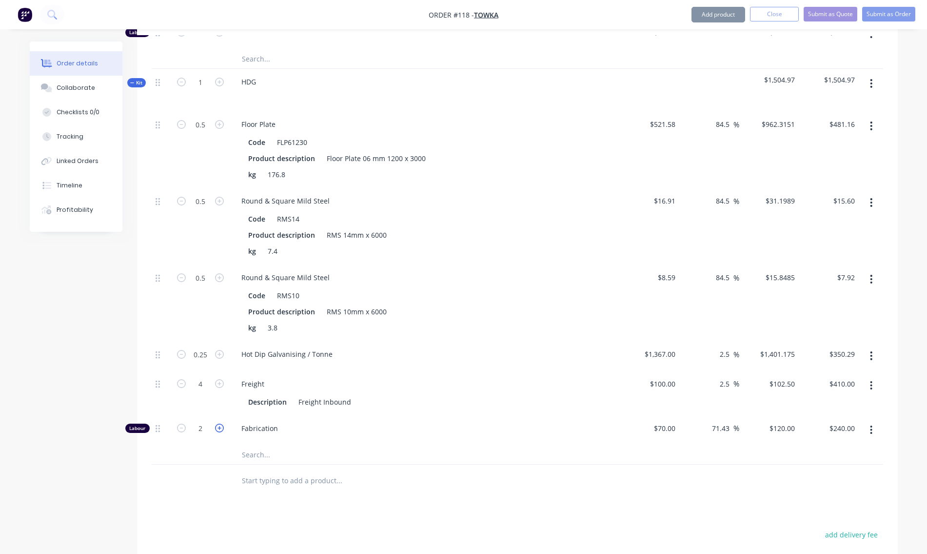
type input "$360.00"
click at [220, 427] on icon "button" at bounding box center [219, 427] width 9 height 9
type input "4"
type input "$480.00"
click at [220, 427] on icon "button" at bounding box center [219, 427] width 9 height 9
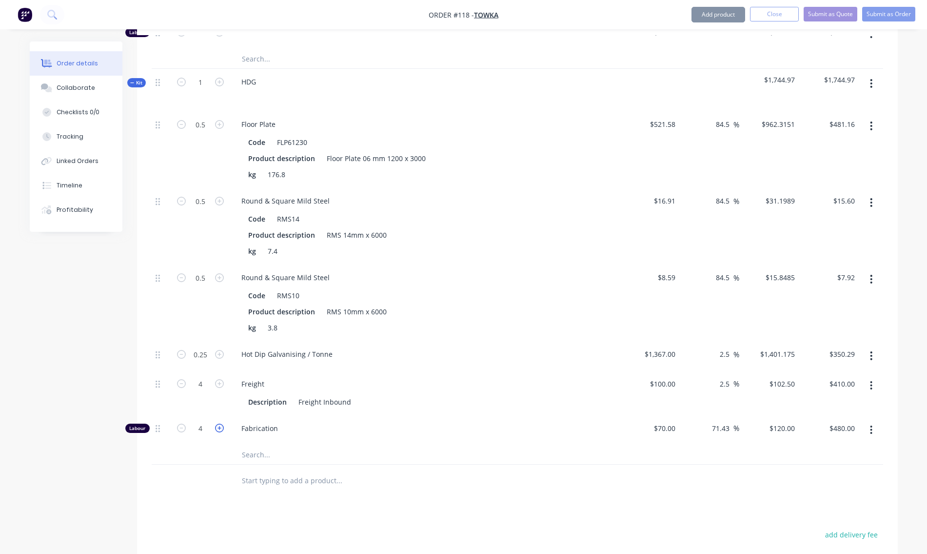
type input "5"
type input "$600.00"
click at [220, 427] on icon "button" at bounding box center [219, 427] width 9 height 9
type input "6"
type input "$720.00"
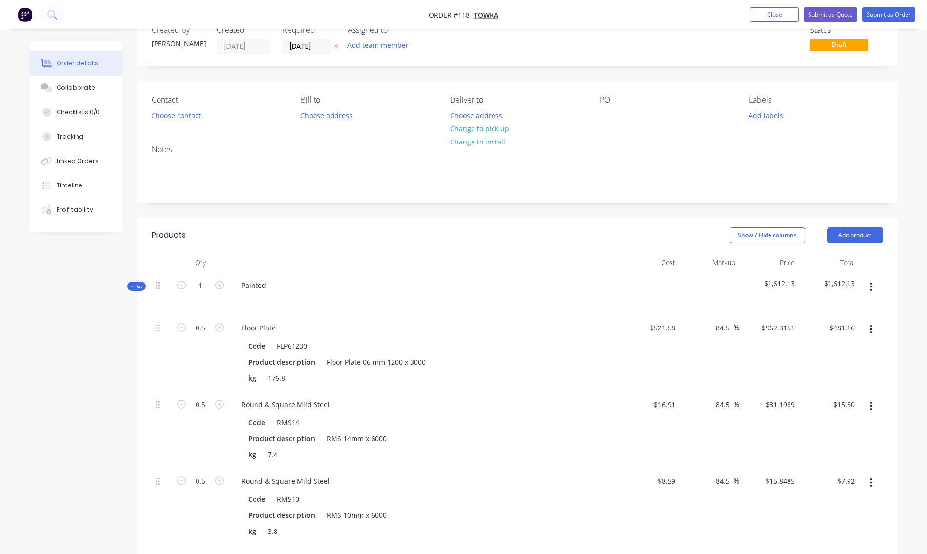
scroll to position [0, 0]
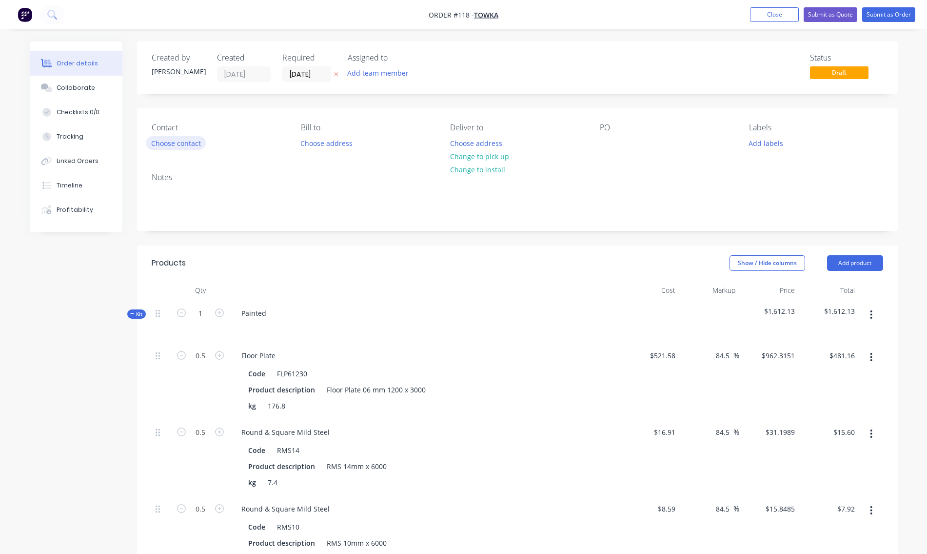
click at [174, 143] on button "Choose contact" at bounding box center [176, 142] width 60 height 13
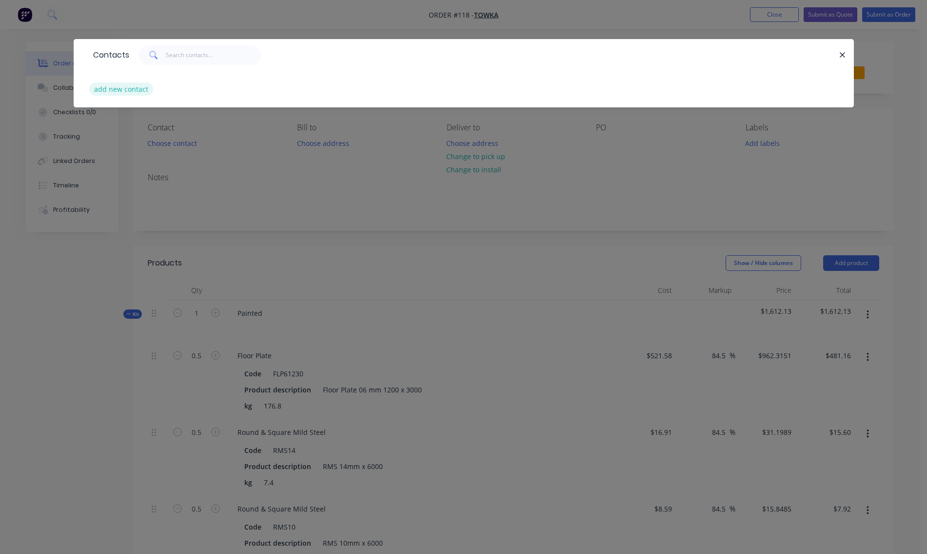
click at [118, 90] on button "add new contact" at bounding box center [121, 88] width 64 height 13
select select "AU"
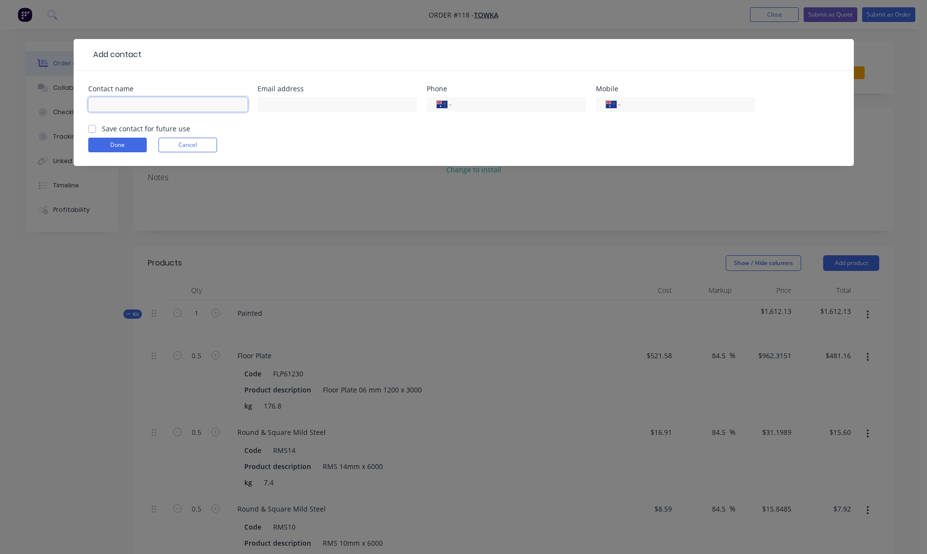
click at [124, 102] on input "text" at bounding box center [168, 104] width 160 height 15
type input "Ben"
click at [137, 147] on button "Done" at bounding box center [117, 145] width 59 height 15
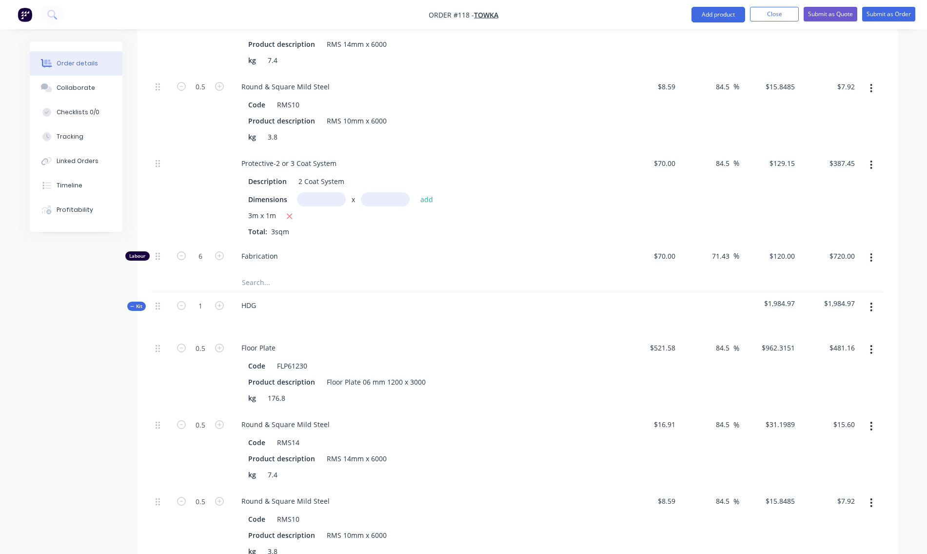
scroll to position [293, 0]
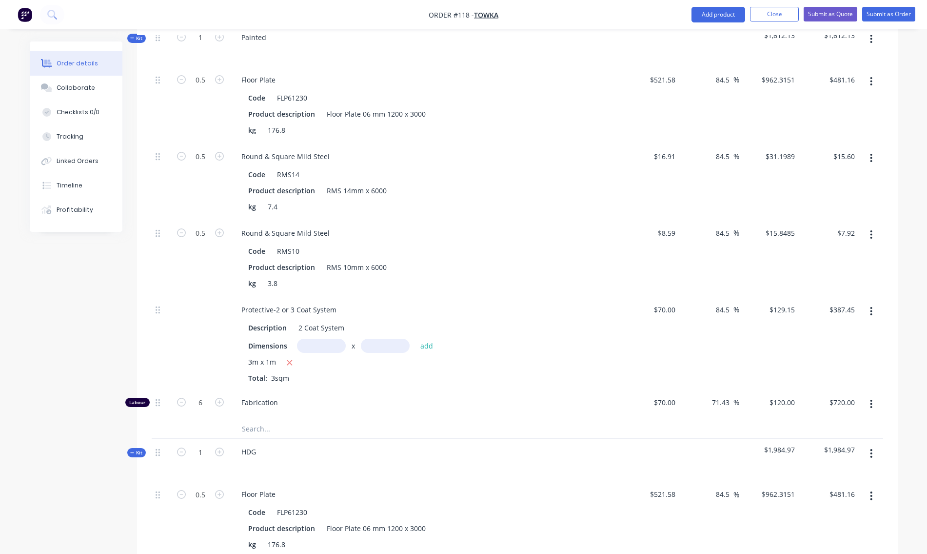
click at [137, 40] on span "Kit" at bounding box center [136, 38] width 13 height 7
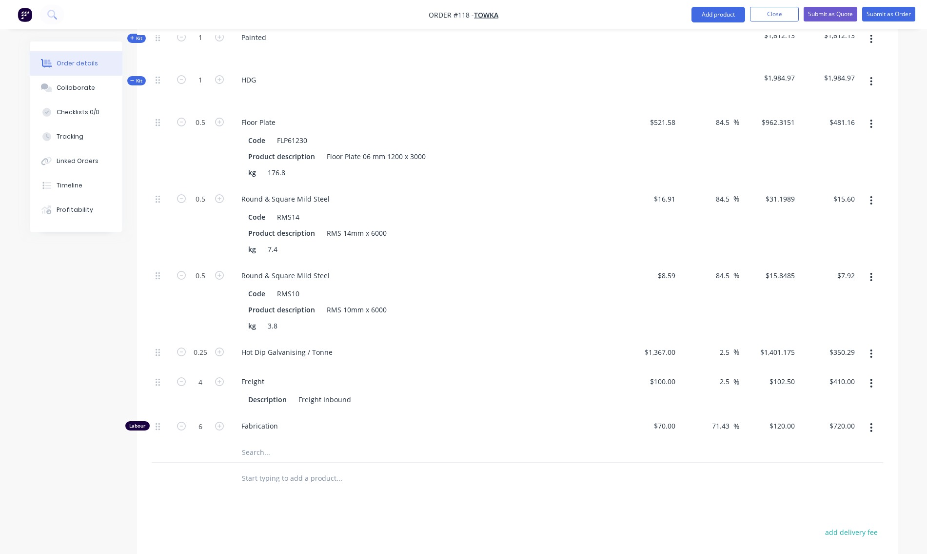
click at [135, 79] on span "Kit" at bounding box center [136, 80] width 13 height 7
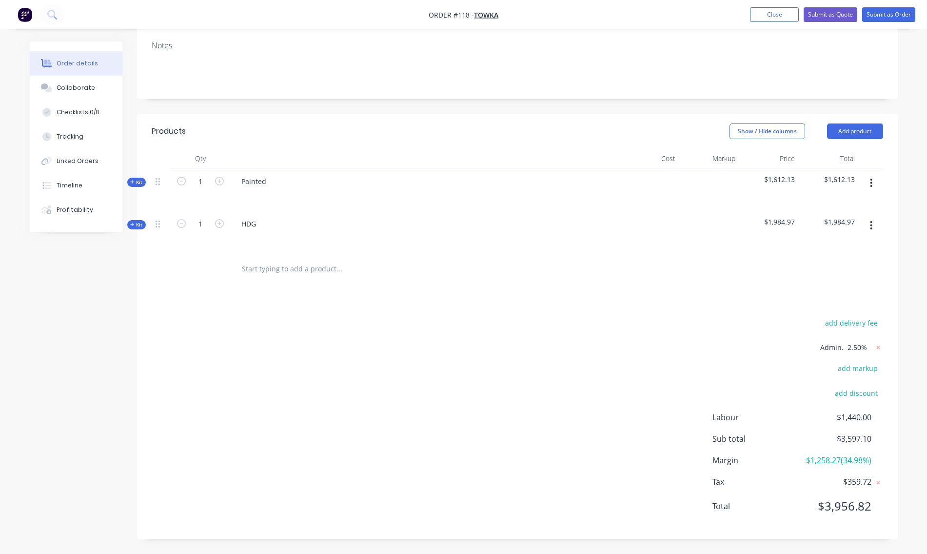
scroll to position [149, 0]
click at [831, 13] on button "Submit as Quote" at bounding box center [831, 14] width 54 height 15
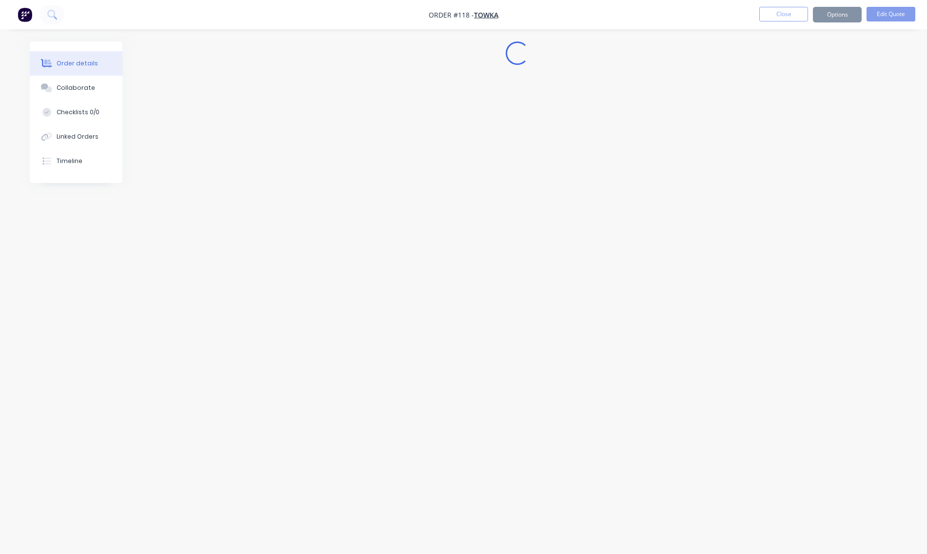
scroll to position [0, 0]
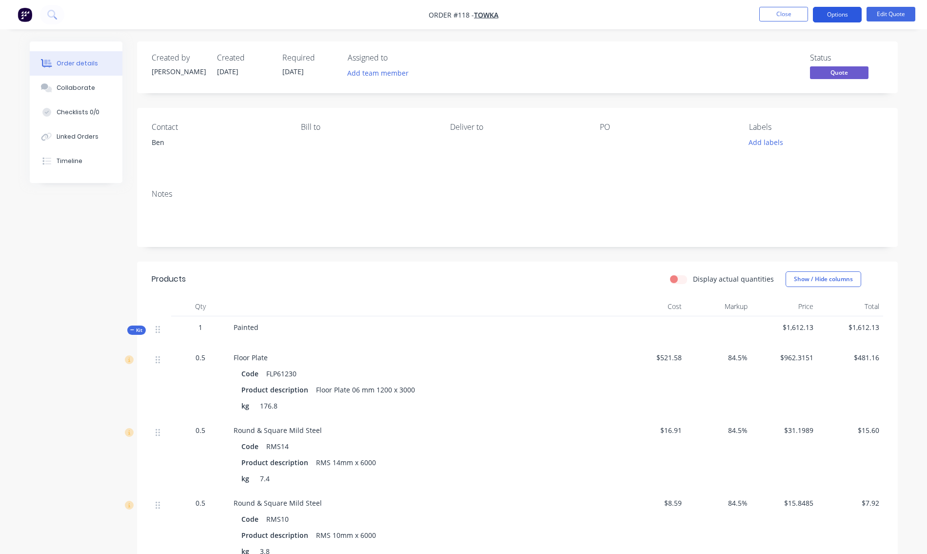
click at [840, 16] on button "Options" at bounding box center [837, 15] width 49 height 16
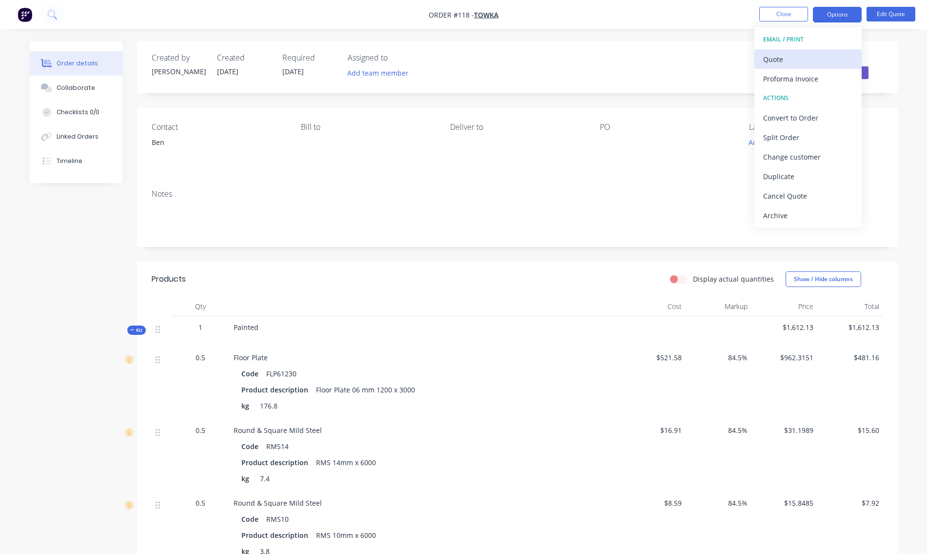
click at [799, 65] on div "Quote" at bounding box center [808, 59] width 90 height 14
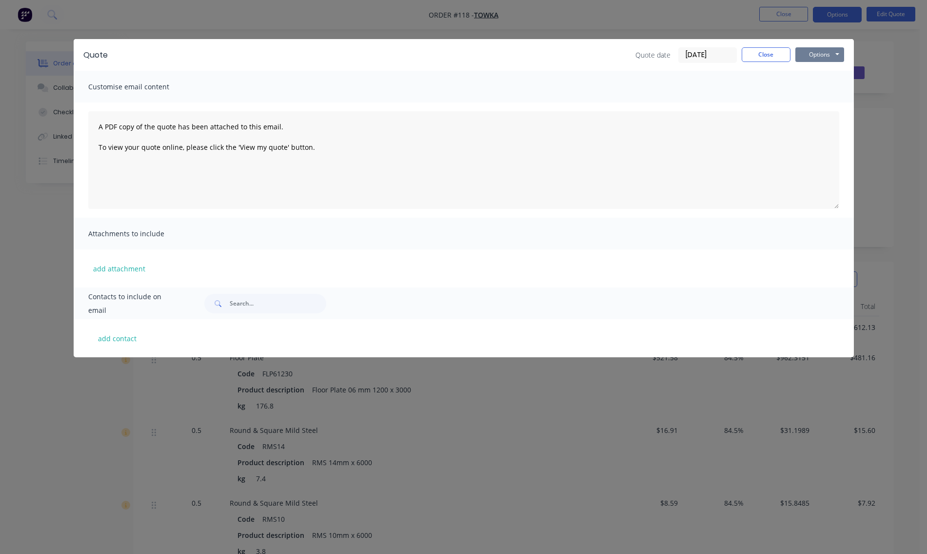
click at [815, 54] on button "Options" at bounding box center [820, 54] width 49 height 15
click at [812, 75] on button "Preview" at bounding box center [827, 72] width 62 height 16
click at [760, 53] on button "Close" at bounding box center [766, 54] width 49 height 15
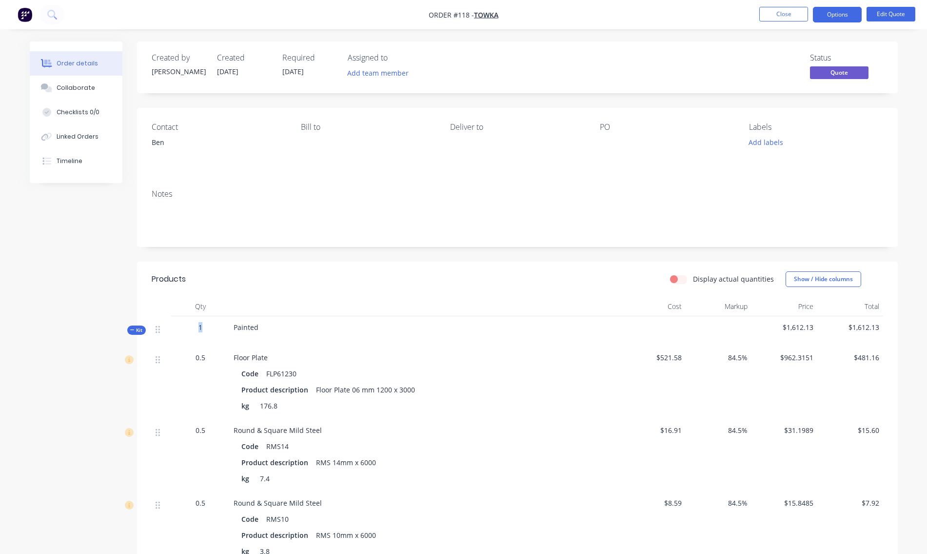
click at [200, 327] on div "1" at bounding box center [200, 327] width 51 height 10
click at [200, 327] on span "1" at bounding box center [201, 327] width 4 height 10
click at [203, 326] on div "1" at bounding box center [200, 327] width 51 height 10
click at [200, 327] on span "1" at bounding box center [201, 327] width 4 height 10
click at [200, 328] on span "1" at bounding box center [201, 327] width 4 height 10
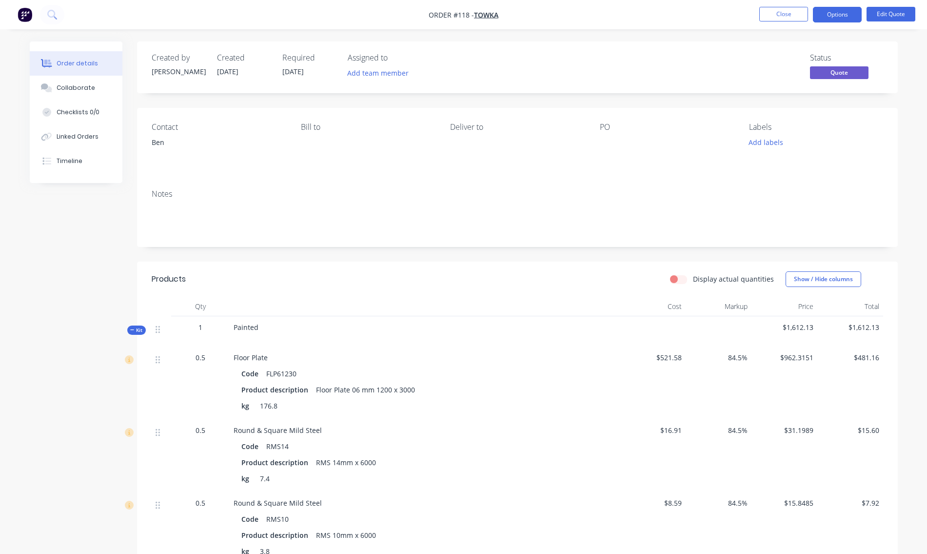
click at [200, 328] on span "1" at bounding box center [201, 327] width 4 height 10
drag, startPoint x: 200, startPoint y: 327, endPoint x: 190, endPoint y: 330, distance: 10.2
click at [190, 330] on div "1" at bounding box center [200, 327] width 51 height 10
drag, startPoint x: 201, startPoint y: 326, endPoint x: 193, endPoint y: 333, distance: 10.4
click at [193, 333] on div "1" at bounding box center [200, 331] width 59 height 30
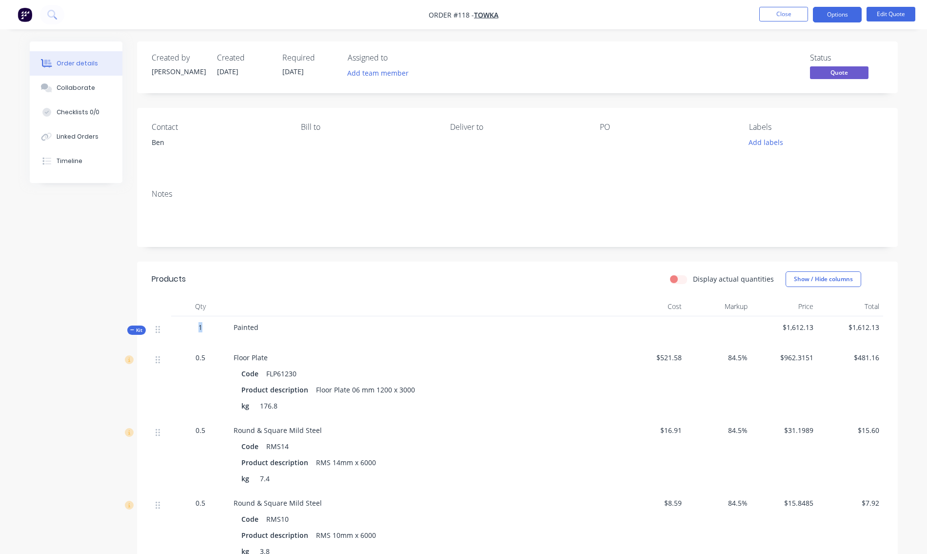
click at [198, 332] on div "1" at bounding box center [200, 331] width 59 height 30
click at [263, 328] on div "Painted" at bounding box center [425, 331] width 390 height 30
click at [250, 329] on span "Painted" at bounding box center [246, 326] width 25 height 9
click at [845, 13] on button "Options" at bounding box center [837, 15] width 49 height 16
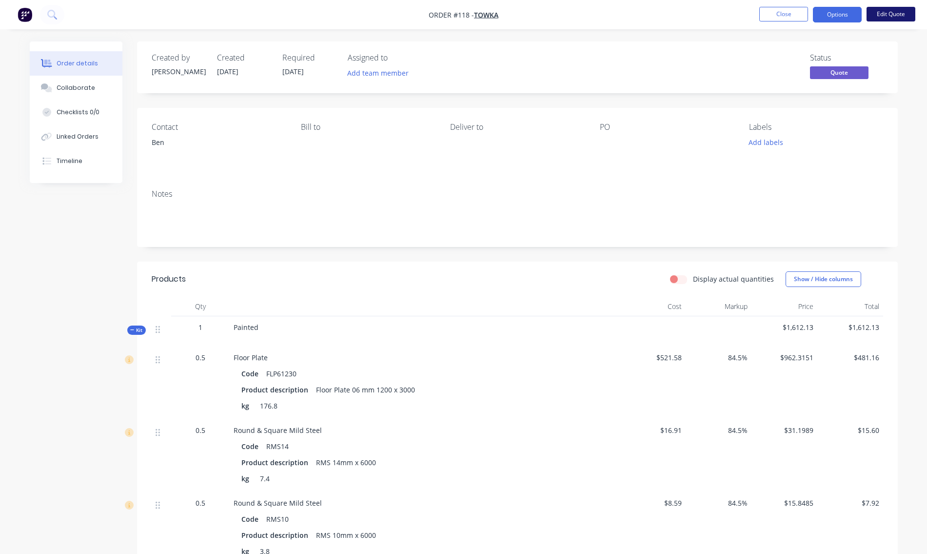
click at [893, 13] on button "Edit Quote" at bounding box center [891, 14] width 49 height 15
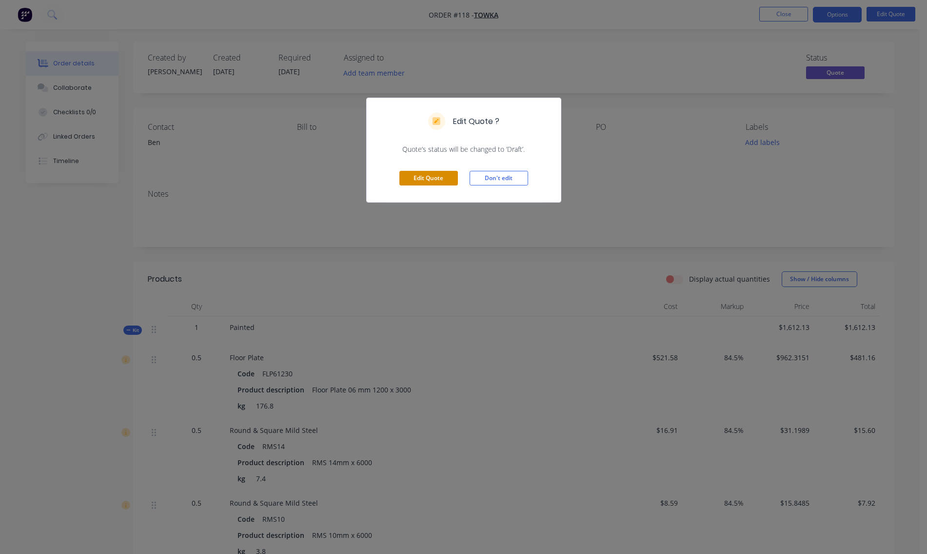
click at [433, 178] on button "Edit Quote" at bounding box center [429, 178] width 59 height 15
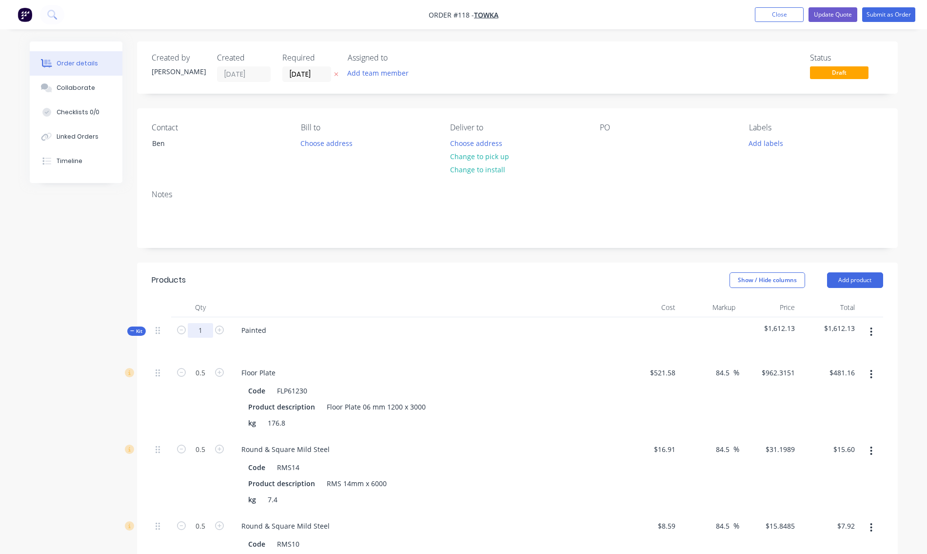
click at [209, 332] on input "1" at bounding box center [200, 330] width 25 height 15
type input "2"
type input "1"
type input "$962.32"
type input "1"
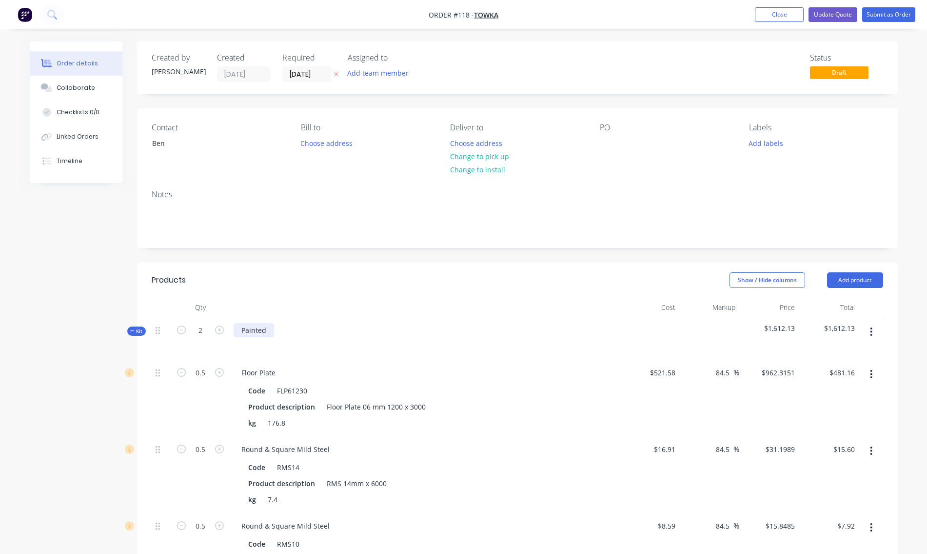
type input "$31.20"
type input "1"
type input "$15.85"
type input "$774.90"
type input "12"
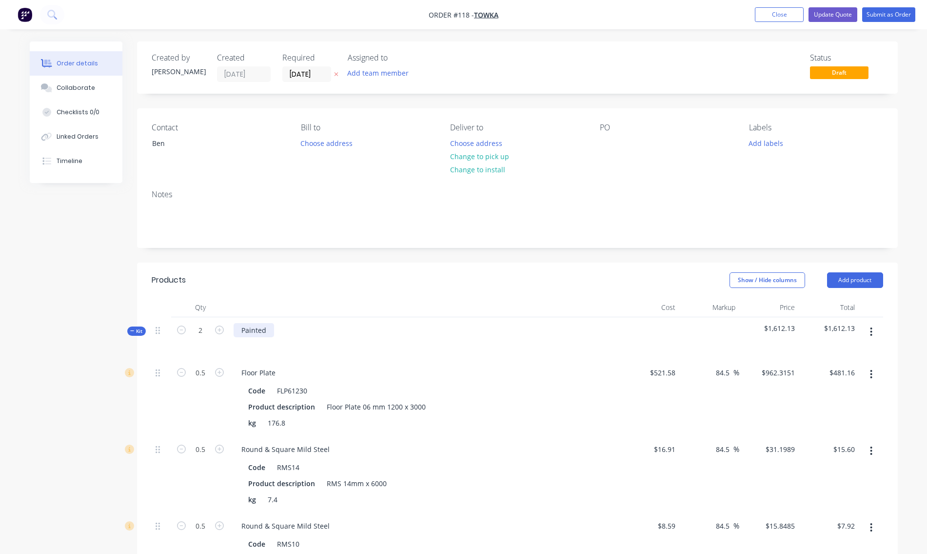
type input "$1,440.00"
click at [236, 329] on div "Painted" at bounding box center [254, 330] width 40 height 14
click at [206, 334] on input "2" at bounding box center [200, 330] width 25 height 15
type input "1"
type input "0.5"
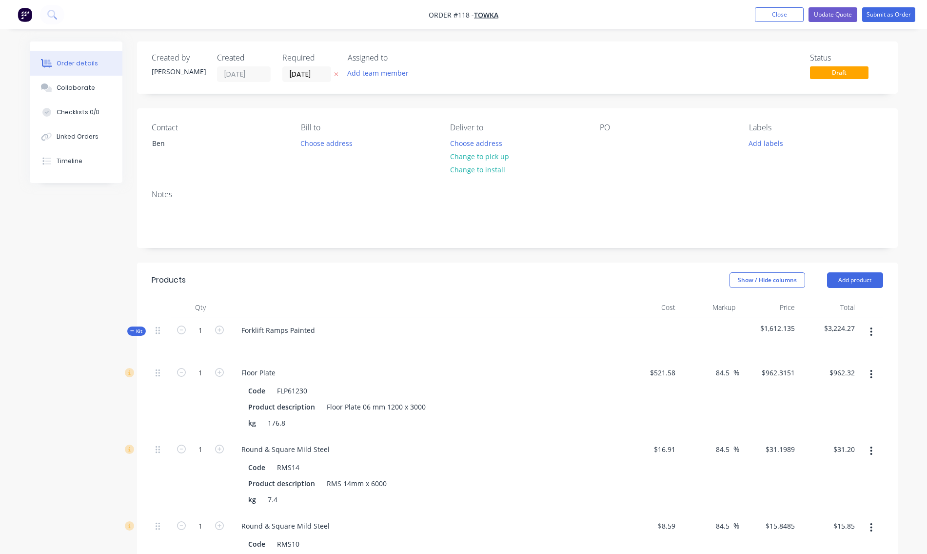
type input "$481.16"
type input "0.5"
type input "$15.60"
type input "0.5"
type input "$7.92"
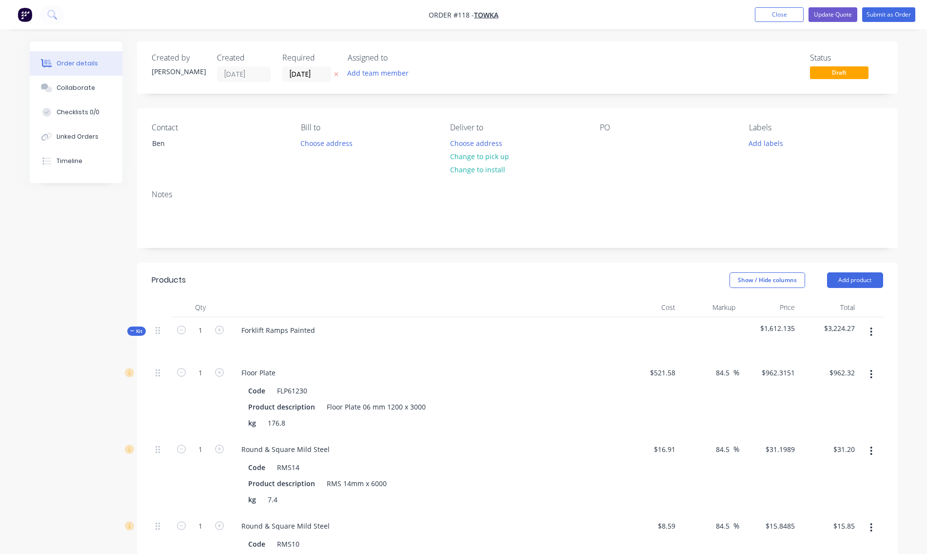
type input "$387.45"
type input "6"
type input "$720.00"
click at [313, 347] on div at bounding box center [425, 344] width 382 height 14
click at [241, 330] on div "Forklift Ramps Painted" at bounding box center [278, 330] width 89 height 14
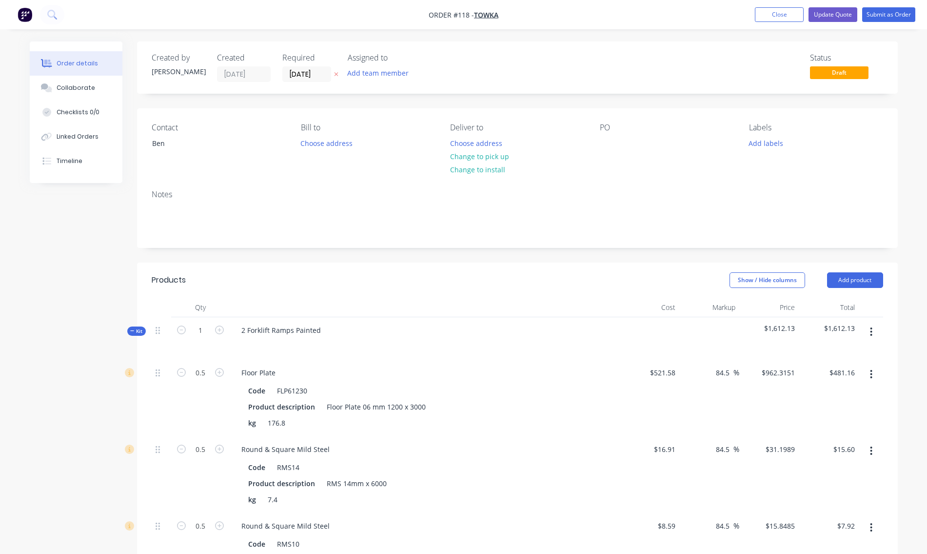
click at [331, 337] on div at bounding box center [425, 344] width 382 height 14
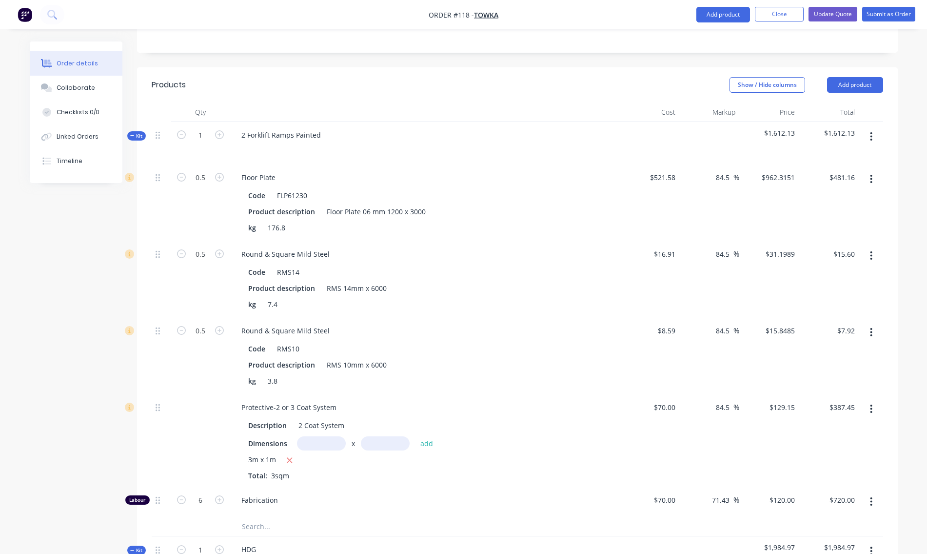
scroll to position [341, 0]
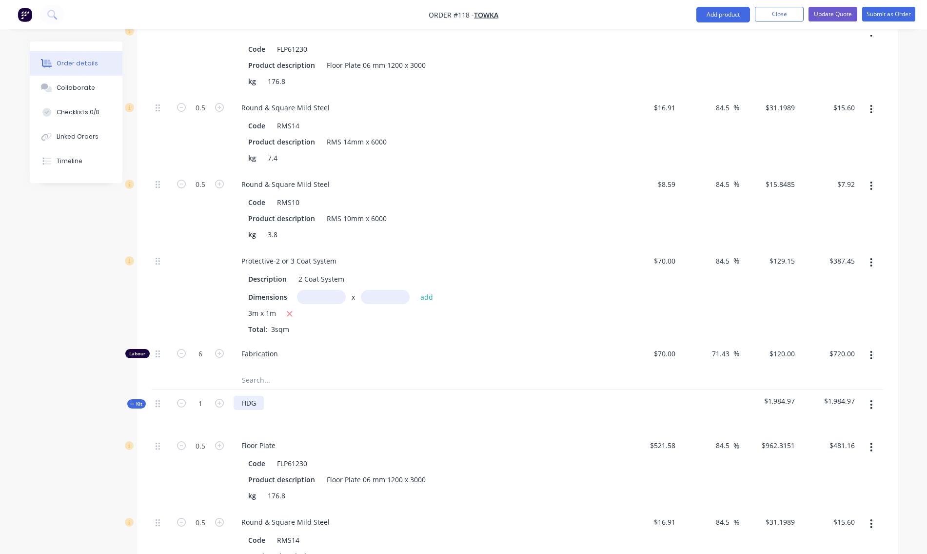
click at [240, 403] on div "HDG" at bounding box center [249, 403] width 30 height 14
click at [455, 405] on div "2 Forklift Ramps HDG" at bounding box center [425, 411] width 390 height 42
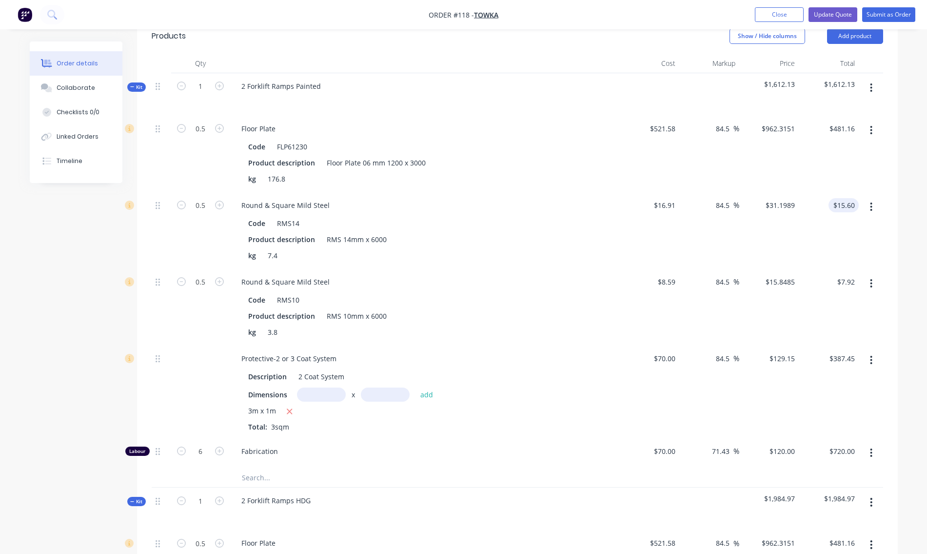
scroll to position [146, 0]
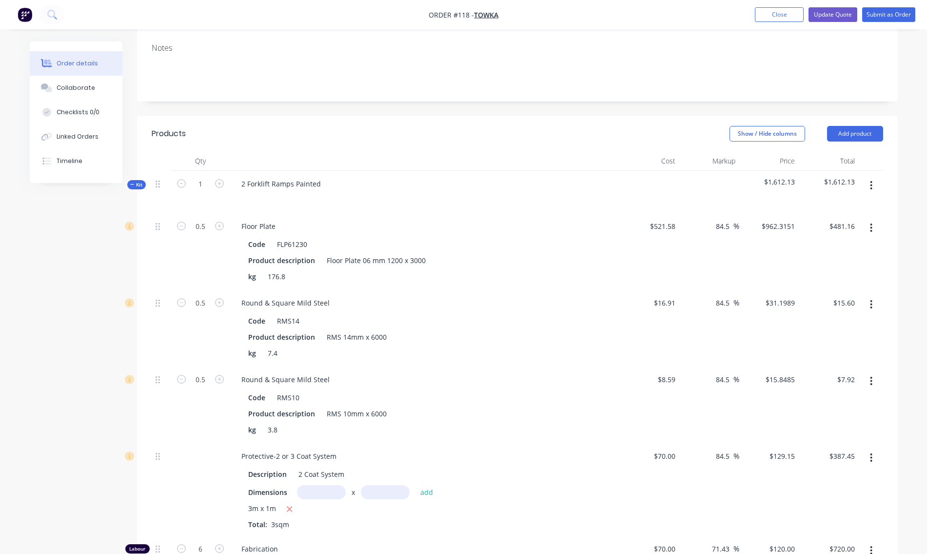
click at [873, 184] on button "button" at bounding box center [871, 186] width 23 height 18
click at [843, 230] on div "Add product to kit" at bounding box center [837, 230] width 75 height 14
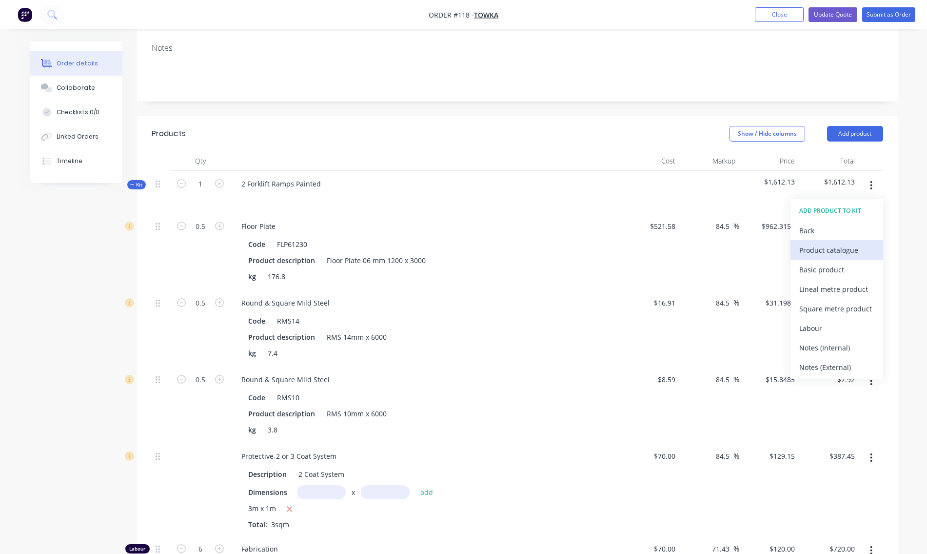
click at [823, 254] on div "Product catalogue" at bounding box center [837, 250] width 75 height 14
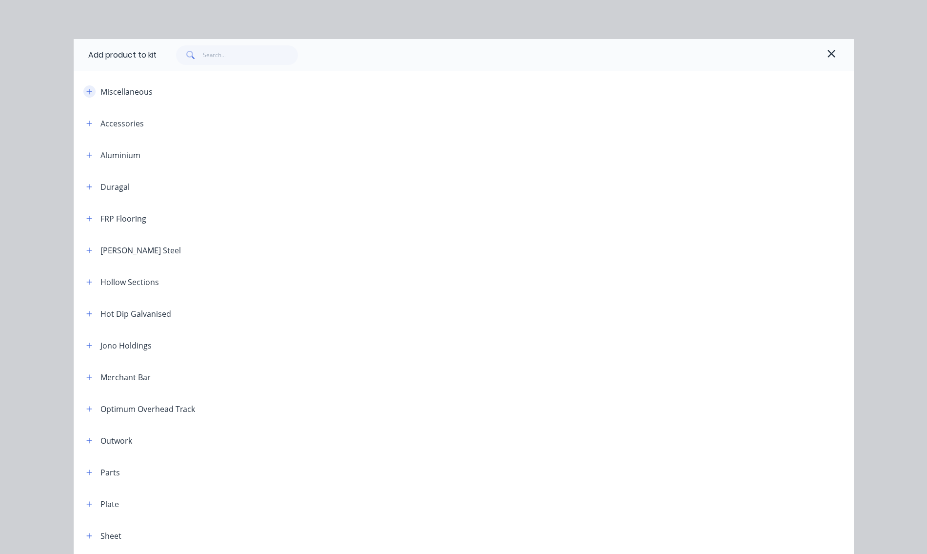
click at [88, 92] on icon "button" at bounding box center [89, 91] width 6 height 7
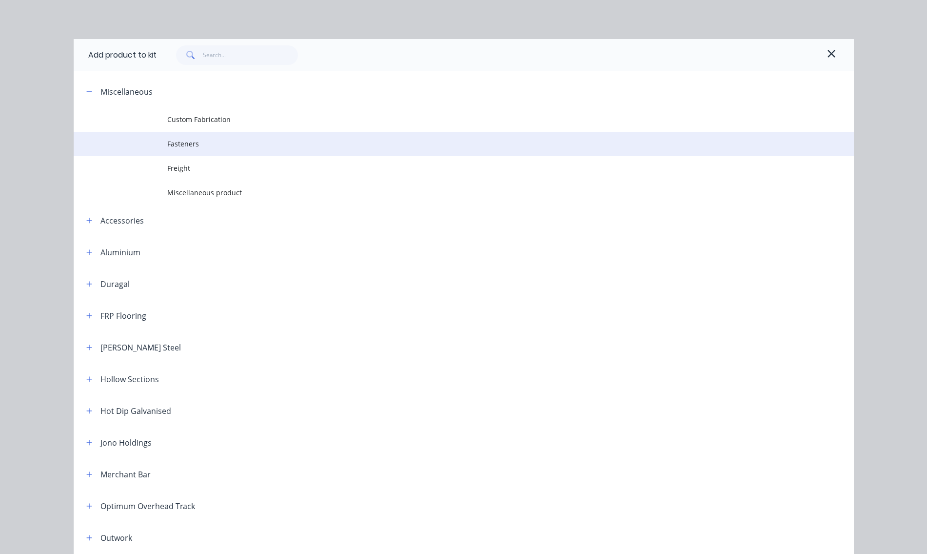
click at [180, 143] on span "Fasteners" at bounding box center [441, 144] width 549 height 10
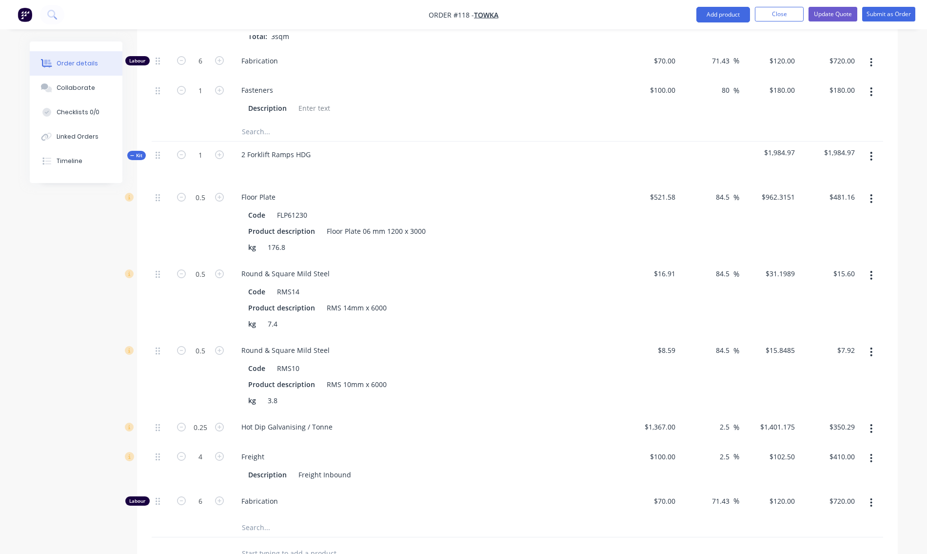
scroll to position [585, 0]
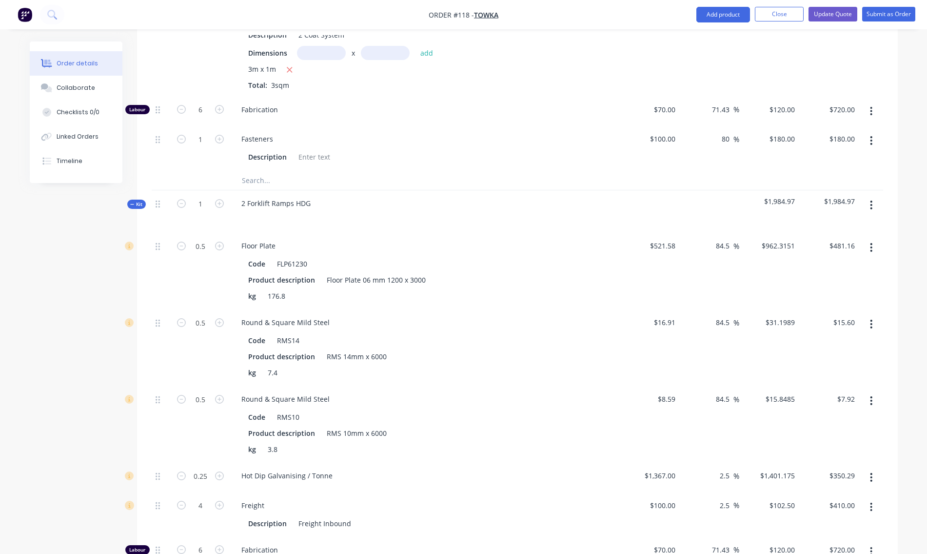
click at [870, 201] on button "button" at bounding box center [871, 205] width 23 height 18
click at [842, 251] on div "Add product to kit" at bounding box center [837, 250] width 75 height 14
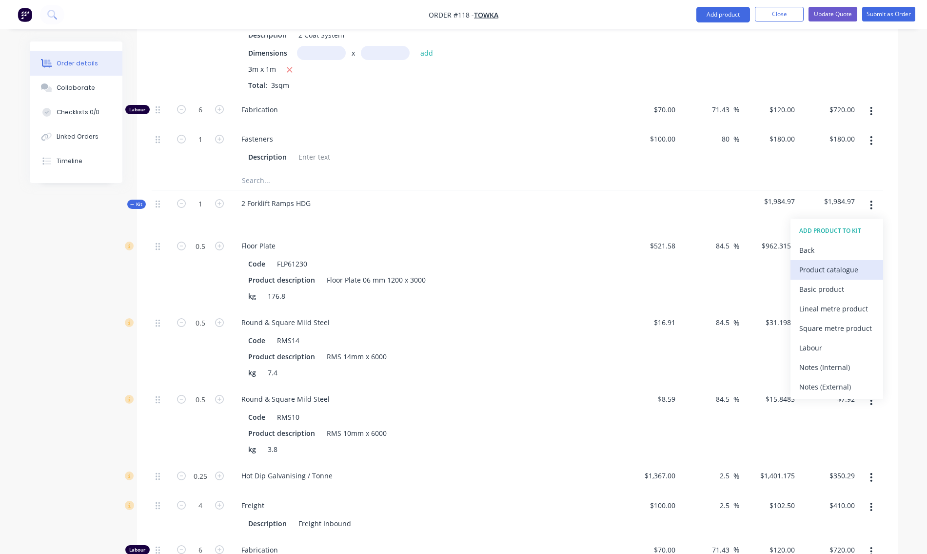
click at [822, 270] on div "Product catalogue" at bounding box center [837, 269] width 75 height 14
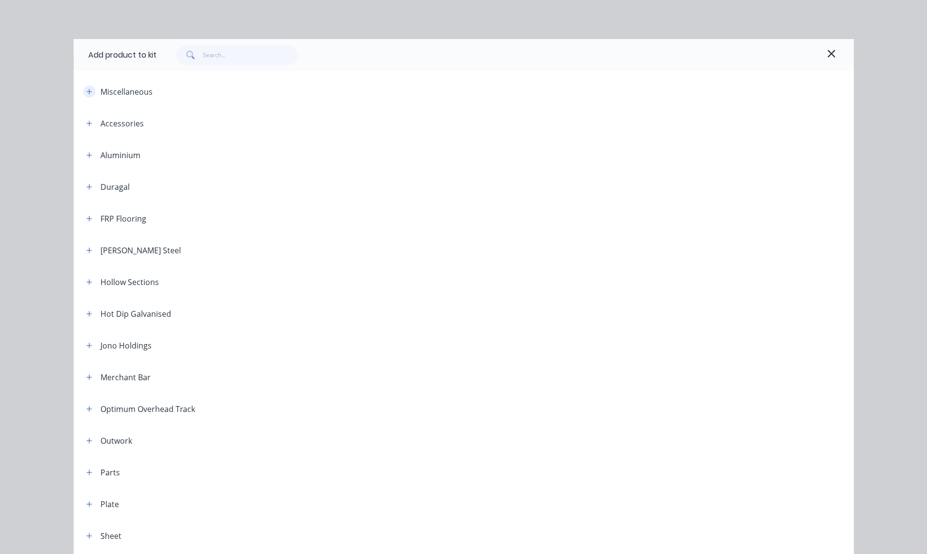
click at [86, 91] on icon "button" at bounding box center [88, 91] width 5 height 5
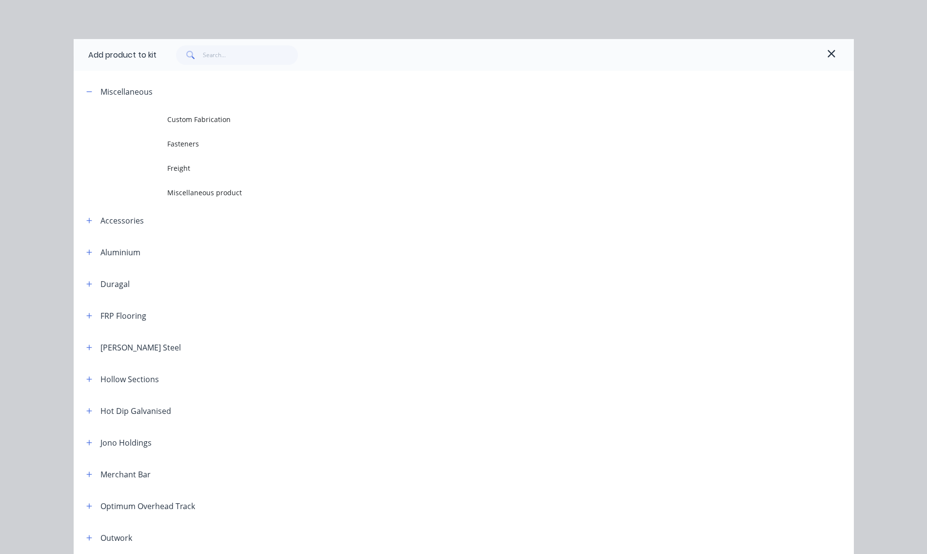
click at [182, 145] on span "Fasteners" at bounding box center [441, 144] width 549 height 10
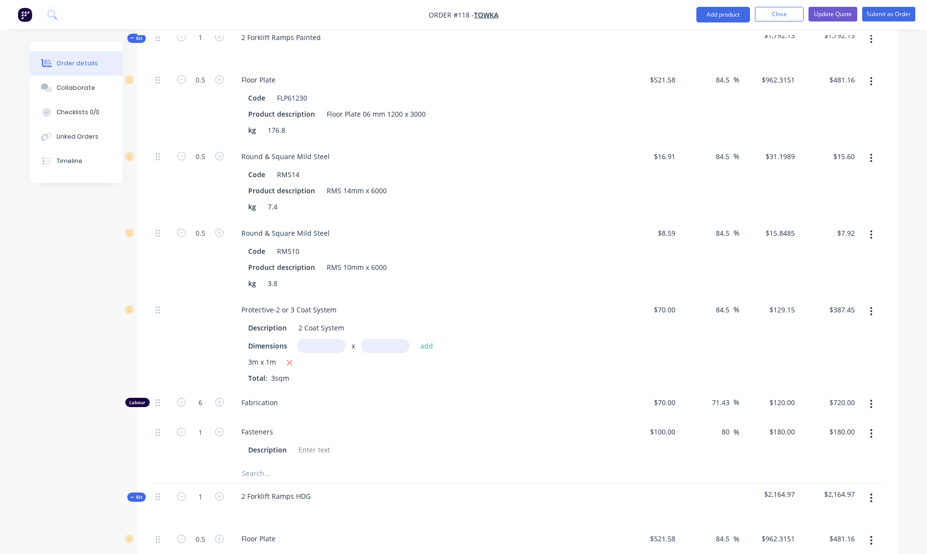
scroll to position [146, 0]
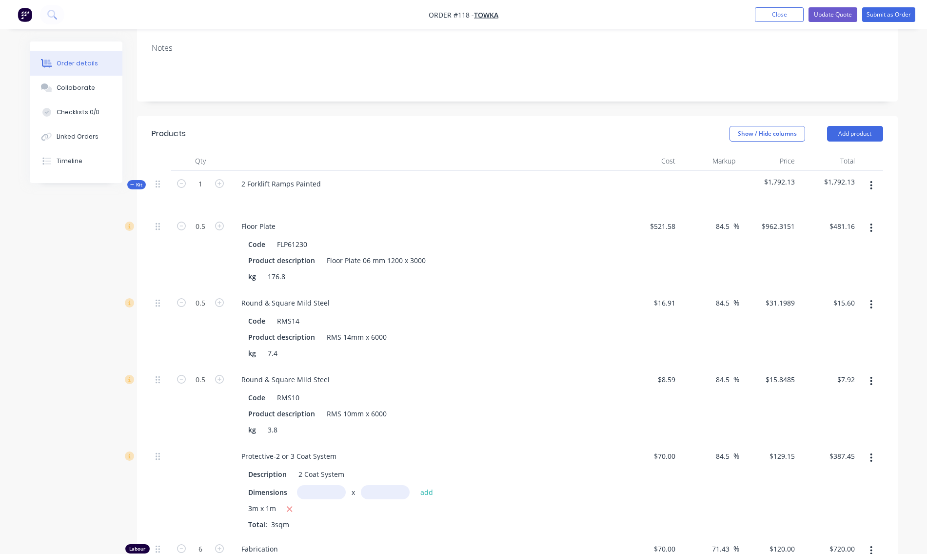
click at [140, 183] on span "Kit" at bounding box center [136, 184] width 13 height 7
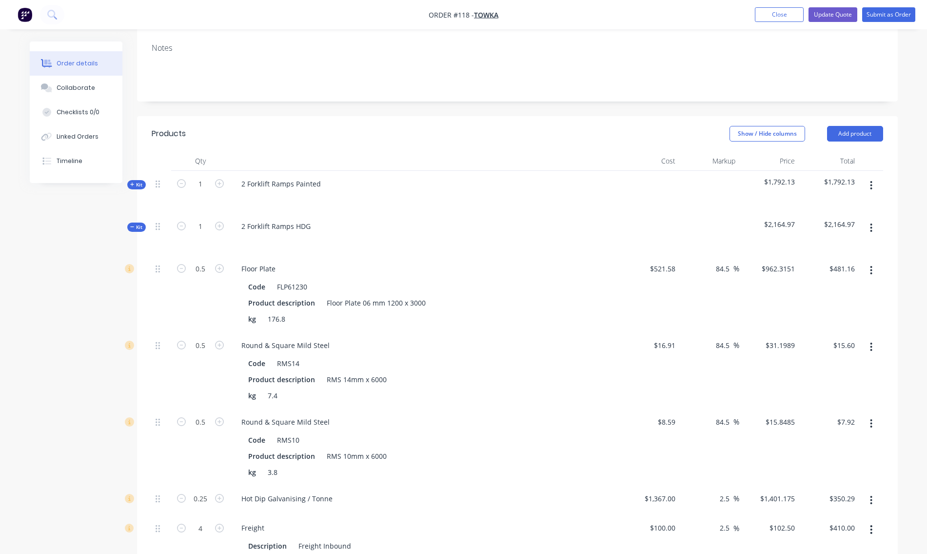
click at [136, 225] on span "Kit" at bounding box center [136, 226] width 13 height 7
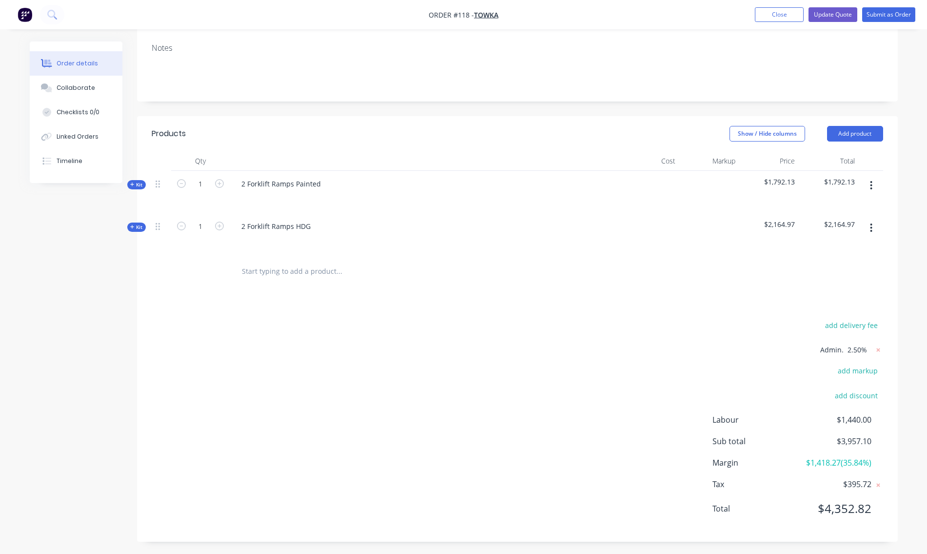
click at [276, 274] on input "text" at bounding box center [338, 271] width 195 height 20
type input "Add Extra 4600 + gst for install"
click at [306, 362] on div "add delivery fee Admin. 2.50% add markup add discount Labour $1,440.00 Sub tota…" at bounding box center [518, 423] width 732 height 209
click at [838, 14] on button "Update Quote" at bounding box center [833, 14] width 49 height 15
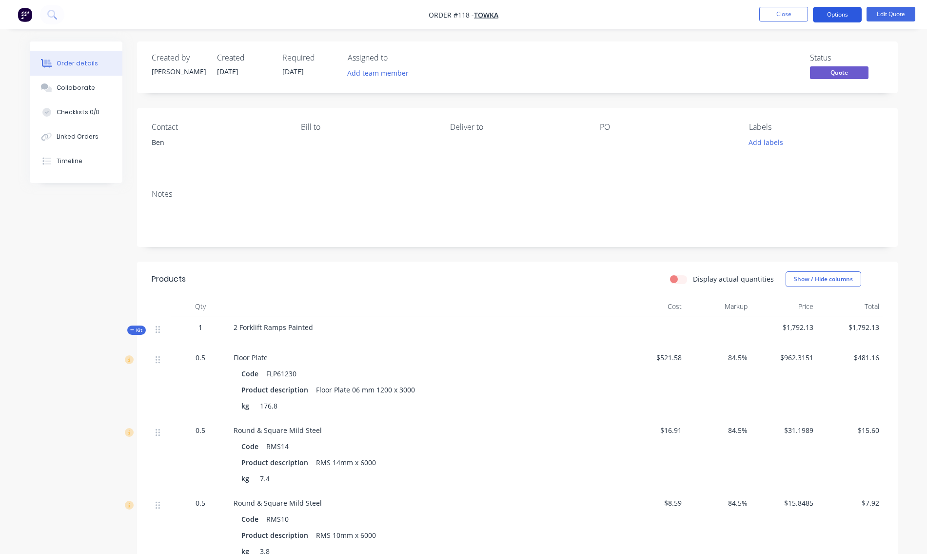
click at [836, 9] on button "Options" at bounding box center [837, 15] width 49 height 16
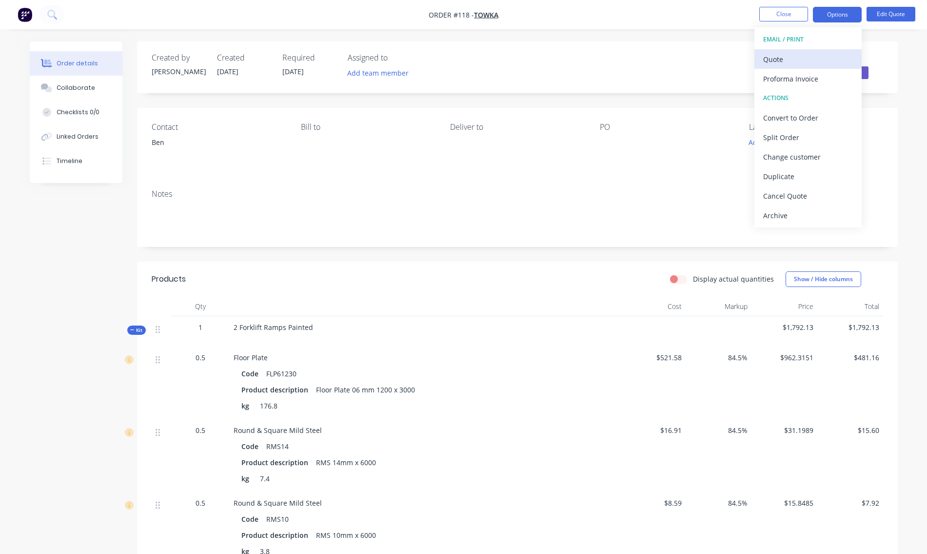
click at [811, 58] on div "Quote" at bounding box center [808, 59] width 90 height 14
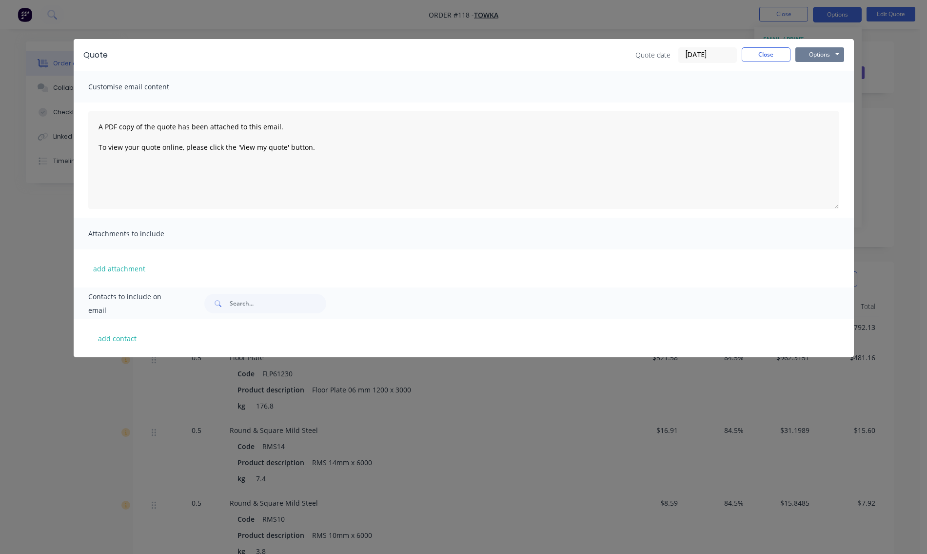
click at [819, 53] on button "Options" at bounding box center [820, 54] width 49 height 15
click at [815, 73] on button "Preview" at bounding box center [827, 72] width 62 height 16
click at [783, 53] on button "Close" at bounding box center [766, 54] width 49 height 15
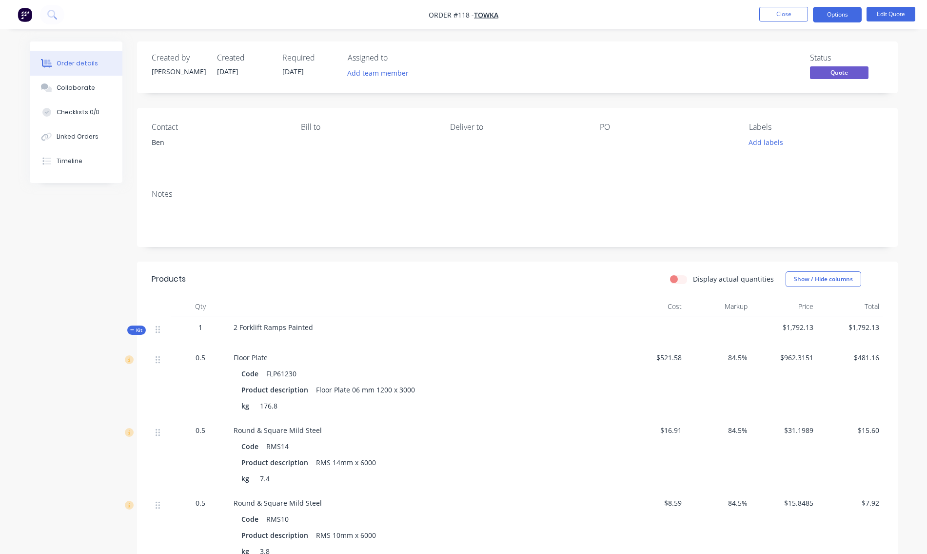
scroll to position [146, 0]
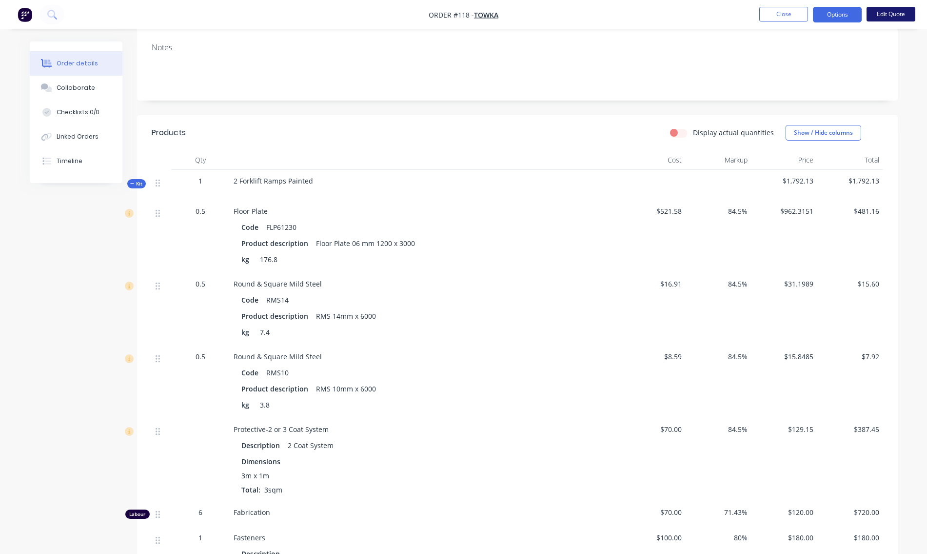
click at [880, 17] on button "Edit Quote" at bounding box center [891, 14] width 49 height 15
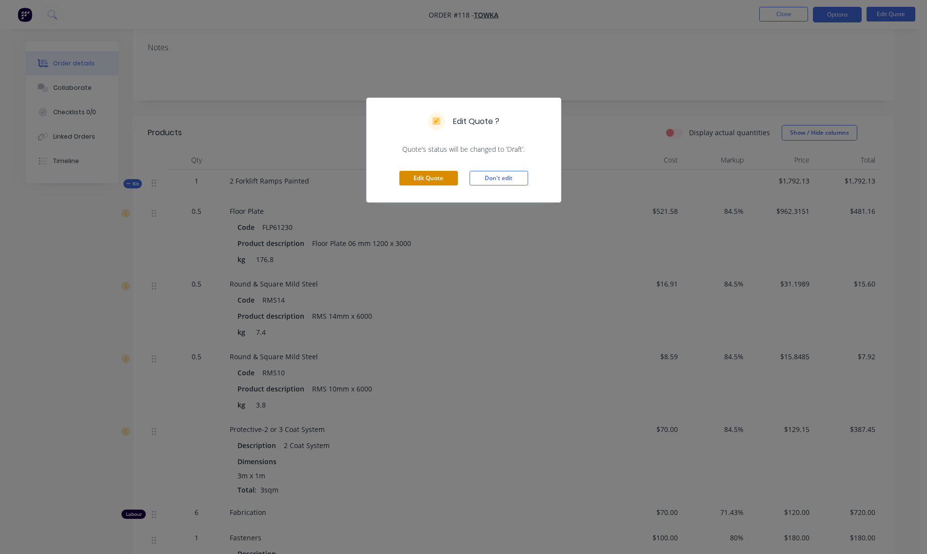
click at [434, 172] on button "Edit Quote" at bounding box center [429, 178] width 59 height 15
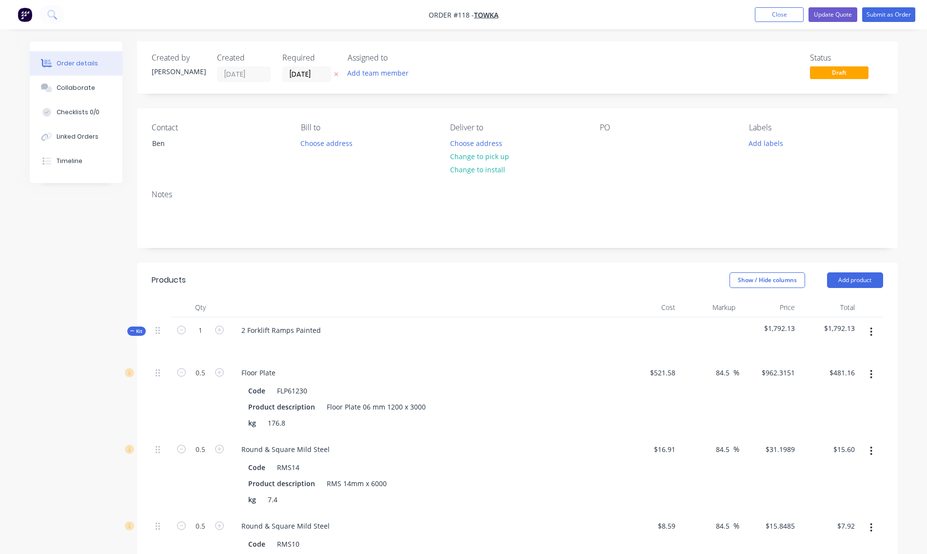
click at [874, 332] on button "button" at bounding box center [871, 332] width 23 height 18
click at [830, 381] on div "Add product to kit" at bounding box center [837, 377] width 75 height 14
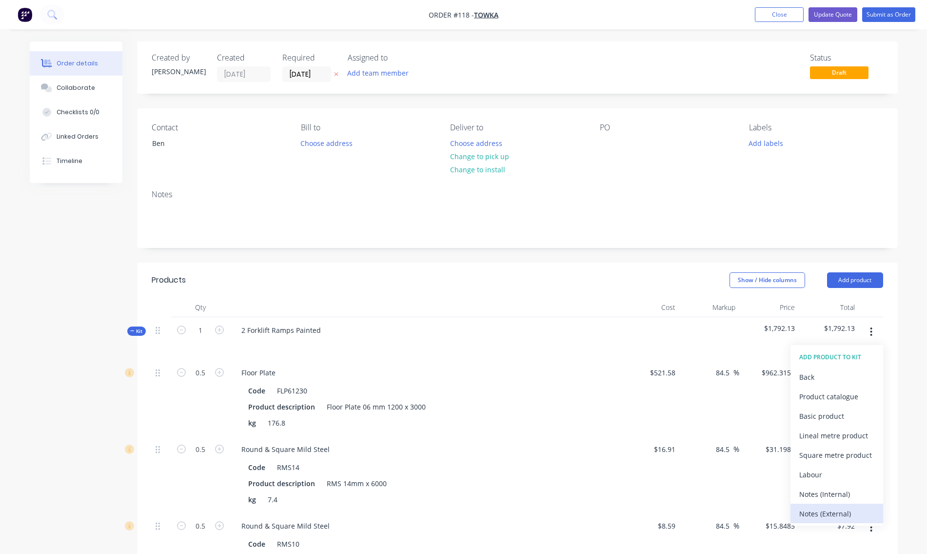
click at [809, 510] on div "Notes (External)" at bounding box center [837, 513] width 75 height 14
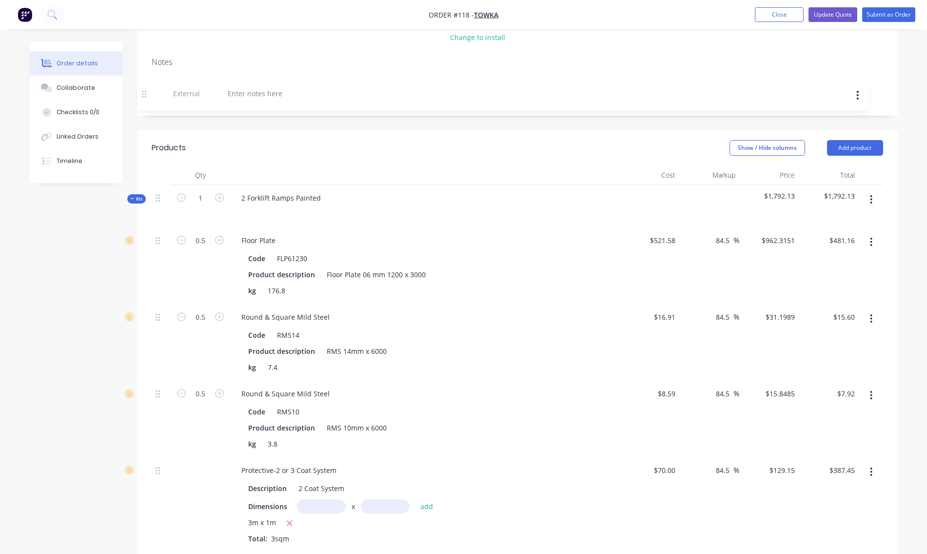
scroll to position [115, 0]
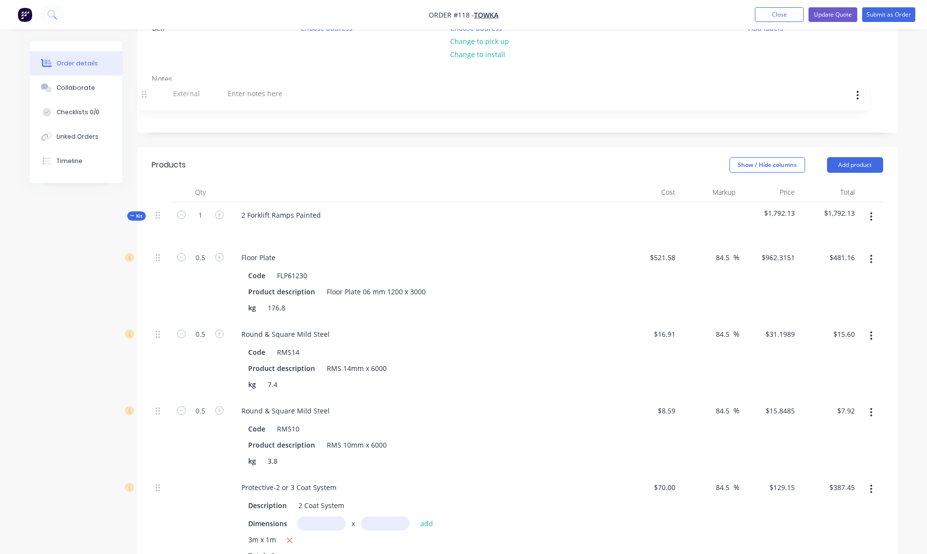
drag, startPoint x: 158, startPoint y: 382, endPoint x: 147, endPoint y: 92, distance: 290.5
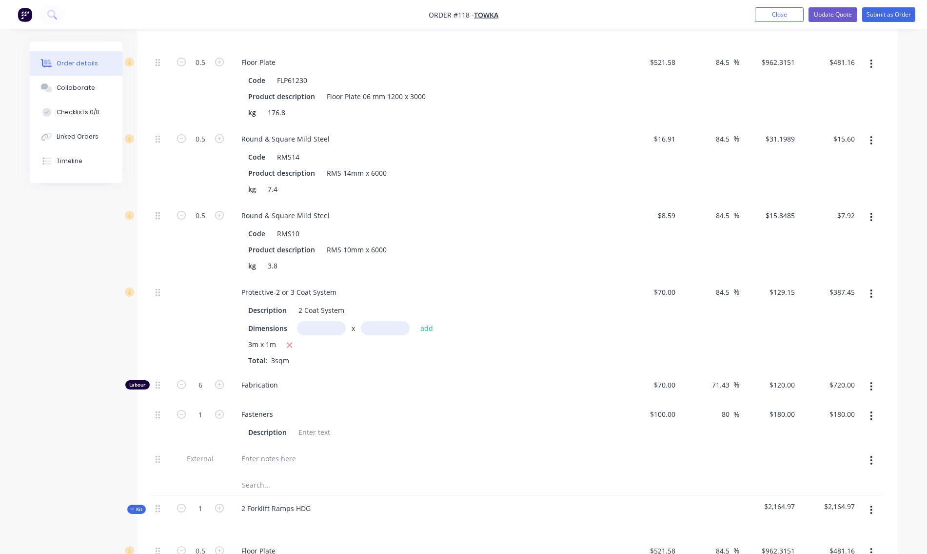
scroll to position [359, 0]
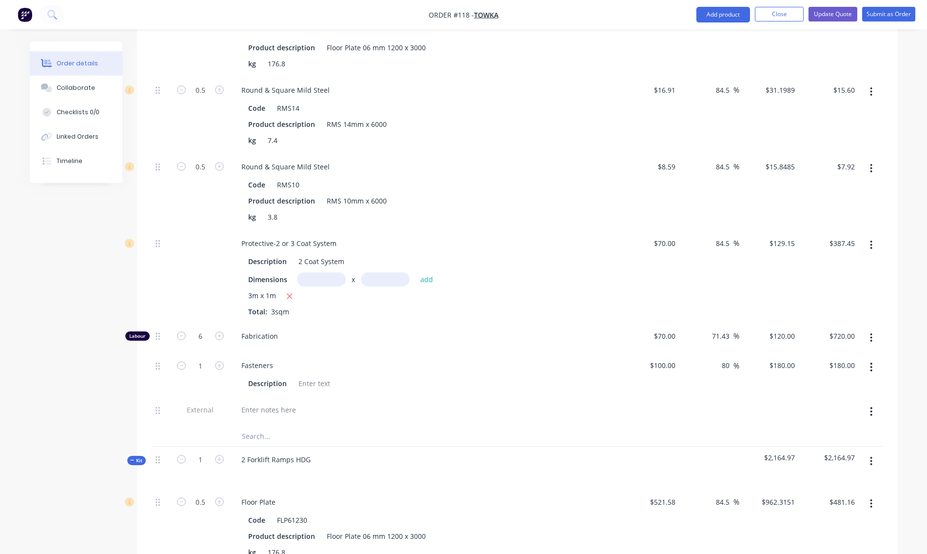
click at [163, 408] on div at bounding box center [162, 412] width 20 height 30
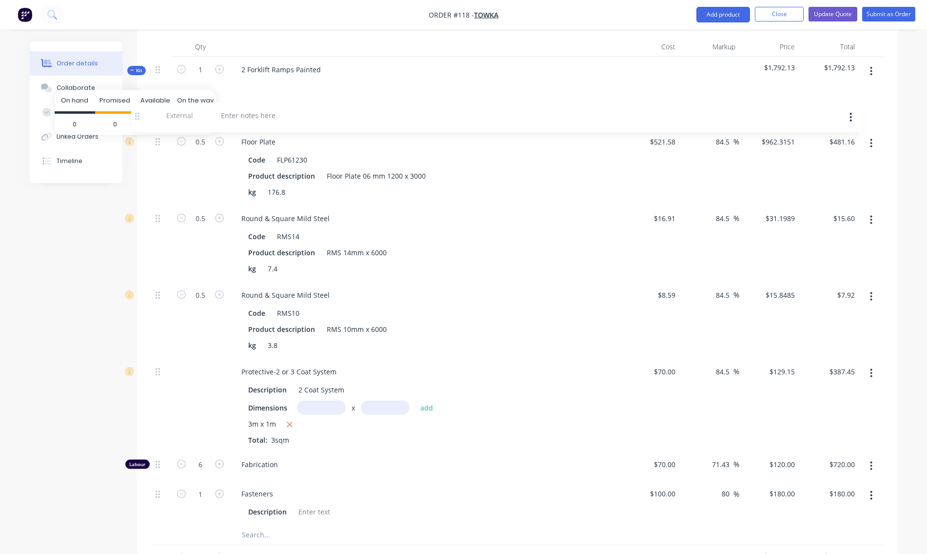
drag, startPoint x: 159, startPoint y: 411, endPoint x: 140, endPoint y: 118, distance: 293.8
click at [140, 113] on body "Order #118 - Towka Add product Close Update Quote Submit as Order Order details…" at bounding box center [463, 513] width 927 height 1546
click at [266, 115] on div at bounding box center [269, 114] width 70 height 14
click at [835, 14] on button "Update Quote" at bounding box center [833, 14] width 49 height 15
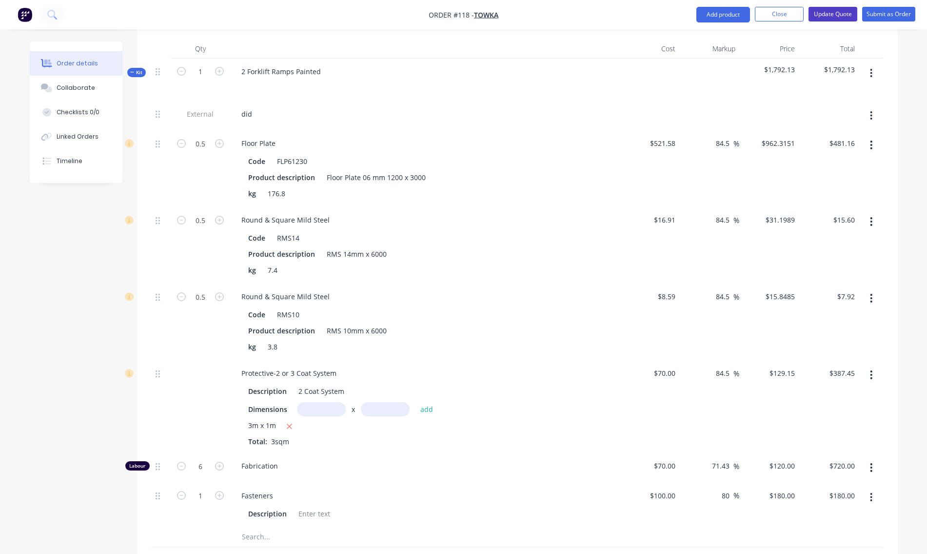
scroll to position [0, 0]
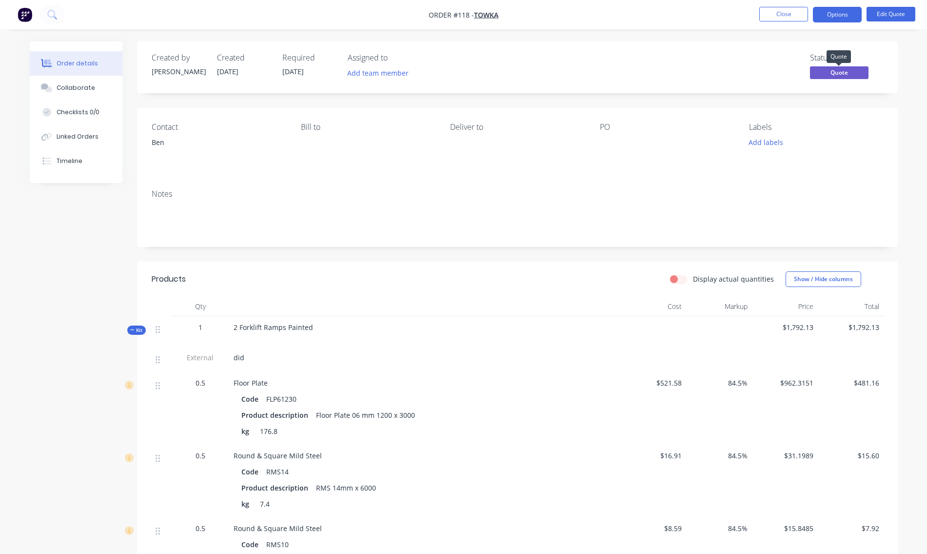
click at [843, 75] on span "Quote" at bounding box center [839, 72] width 59 height 12
click at [838, 10] on button "Options" at bounding box center [837, 15] width 49 height 16
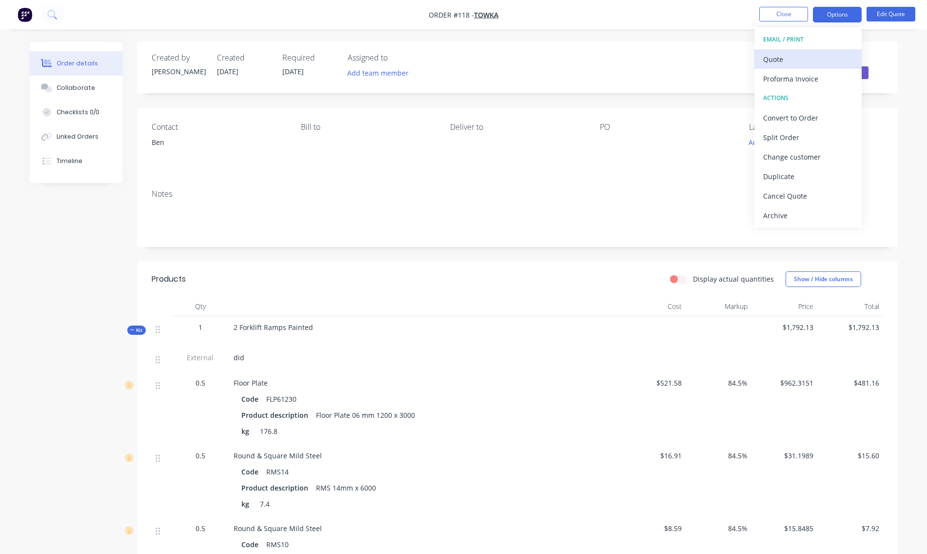
click at [814, 54] on div "Quote" at bounding box center [808, 59] width 90 height 14
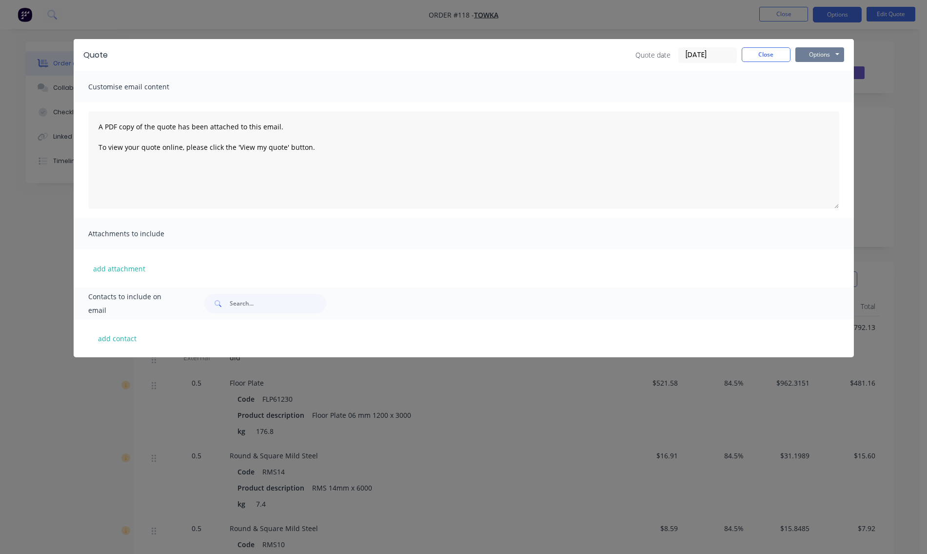
click at [819, 54] on button "Options" at bounding box center [820, 54] width 49 height 15
click at [811, 73] on button "Preview" at bounding box center [827, 72] width 62 height 16
click at [770, 52] on button "Close" at bounding box center [766, 54] width 49 height 15
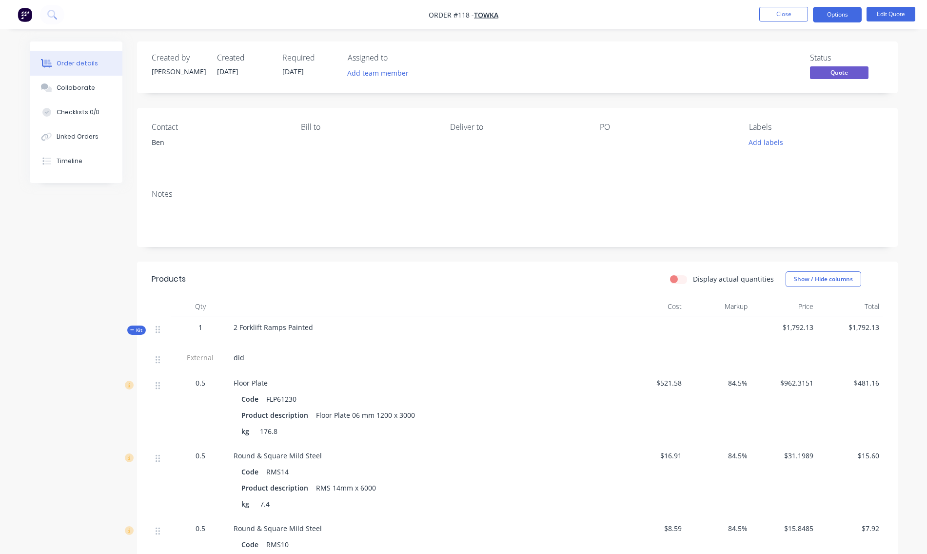
scroll to position [49, 0]
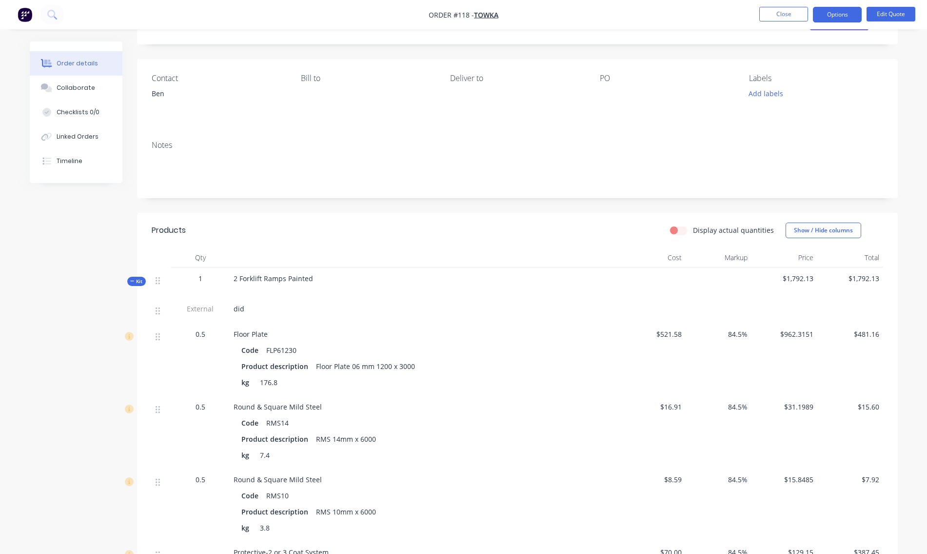
click at [133, 279] on icon at bounding box center [132, 281] width 4 height 5
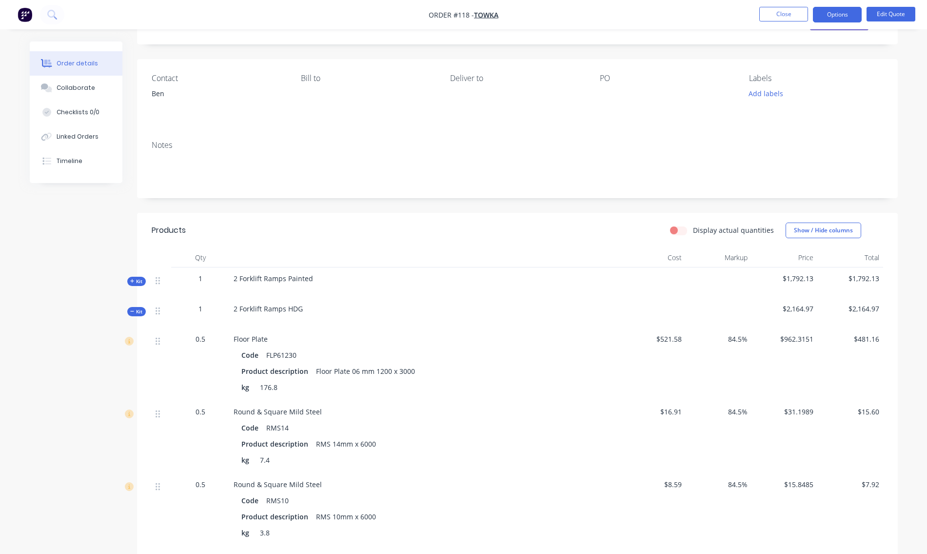
click at [136, 313] on span "Kit" at bounding box center [136, 311] width 13 height 7
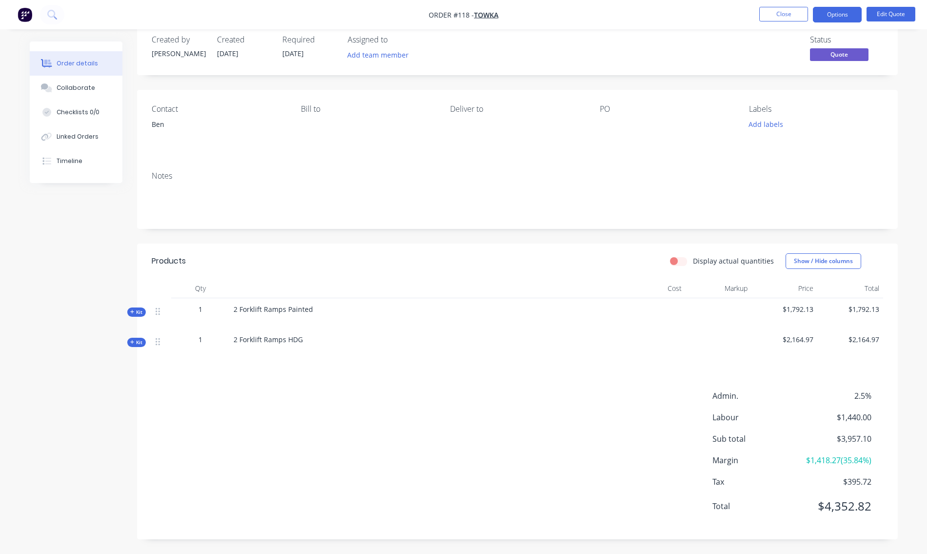
click at [135, 311] on span "Kit" at bounding box center [136, 311] width 13 height 7
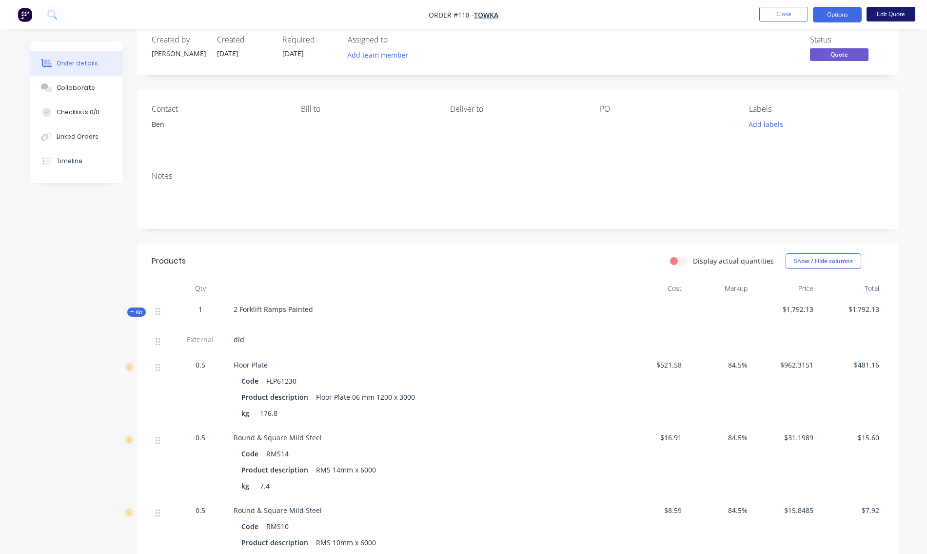
click at [900, 12] on button "Edit Quote" at bounding box center [891, 14] width 49 height 15
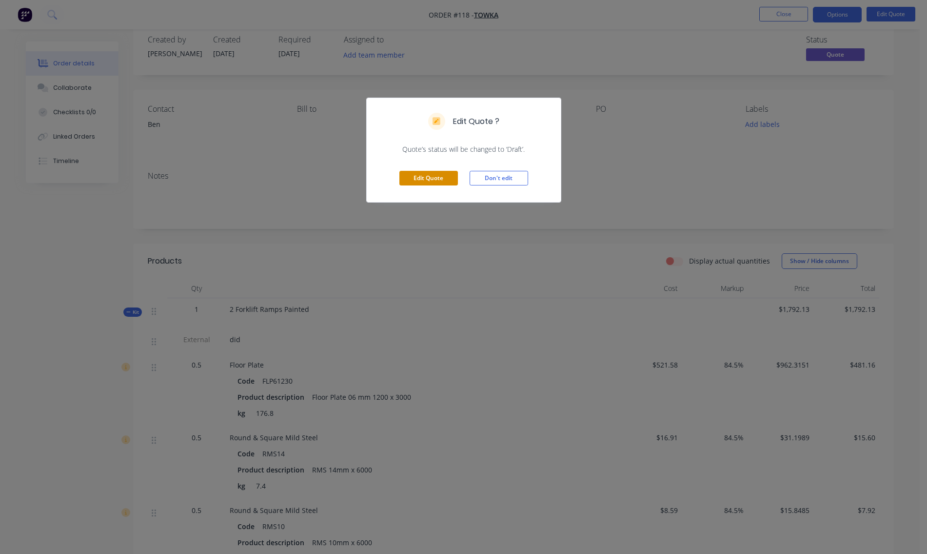
click at [437, 180] on button "Edit Quote" at bounding box center [429, 178] width 59 height 15
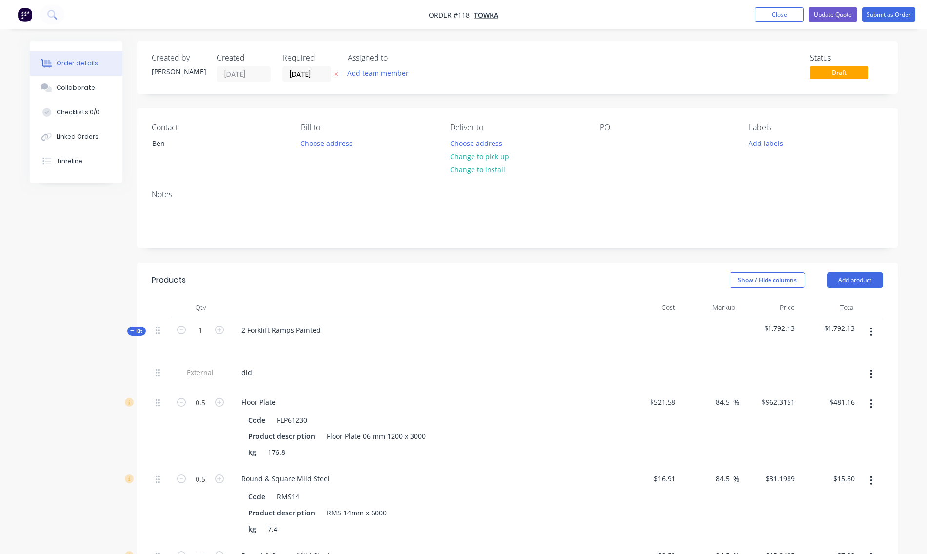
click at [260, 371] on div "did" at bounding box center [425, 372] width 382 height 14
drag, startPoint x: 256, startPoint y: 371, endPoint x: 229, endPoint y: 379, distance: 27.5
click at [230, 379] on div "did" at bounding box center [425, 375] width 390 height 30
click at [531, 372] on div "Allow $ 500 for Install" at bounding box center [425, 372] width 382 height 14
click at [833, 16] on button "Update Quote" at bounding box center [833, 14] width 49 height 15
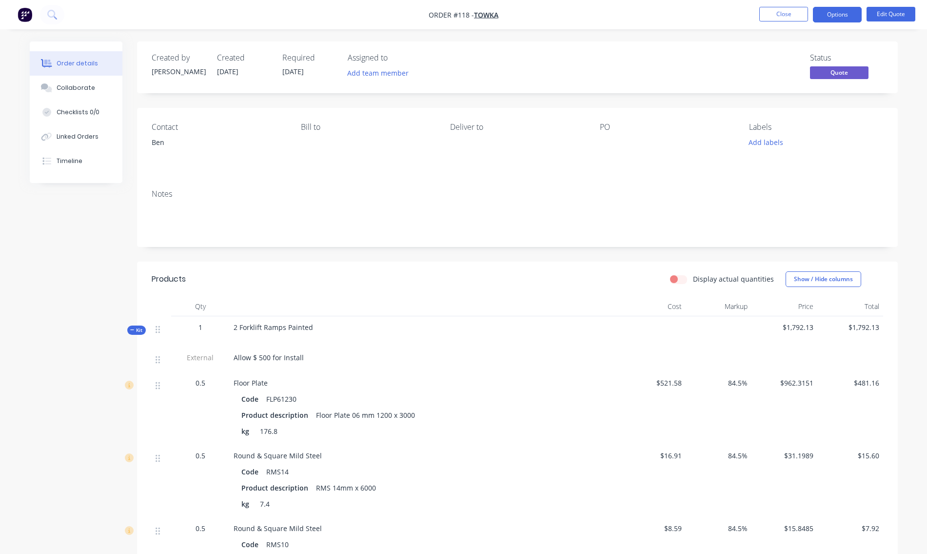
scroll to position [49, 0]
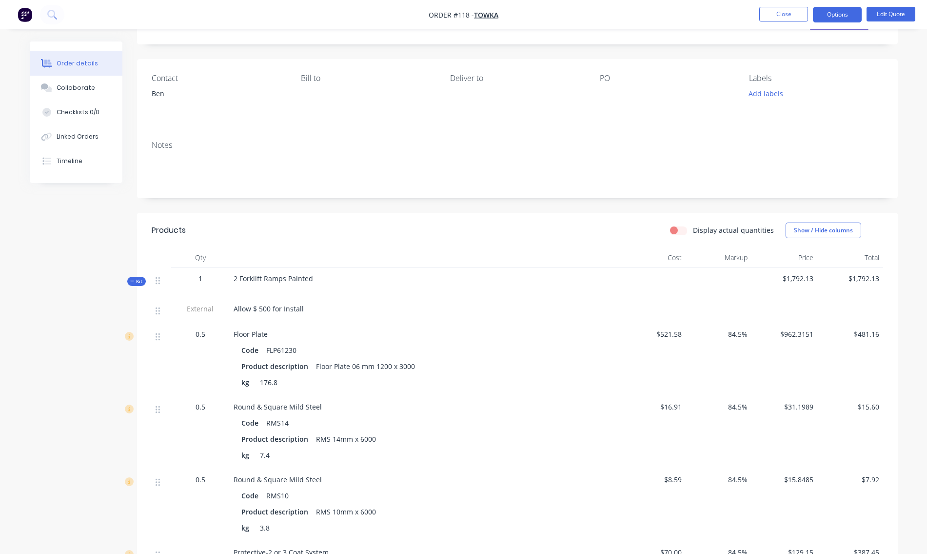
click at [135, 281] on span "Kit" at bounding box center [136, 281] width 13 height 7
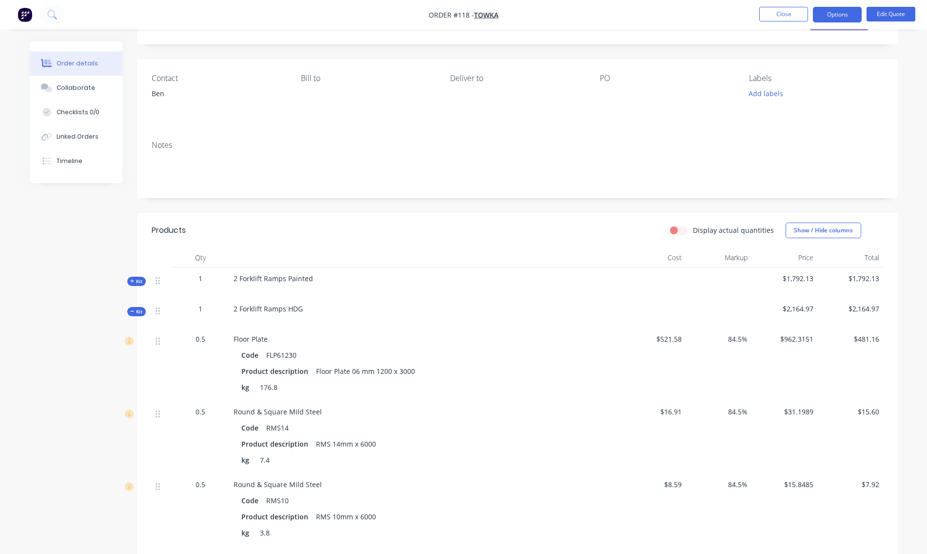
click at [139, 310] on span "Kit" at bounding box center [136, 311] width 13 height 7
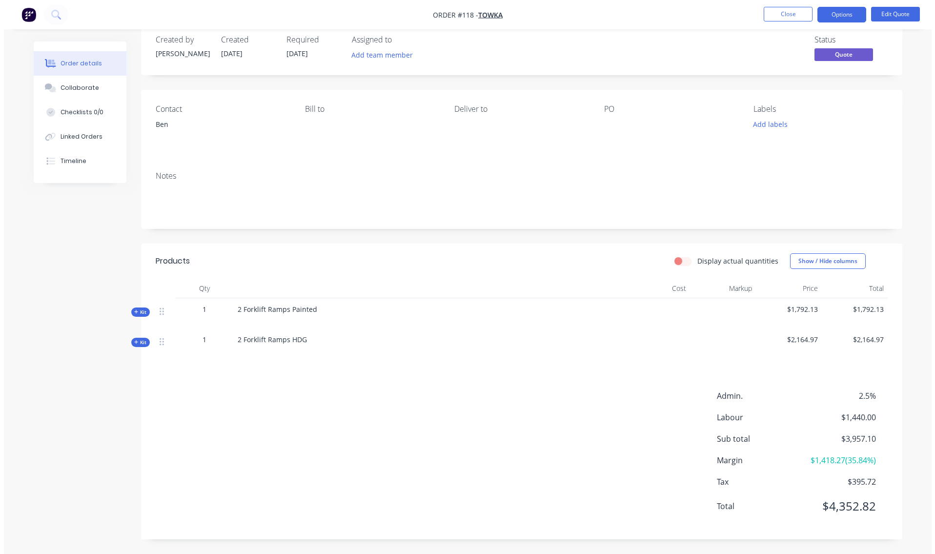
scroll to position [0, 0]
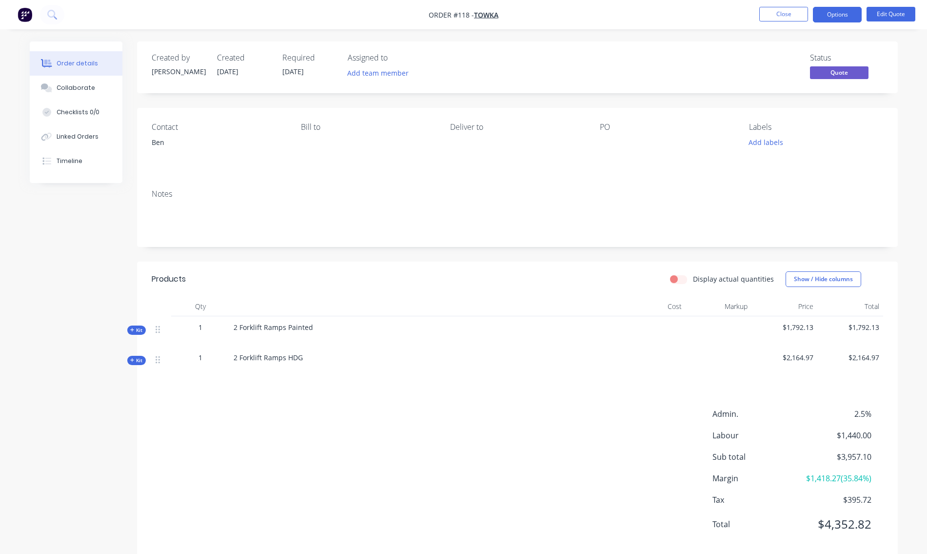
click at [606, 132] on div "PO" at bounding box center [667, 126] width 134 height 9
click at [613, 127] on div "PO" at bounding box center [667, 126] width 134 height 9
click at [603, 137] on div at bounding box center [661, 143] width 122 height 14
click at [602, 129] on div "PO" at bounding box center [667, 126] width 134 height 9
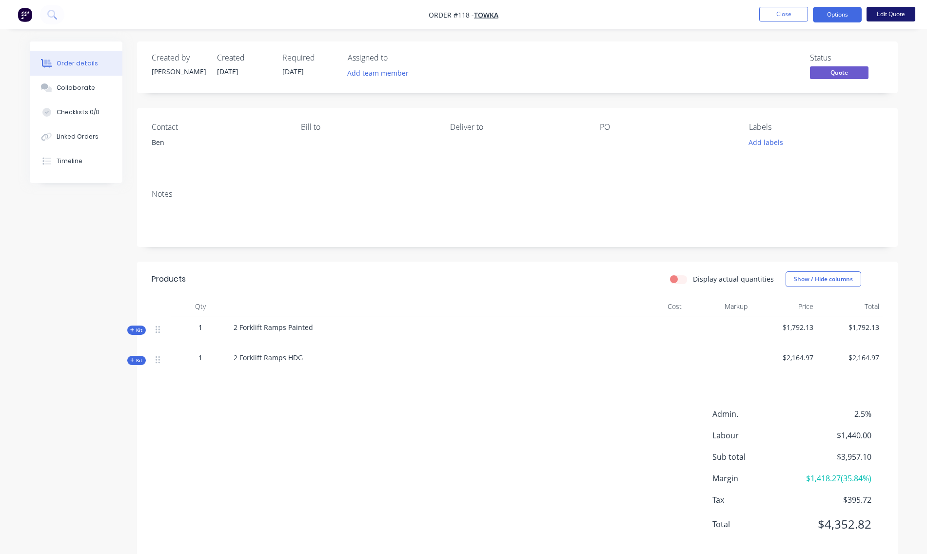
click at [886, 19] on button "Edit Quote" at bounding box center [891, 14] width 49 height 15
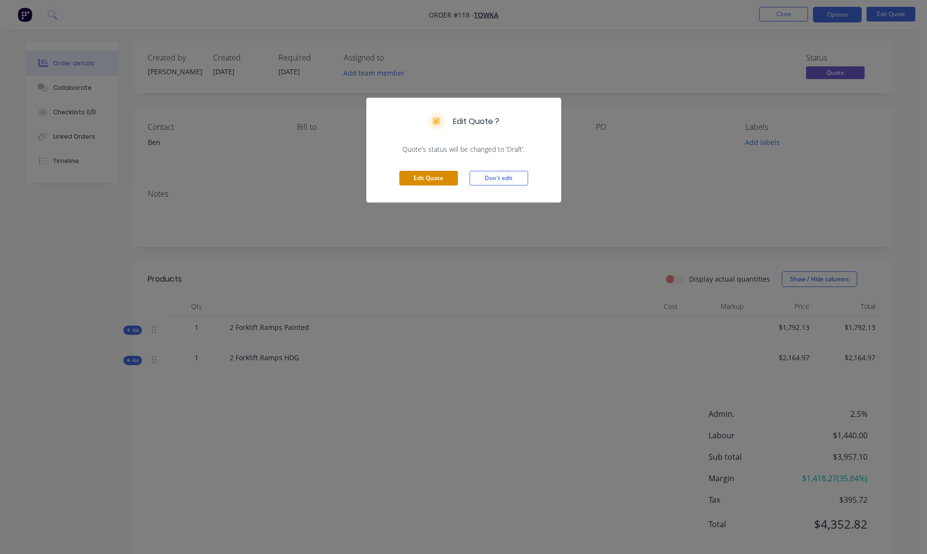
click at [425, 180] on button "Edit Quote" at bounding box center [429, 178] width 59 height 15
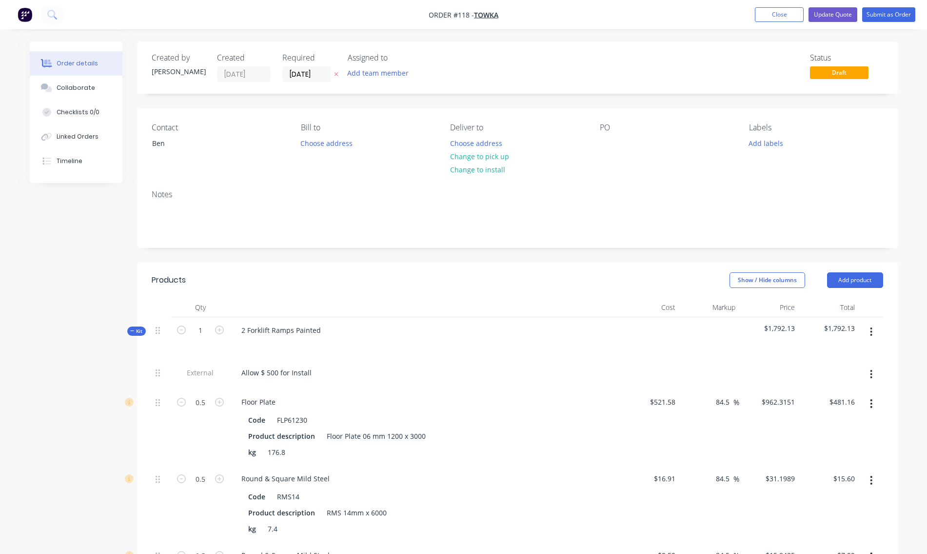
click at [605, 131] on div "PO" at bounding box center [667, 127] width 134 height 9
click at [604, 140] on div at bounding box center [608, 143] width 16 height 14
click at [621, 189] on div "Notes" at bounding box center [517, 214] width 761 height 65
click at [660, 145] on div "Allow $500 + Gst for Install" at bounding box center [651, 143] width 102 height 14
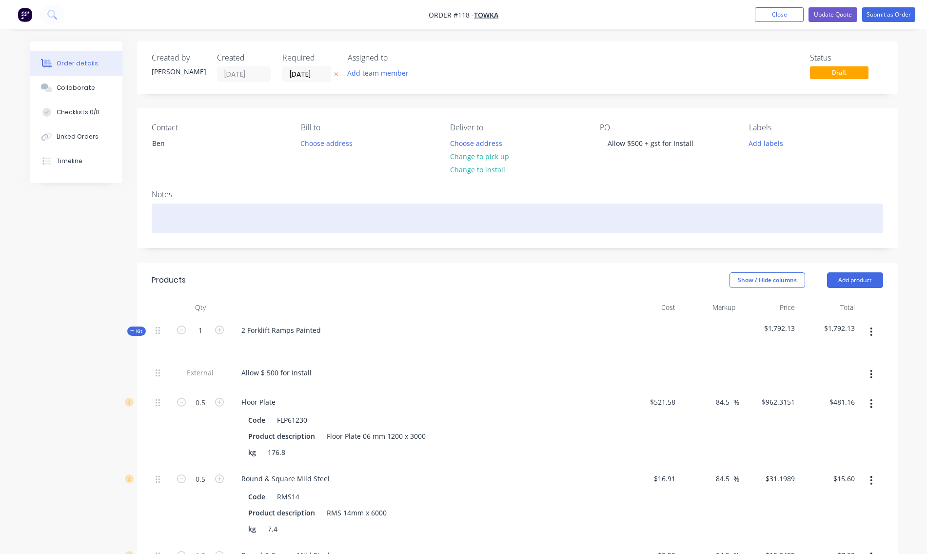
click at [664, 207] on div at bounding box center [518, 218] width 732 height 30
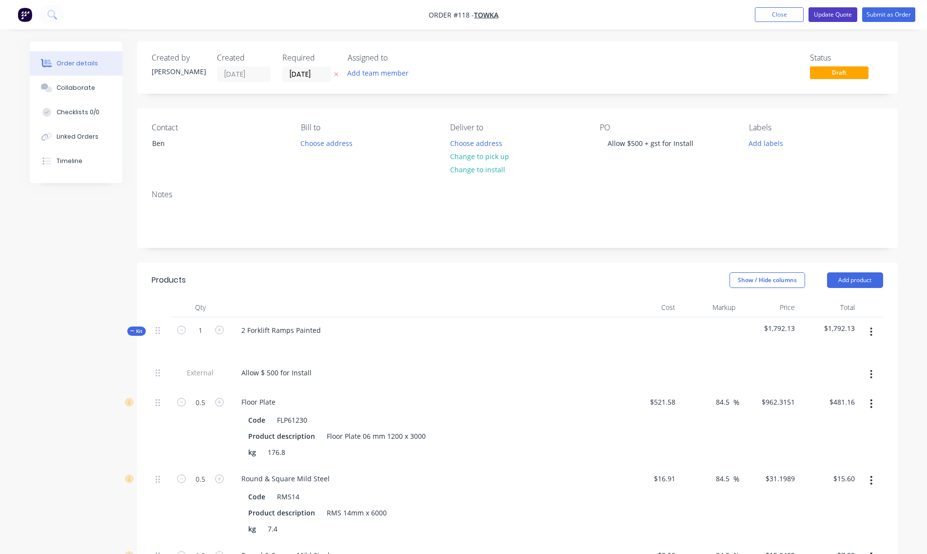
click at [841, 15] on button "Update Quote" at bounding box center [833, 14] width 49 height 15
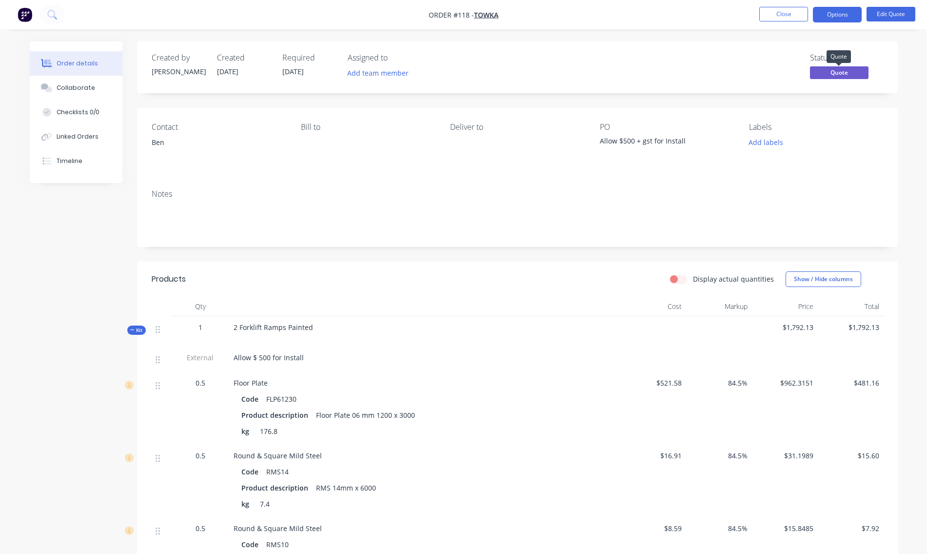
click at [845, 72] on span "Quote" at bounding box center [839, 72] width 59 height 12
drag, startPoint x: 830, startPoint y: 10, endPoint x: 831, endPoint y: 20, distance: 10.3
click at [831, 10] on button "Options" at bounding box center [837, 15] width 49 height 16
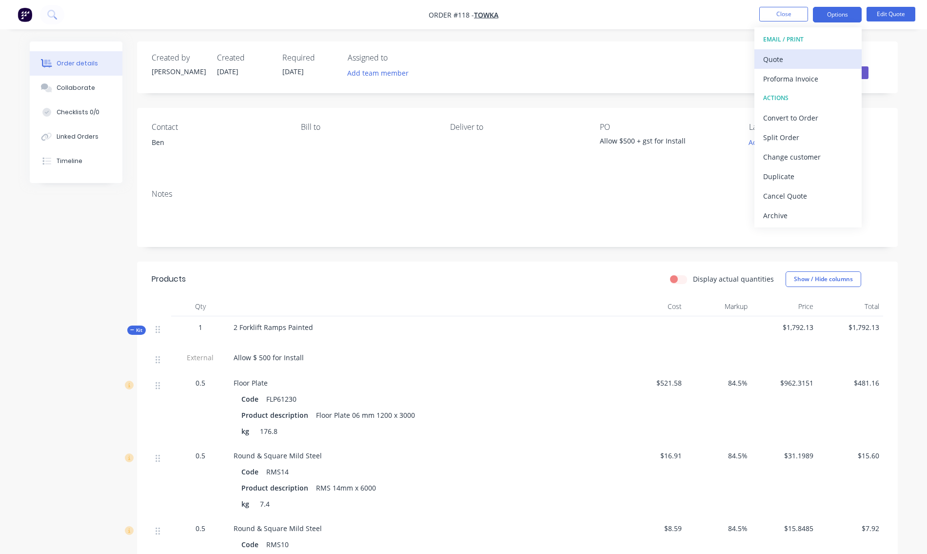
click at [790, 56] on div "Quote" at bounding box center [808, 59] width 90 height 14
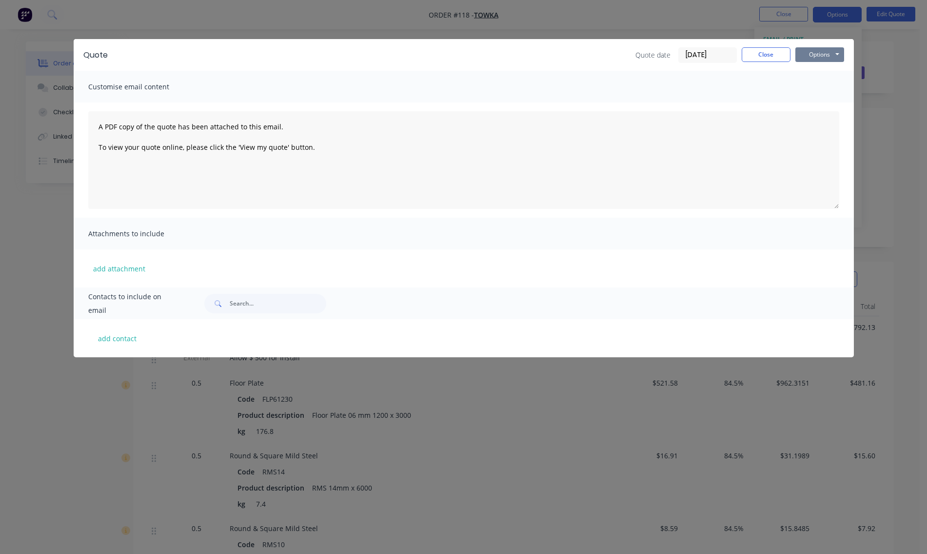
click at [825, 53] on button "Options" at bounding box center [820, 54] width 49 height 15
click at [809, 71] on button "Preview" at bounding box center [827, 72] width 62 height 16
